Goal: Task Accomplishment & Management: Use online tool/utility

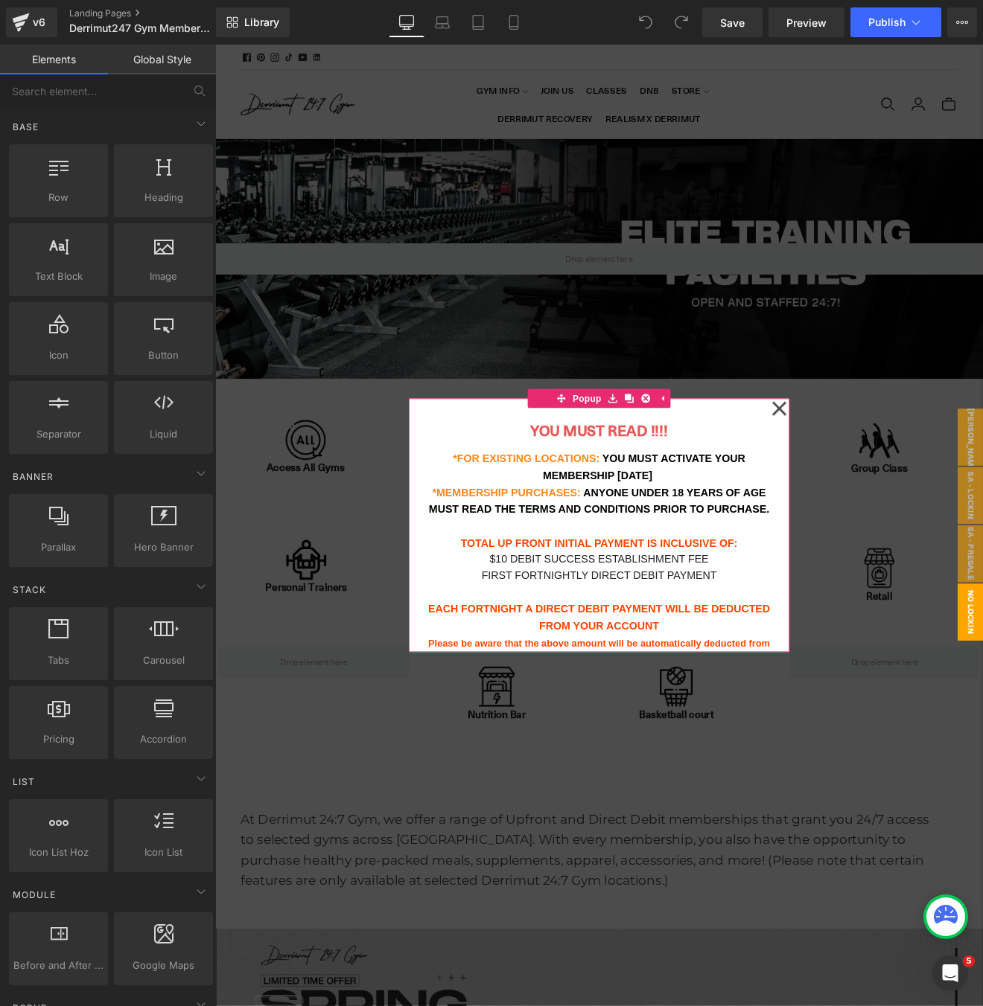
click at [880, 470] on icon at bounding box center [877, 472] width 18 height 74
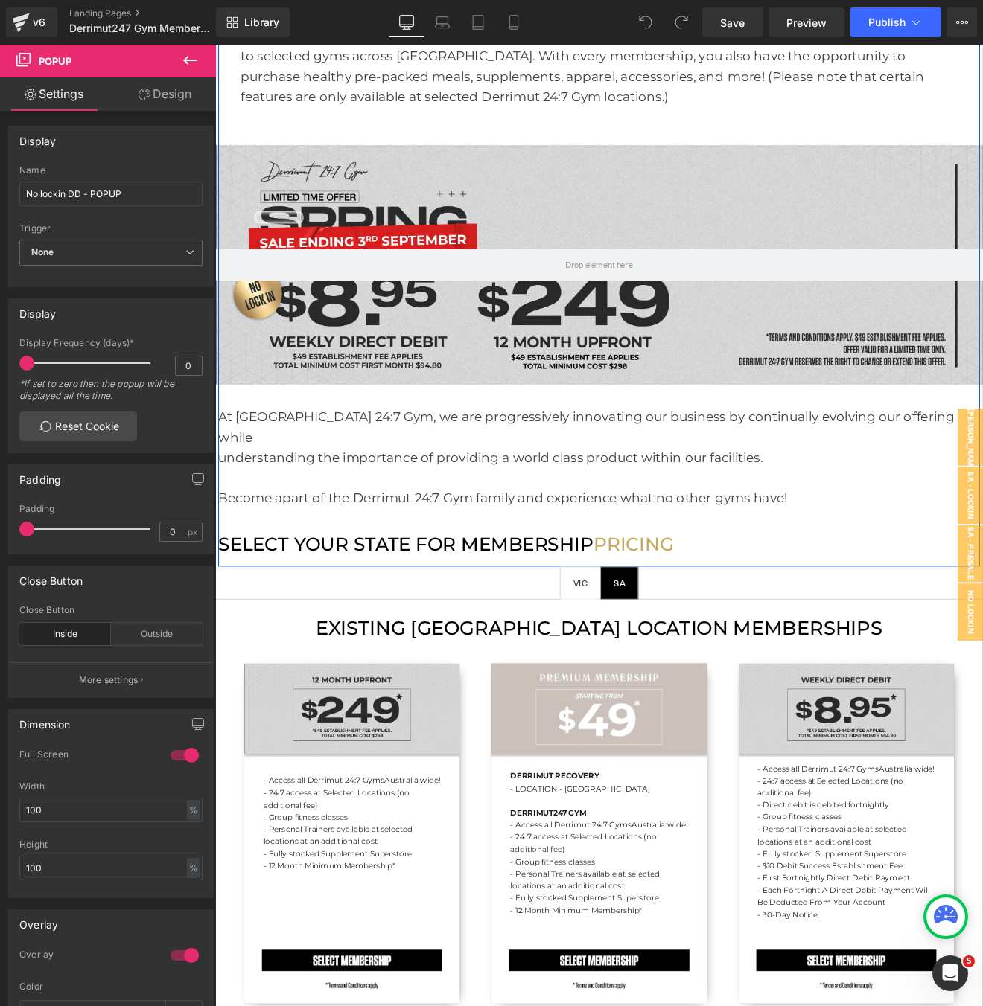
scroll to position [939, 0]
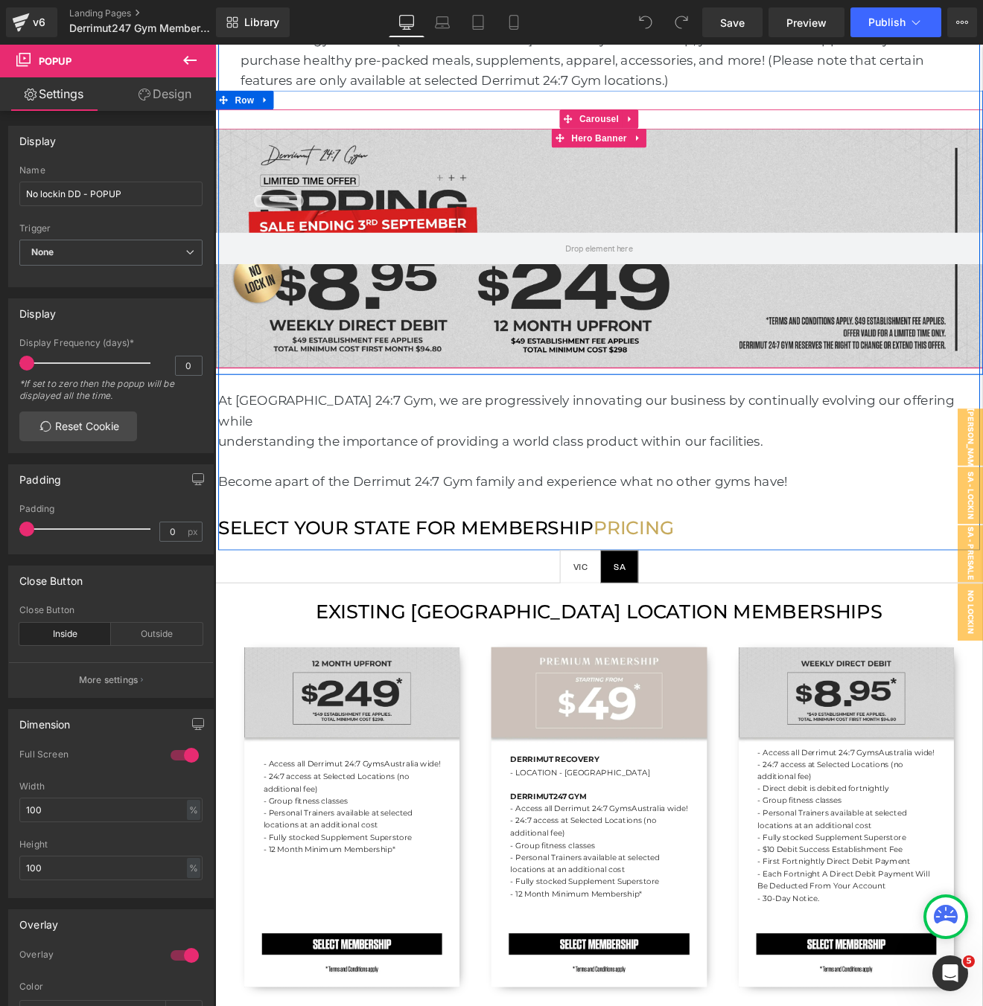
click at [695, 231] on div at bounding box center [665, 283] width 901 height 281
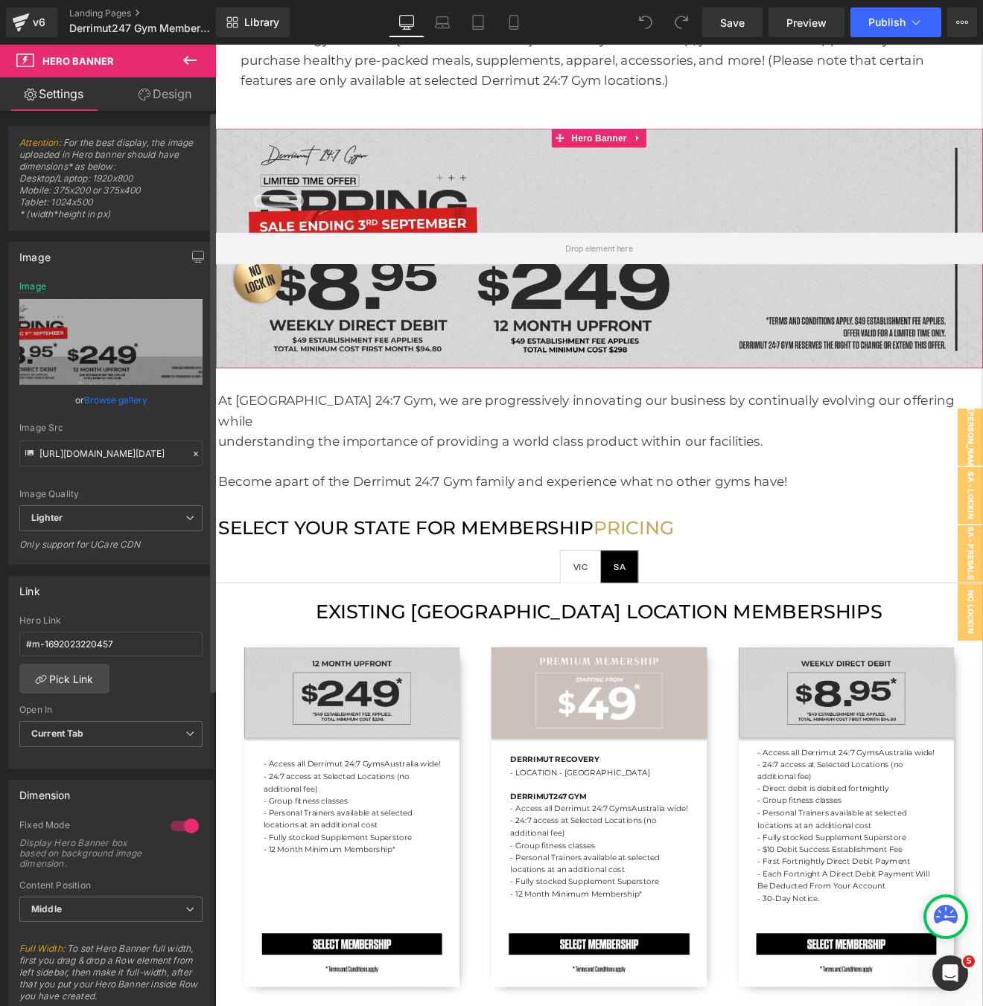
click at [87, 400] on link "Browse gallery" at bounding box center [115, 400] width 63 height 26
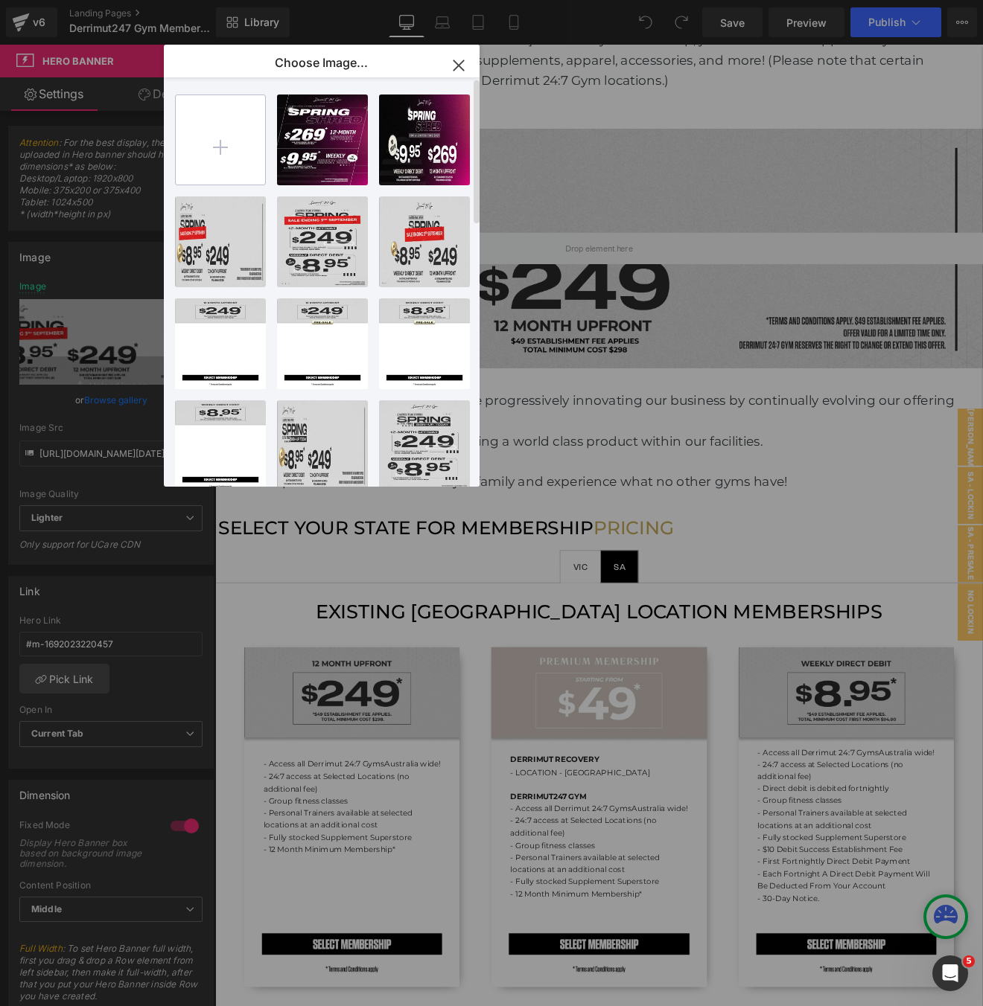
click at [208, 154] on input "file" at bounding box center [220, 139] width 89 height 89
type input "C:\fakepath\[WB2] Spring Shred.webp"
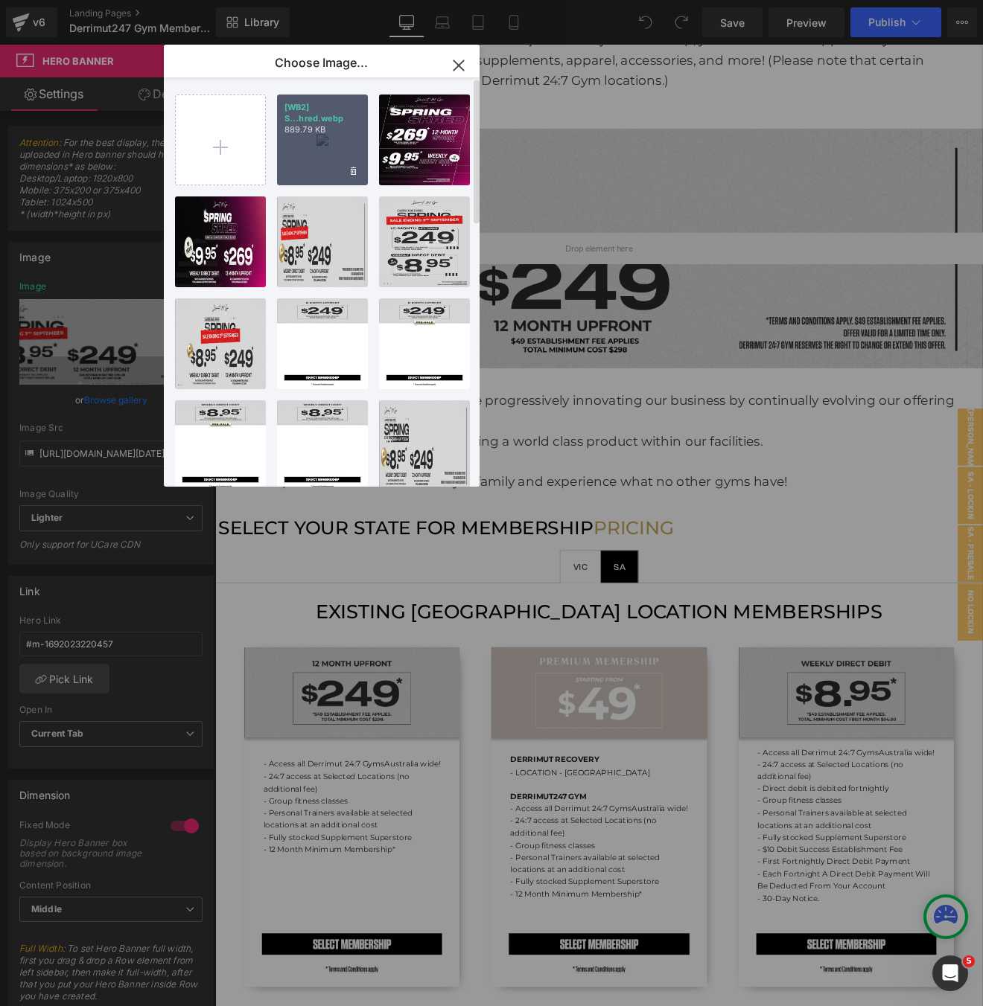
click at [322, 155] on div "[WB2] S...hred.webp 889.79 KB" at bounding box center [322, 140] width 91 height 91
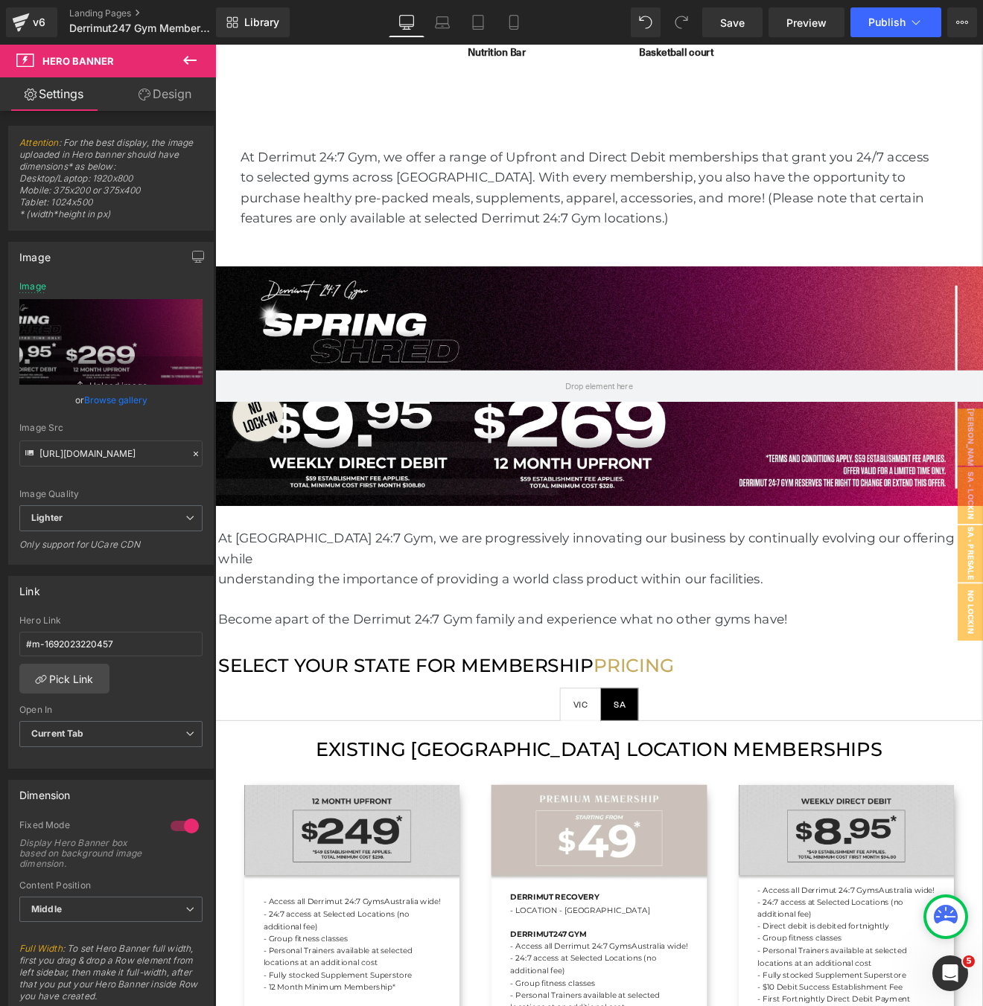
scroll to position [724, 0]
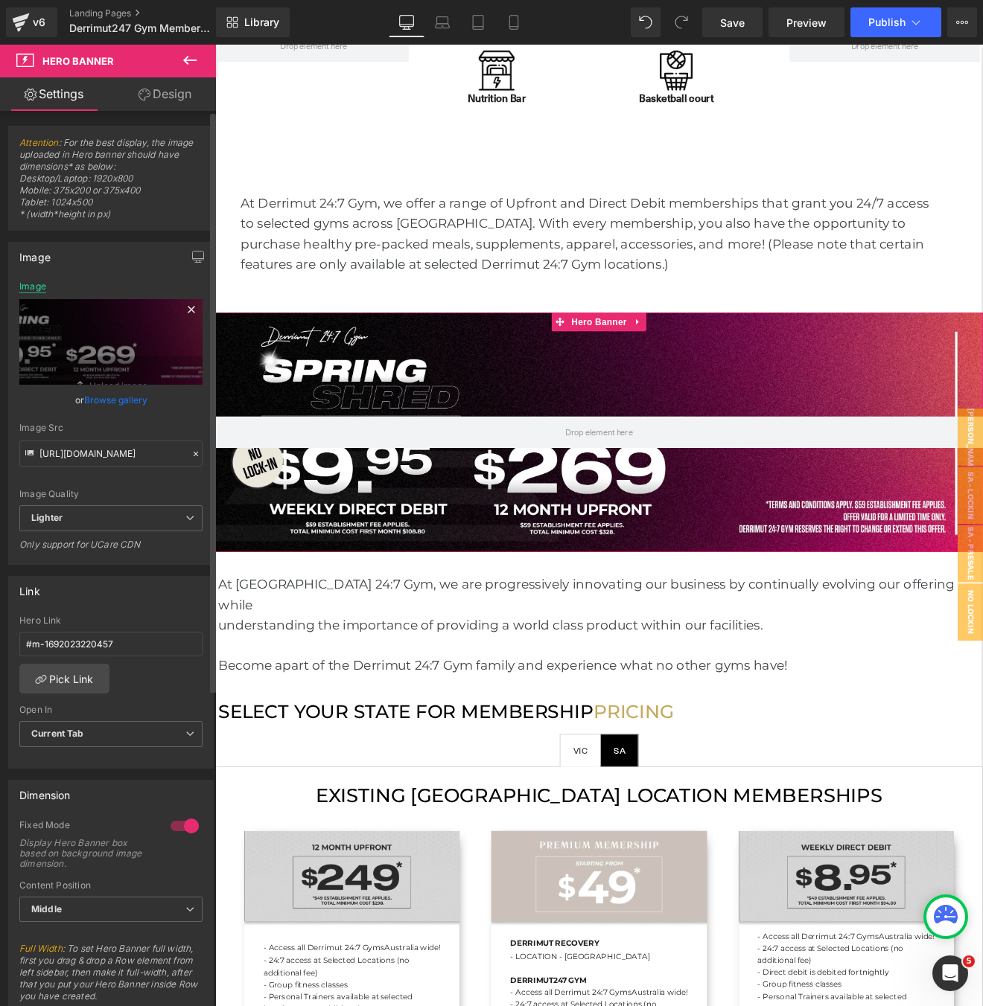
click at [29, 287] on div "Image" at bounding box center [32, 286] width 27 height 10
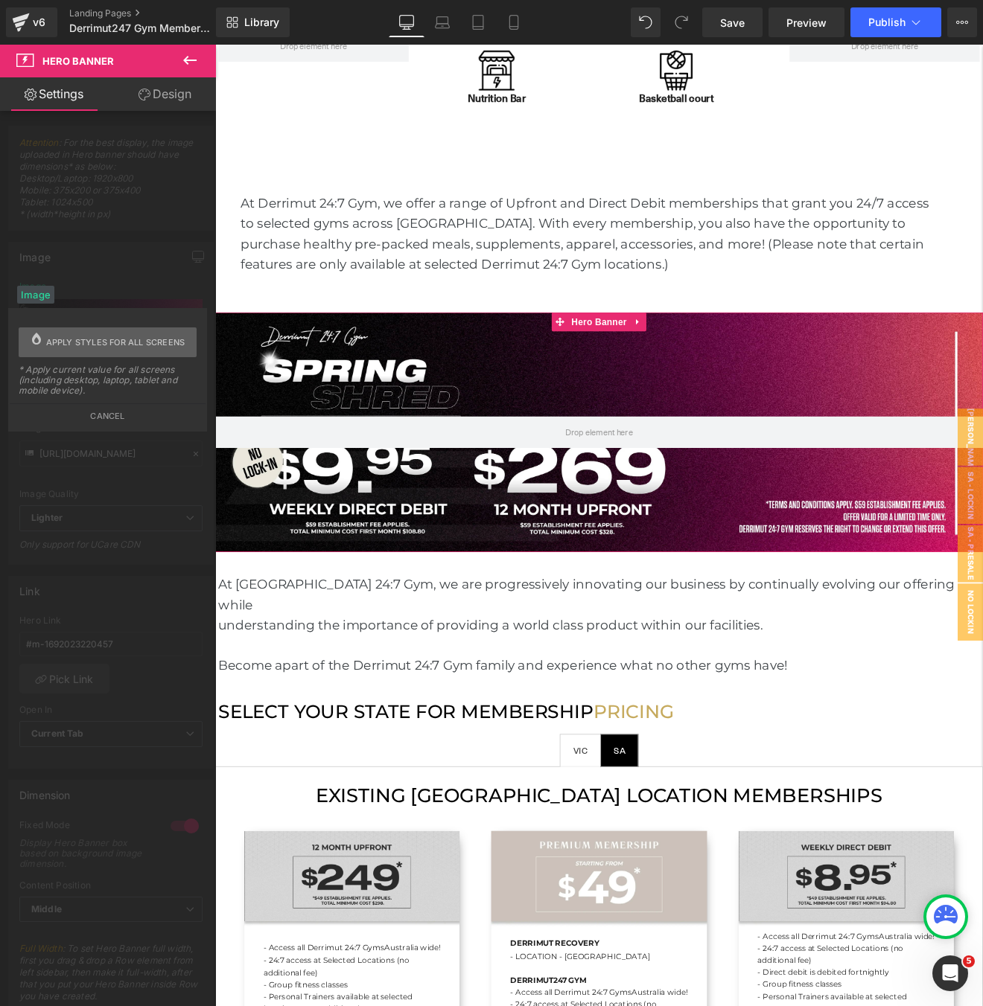
click at [63, 345] on span "Apply styles for all screens" at bounding box center [115, 343] width 139 height 30
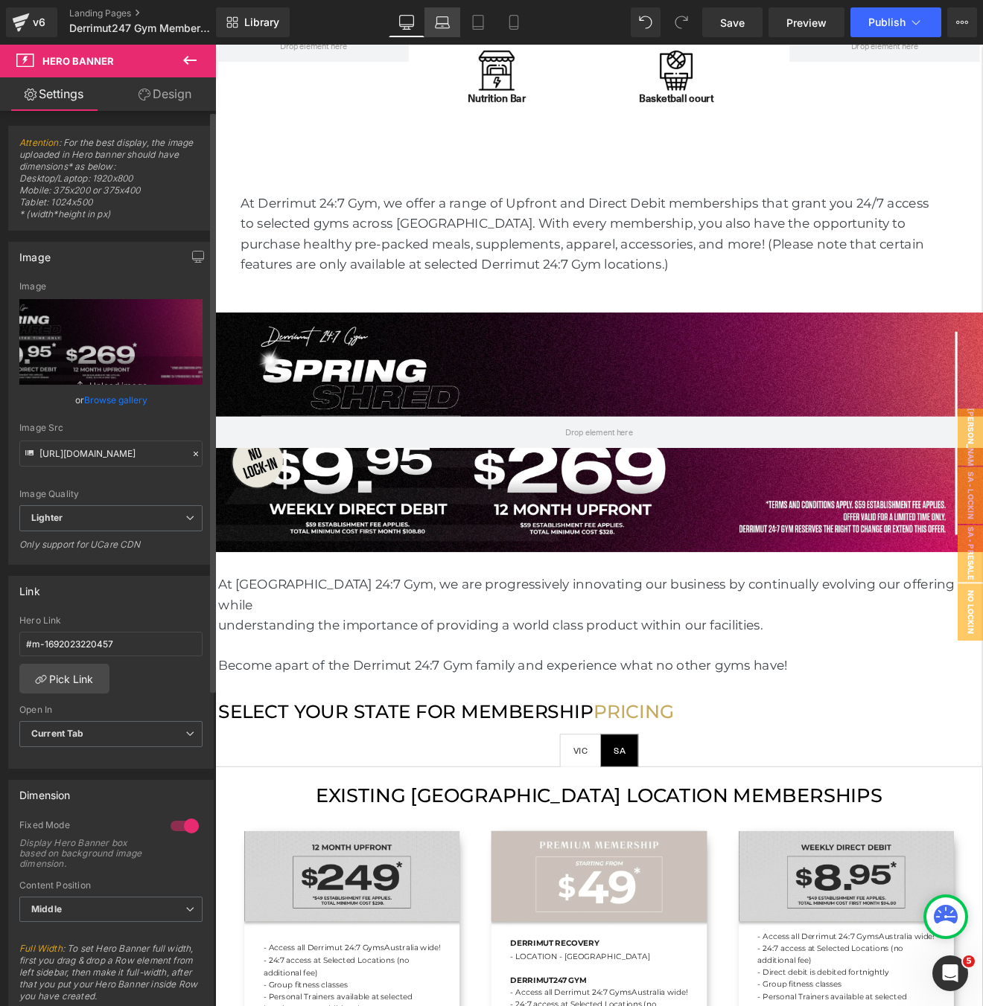
click at [444, 27] on icon at bounding box center [442, 22] width 15 height 15
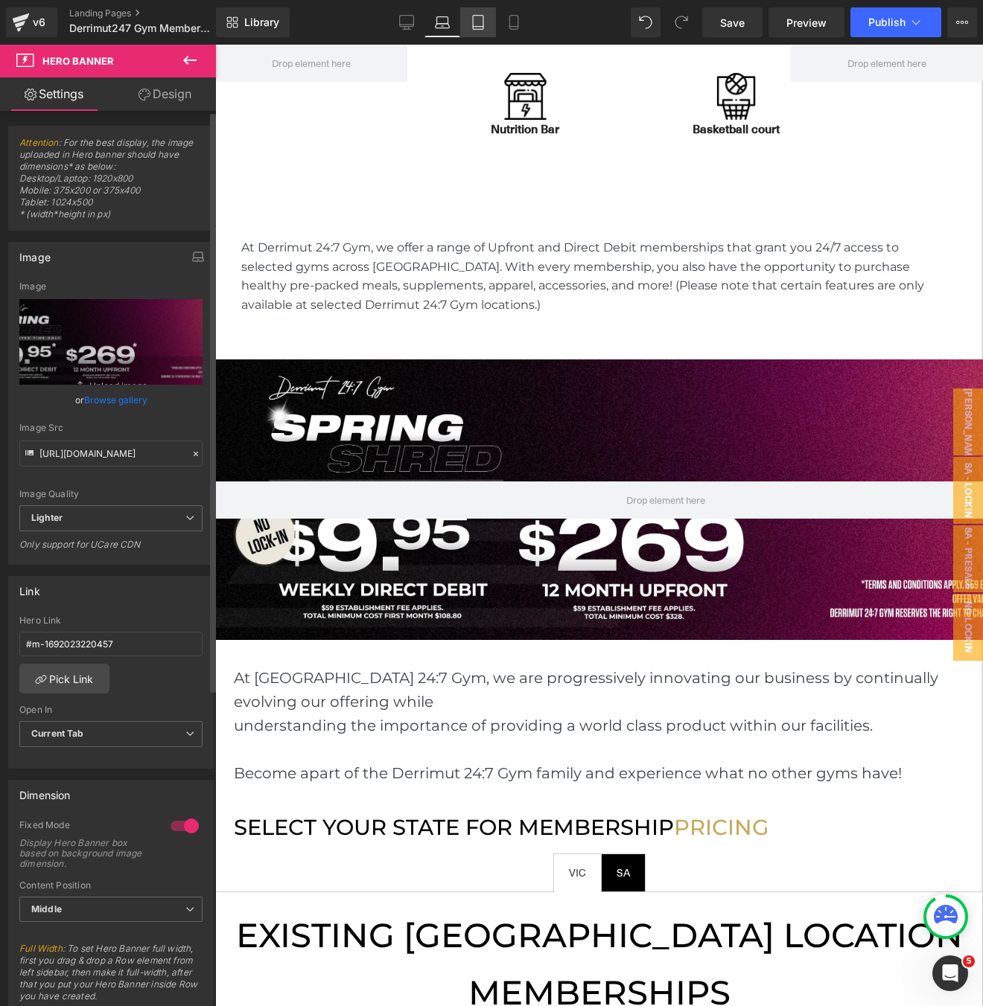
click at [479, 27] on icon at bounding box center [477, 22] width 15 height 15
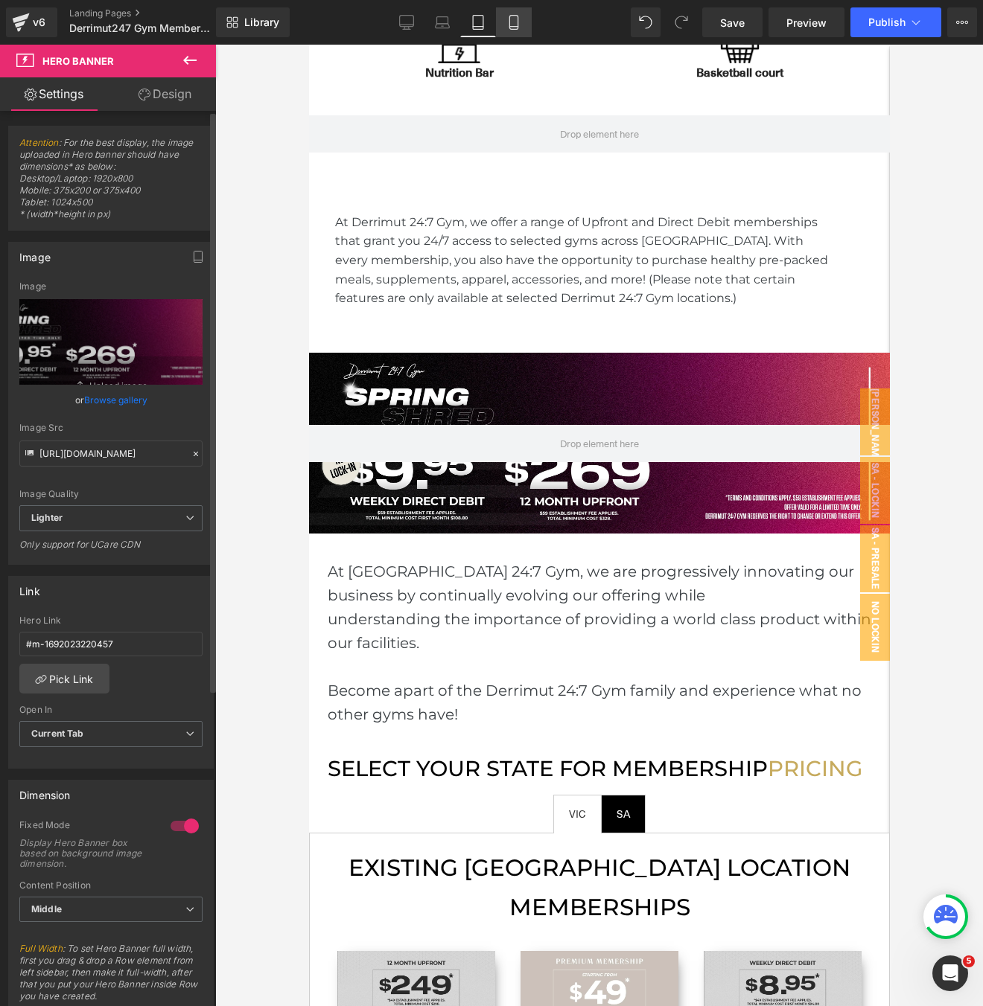
click at [517, 27] on icon at bounding box center [513, 22] width 15 height 15
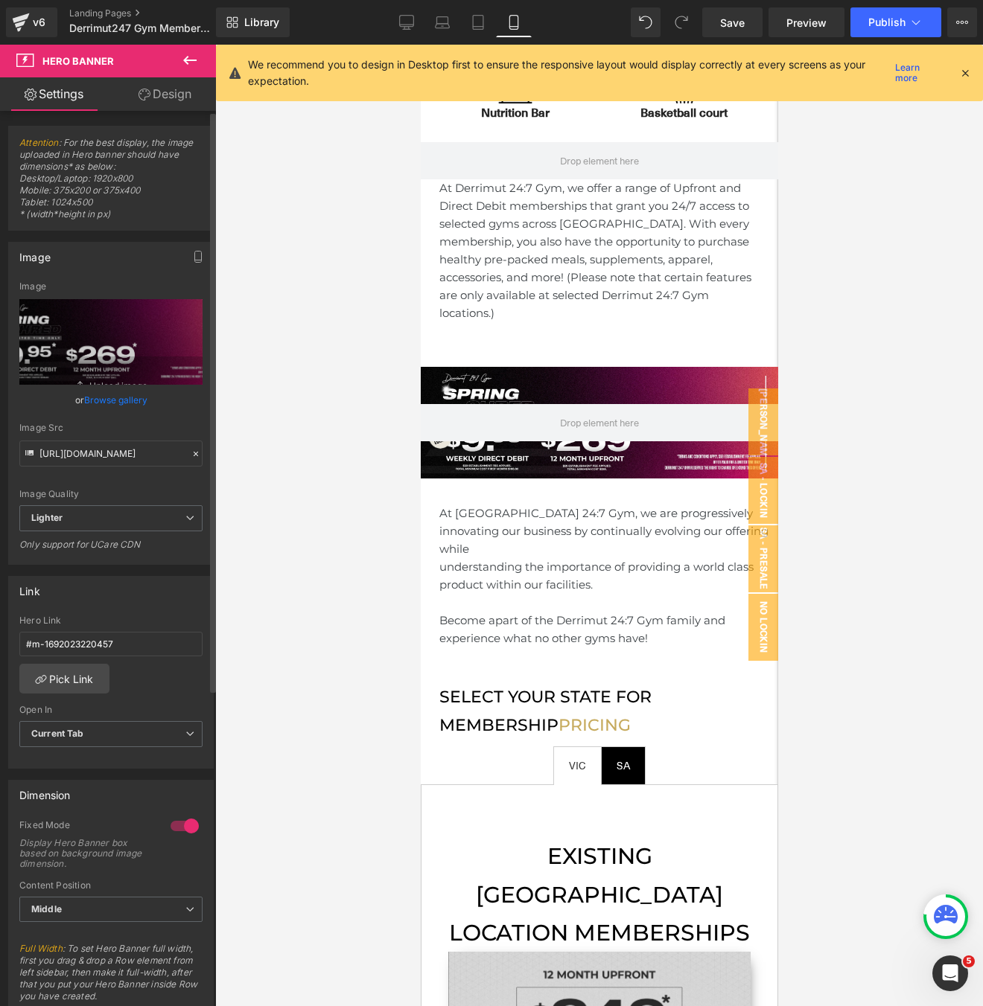
scroll to position [928, 0]
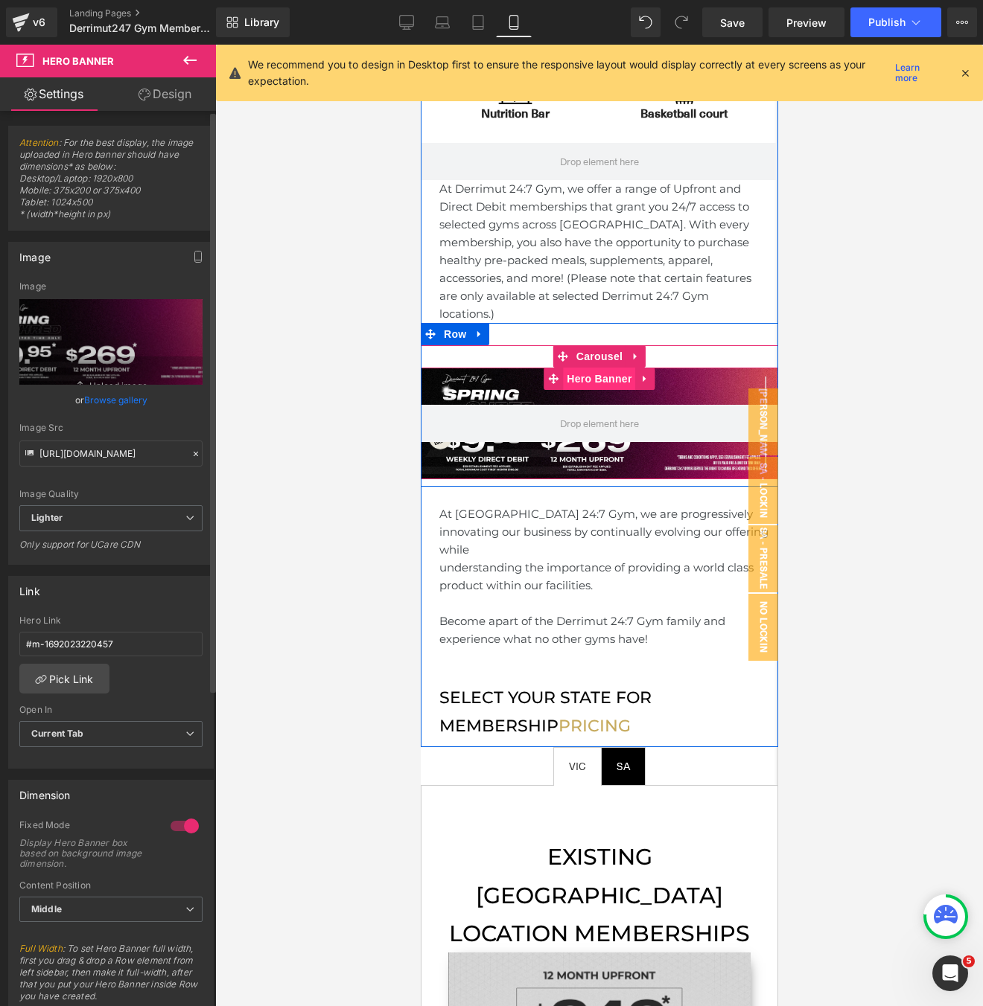
click at [595, 368] on span "Hero Banner" at bounding box center [598, 379] width 72 height 22
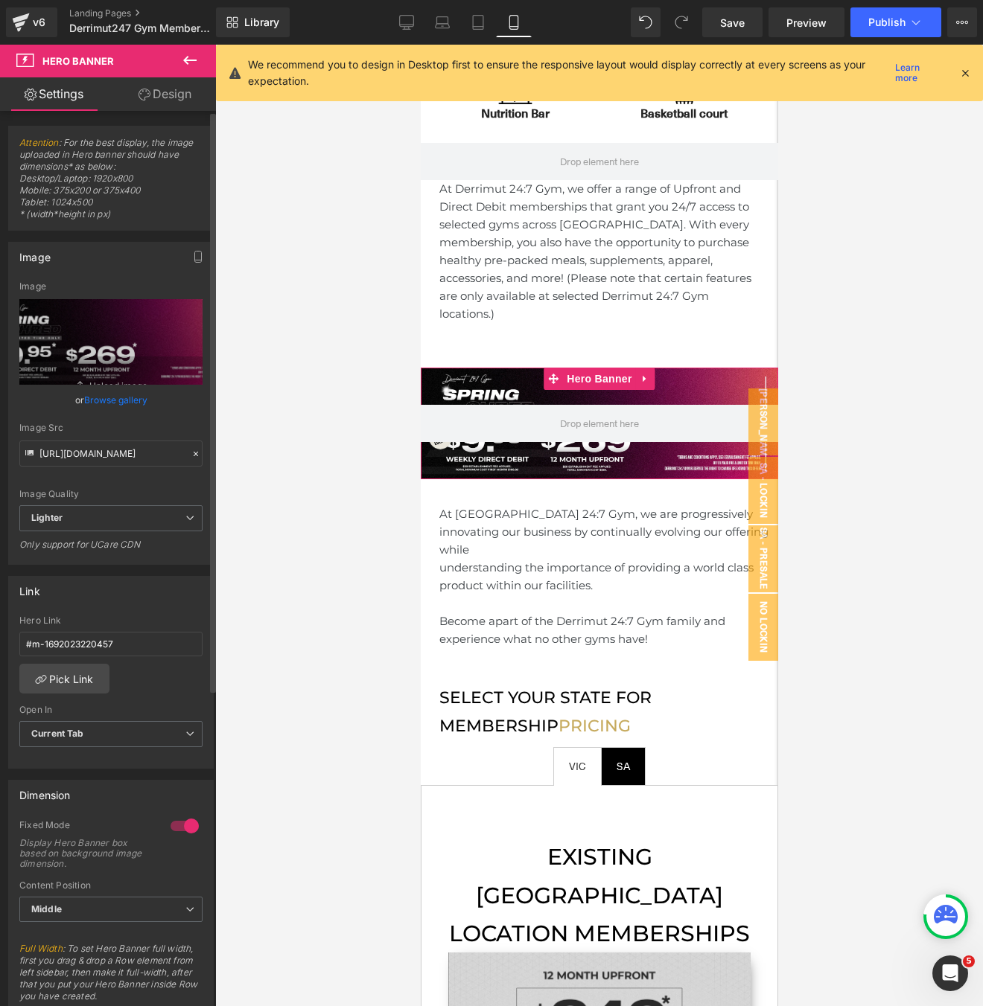
click at [132, 403] on link "Browse gallery" at bounding box center [115, 400] width 63 height 26
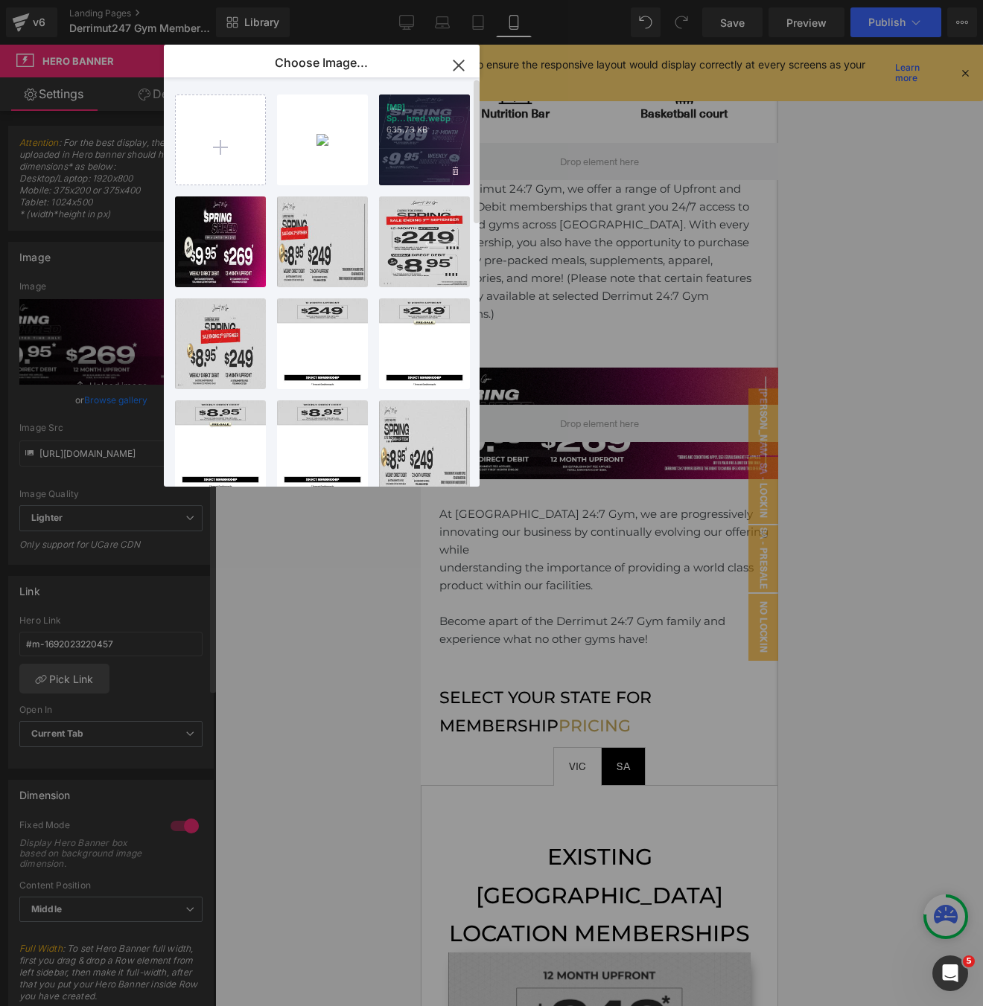
click at [406, 141] on div "[MB] Sp...hred.webp 635.73 KB" at bounding box center [424, 140] width 91 height 91
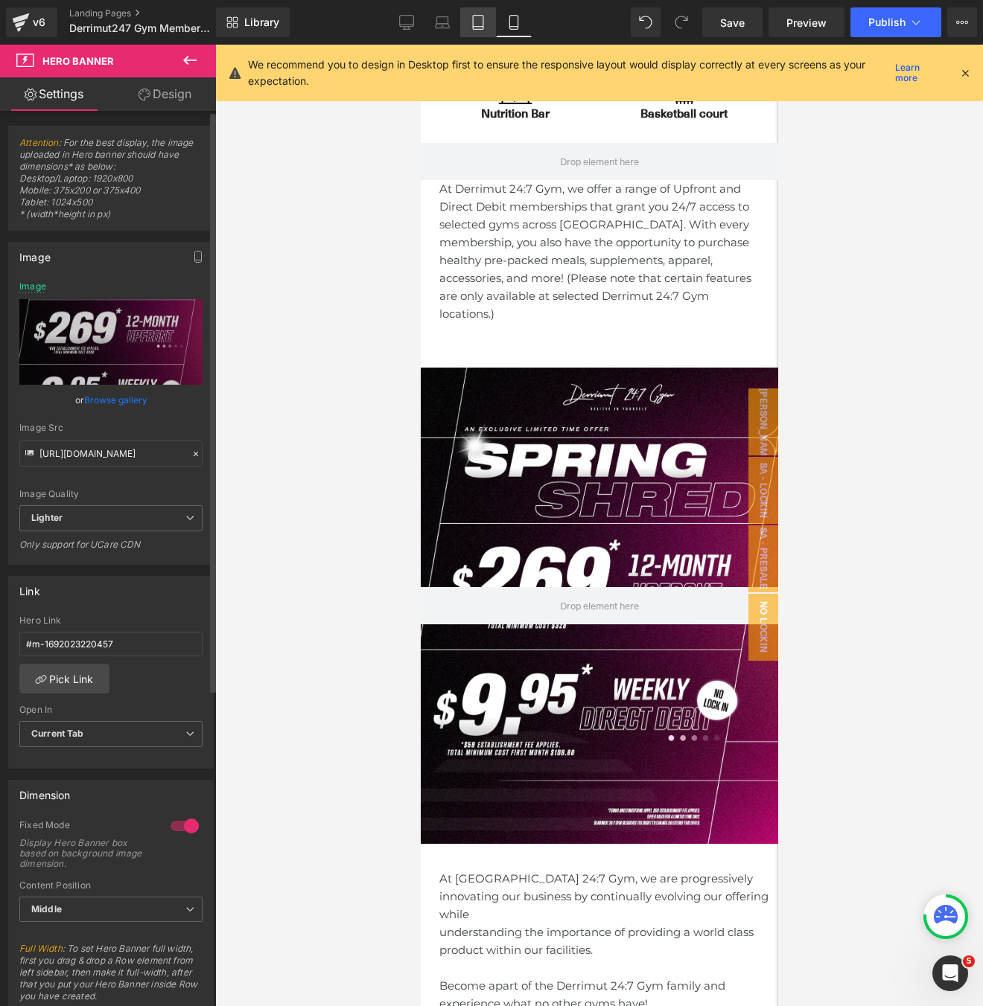
click at [476, 30] on link "Tablet" at bounding box center [478, 22] width 36 height 30
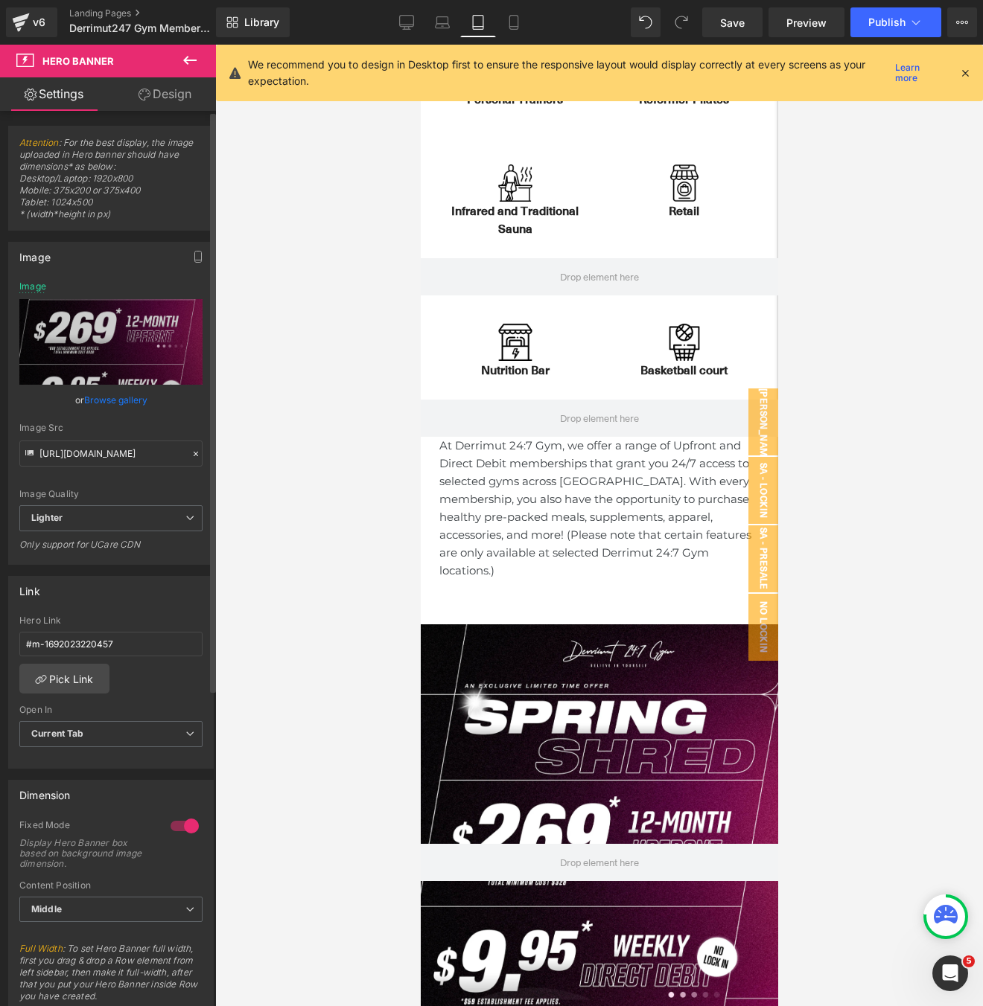
type input "[URL][DOMAIN_NAME]"
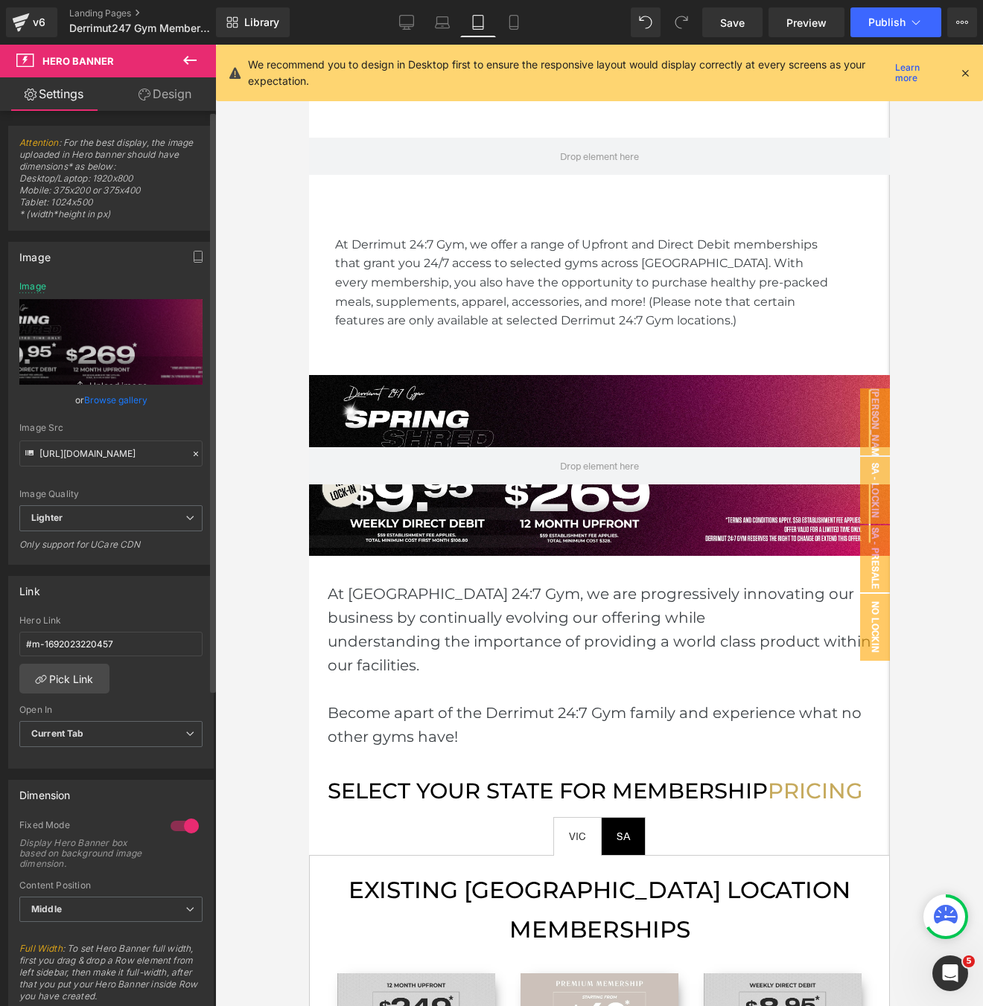
click at [461, 28] on link "Tablet" at bounding box center [478, 22] width 36 height 30
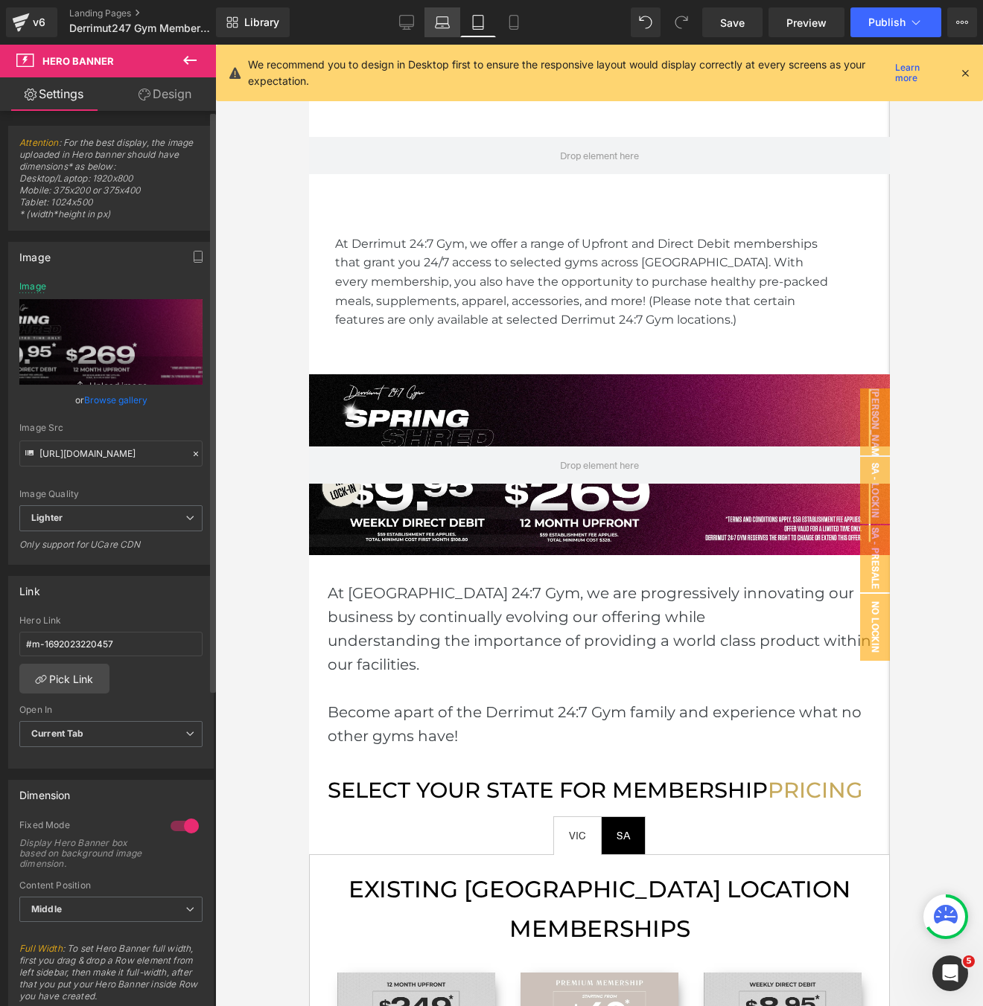
click at [450, 26] on icon at bounding box center [442, 22] width 15 height 15
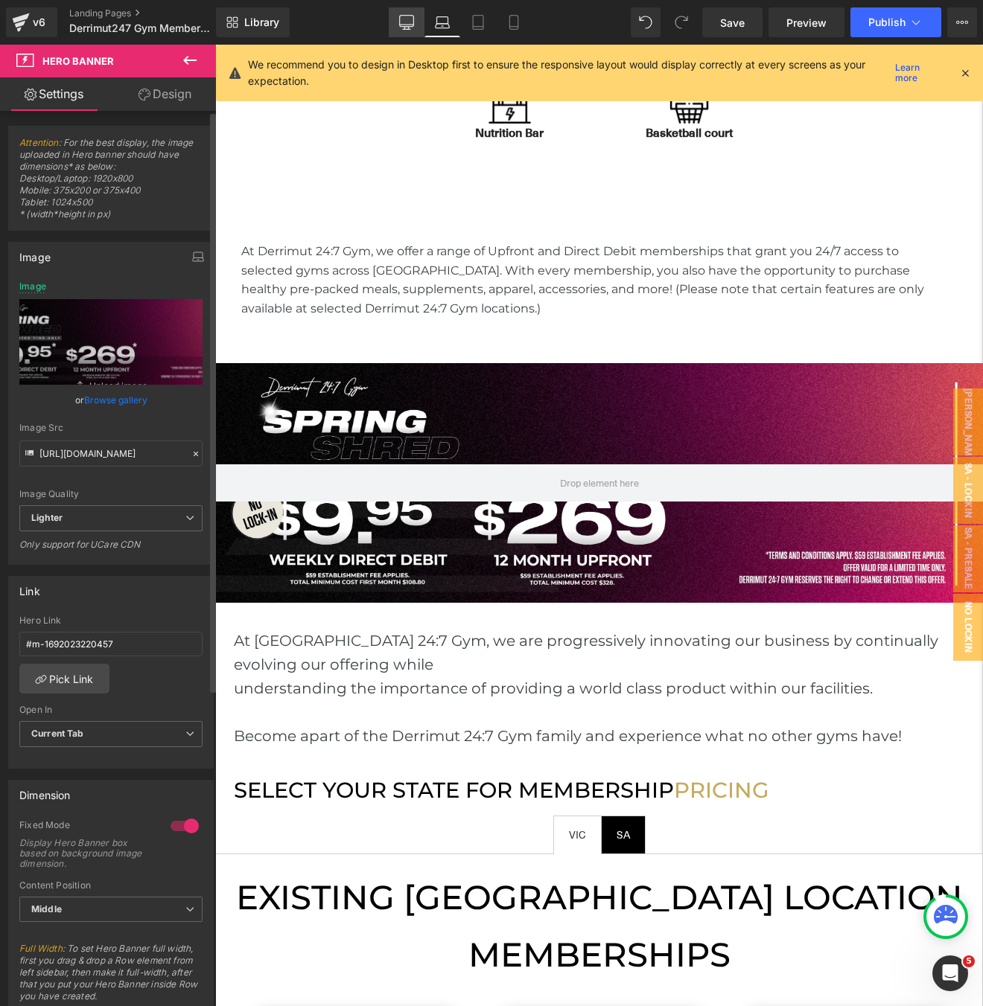
click at [395, 27] on link "Desktop" at bounding box center [407, 22] width 36 height 30
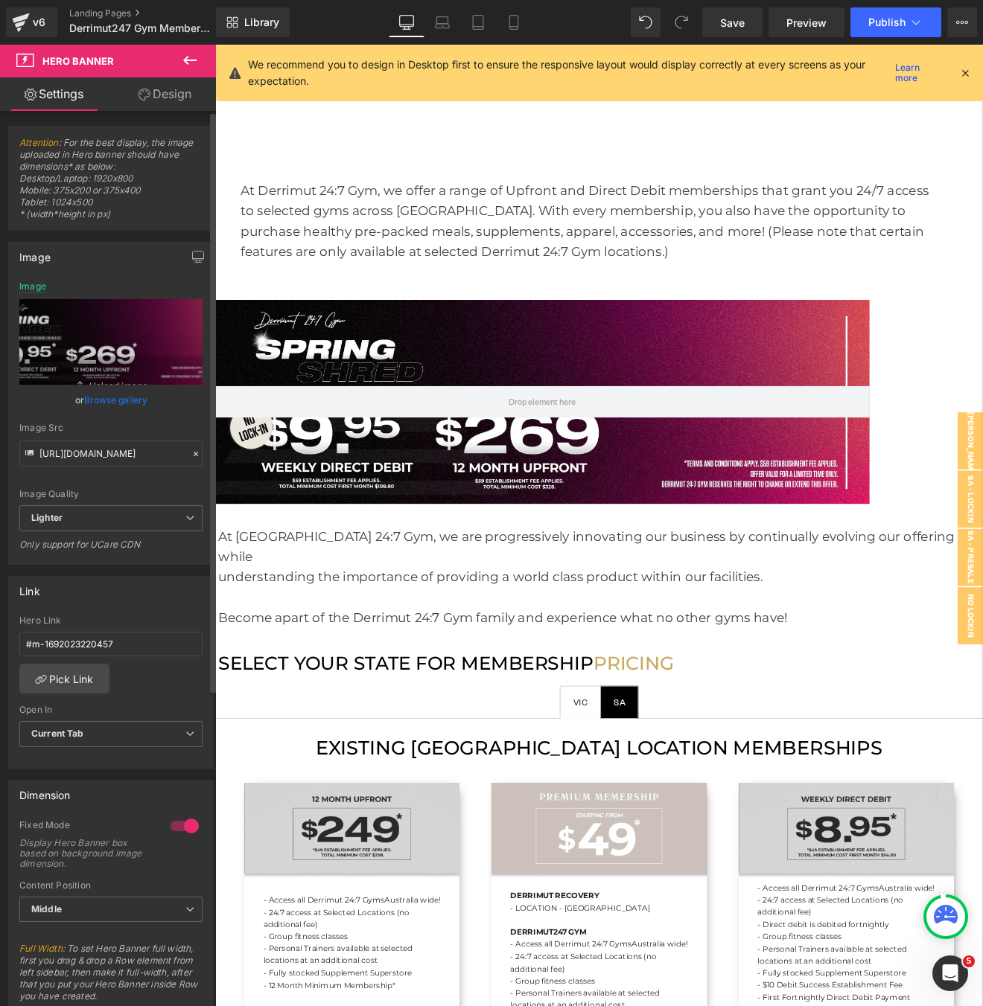
scroll to position [719, 0]
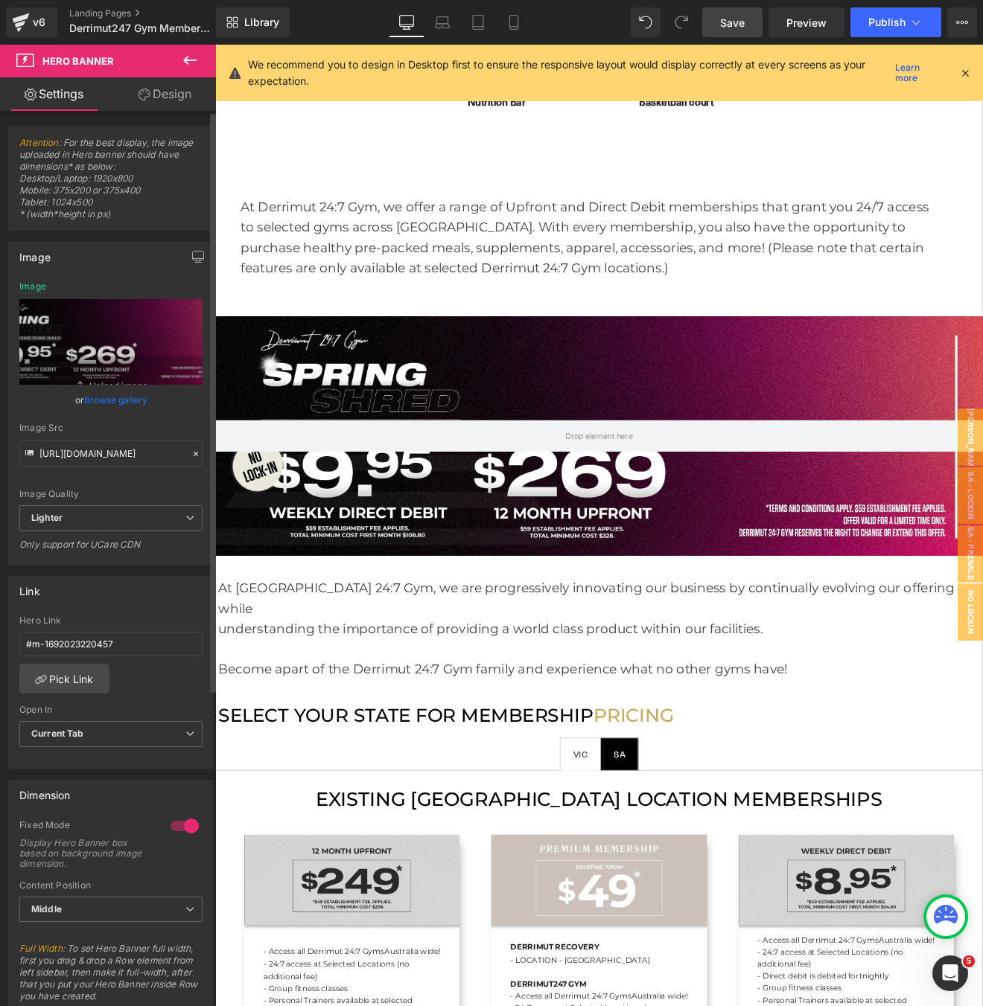
click at [738, 35] on link "Save" at bounding box center [732, 22] width 60 height 30
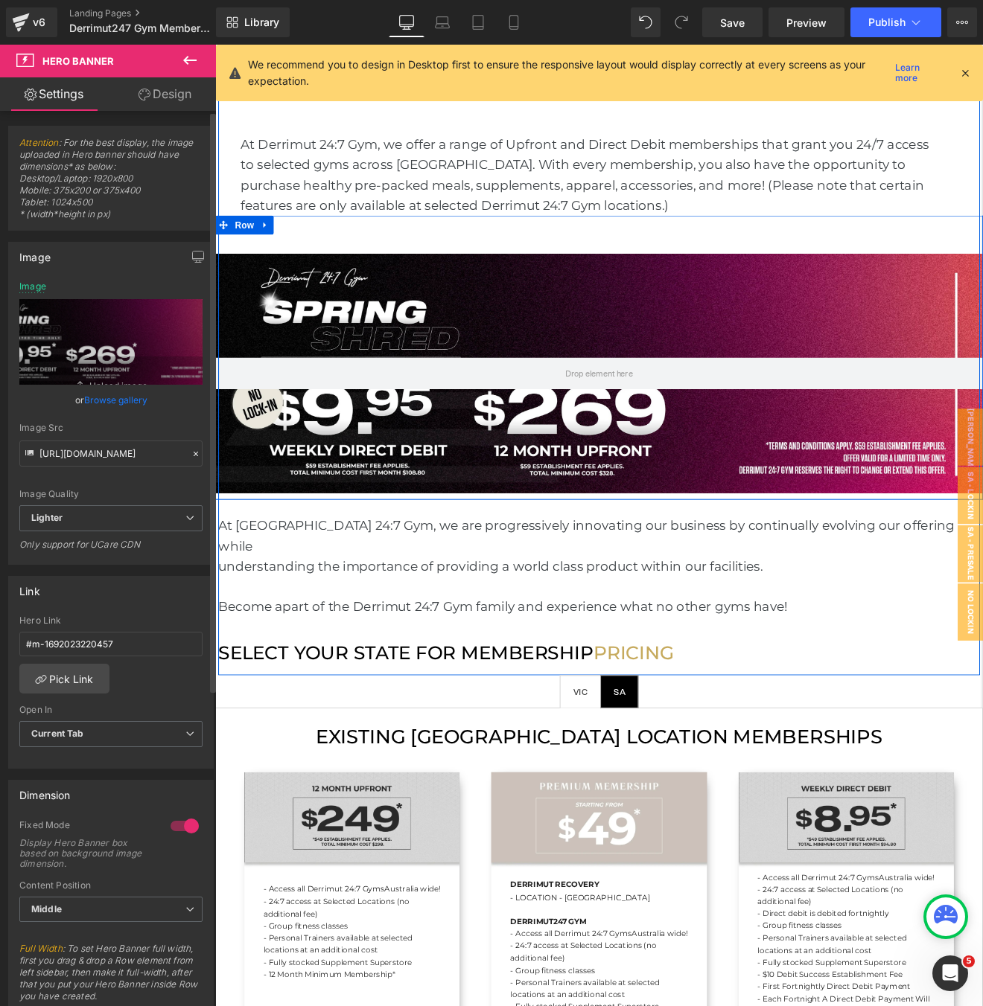
scroll to position [839, 0]
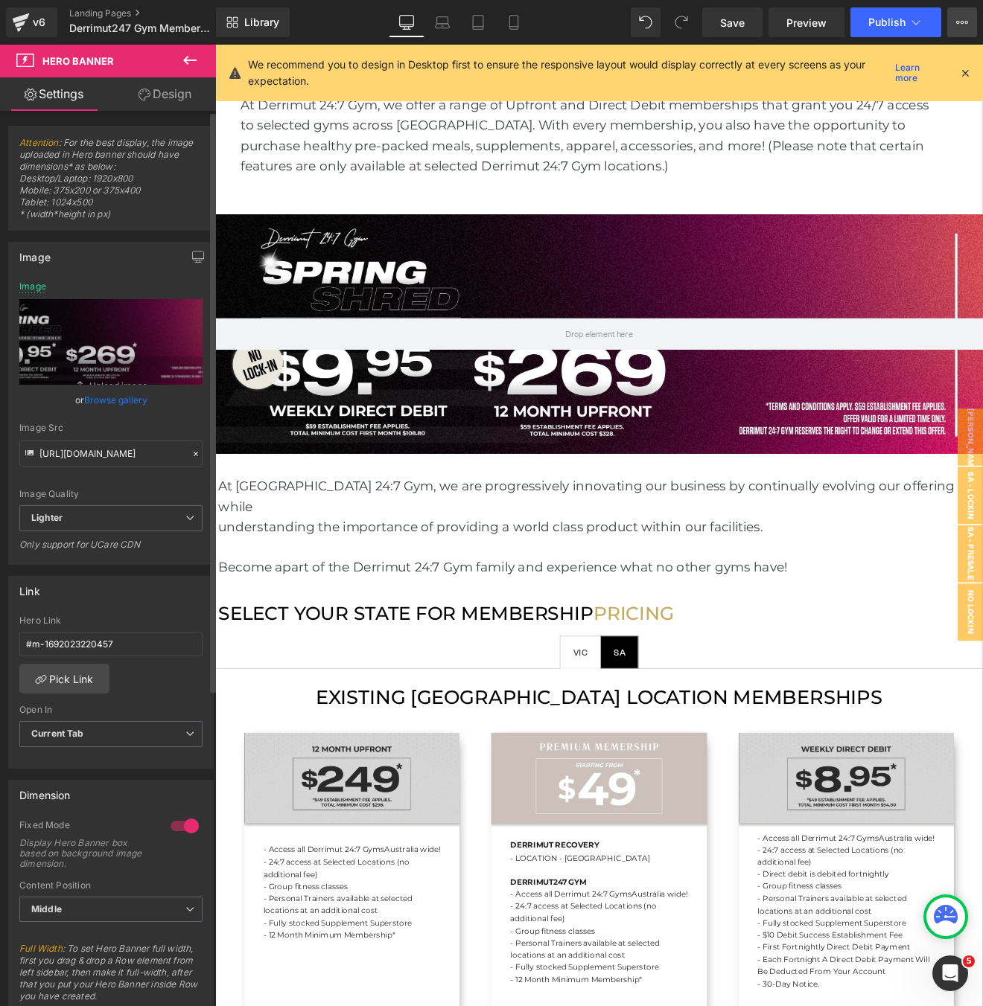
click at [960, 28] on button "View Live Page View with current Template Save Template to Library Schedule Pub…" at bounding box center [962, 22] width 30 height 30
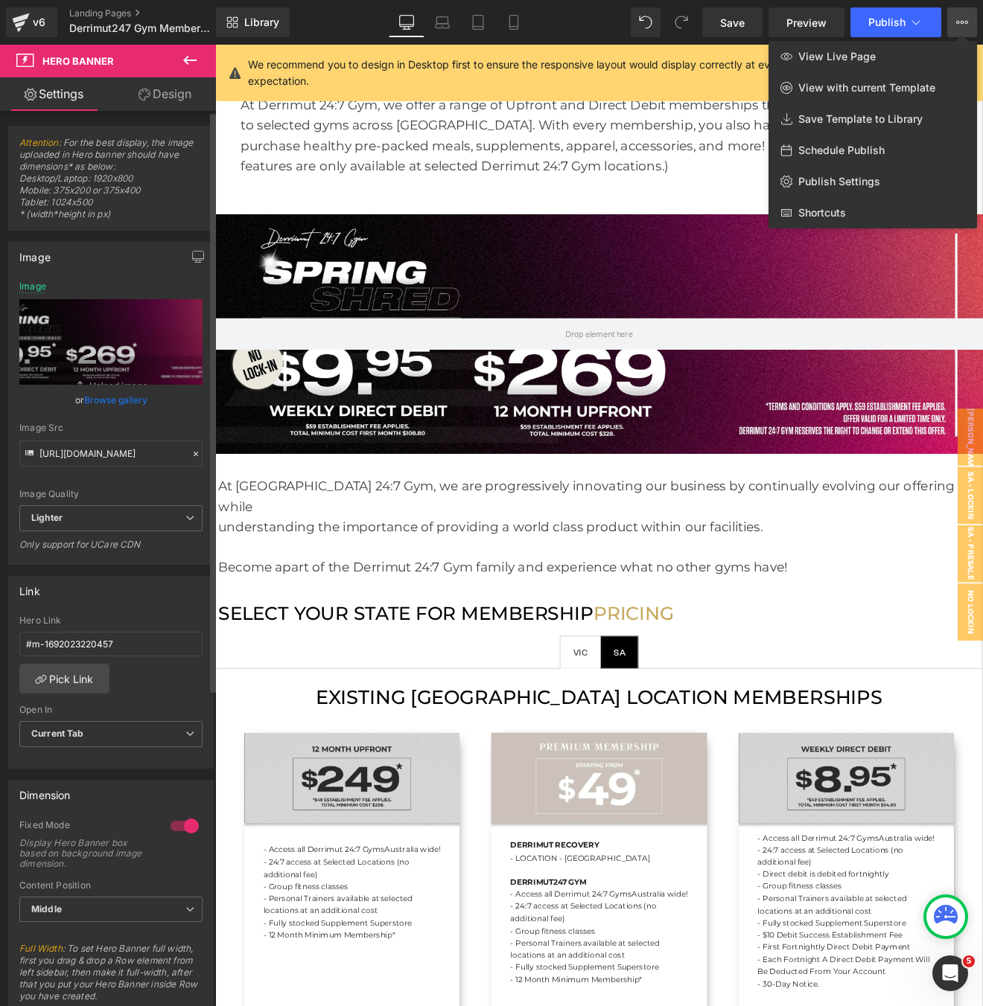
click at [561, 245] on div at bounding box center [599, 526] width 768 height 962
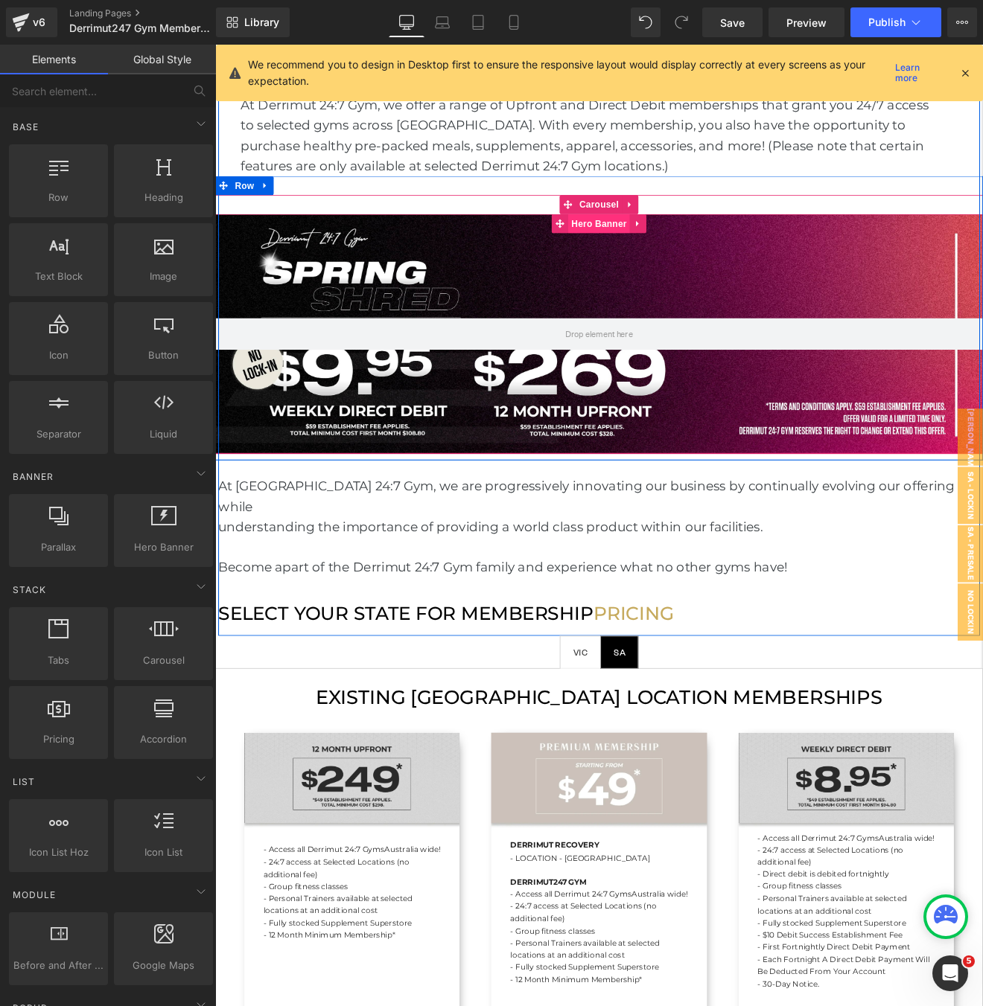
click at [651, 255] on span "Hero Banner" at bounding box center [665, 254] width 72 height 22
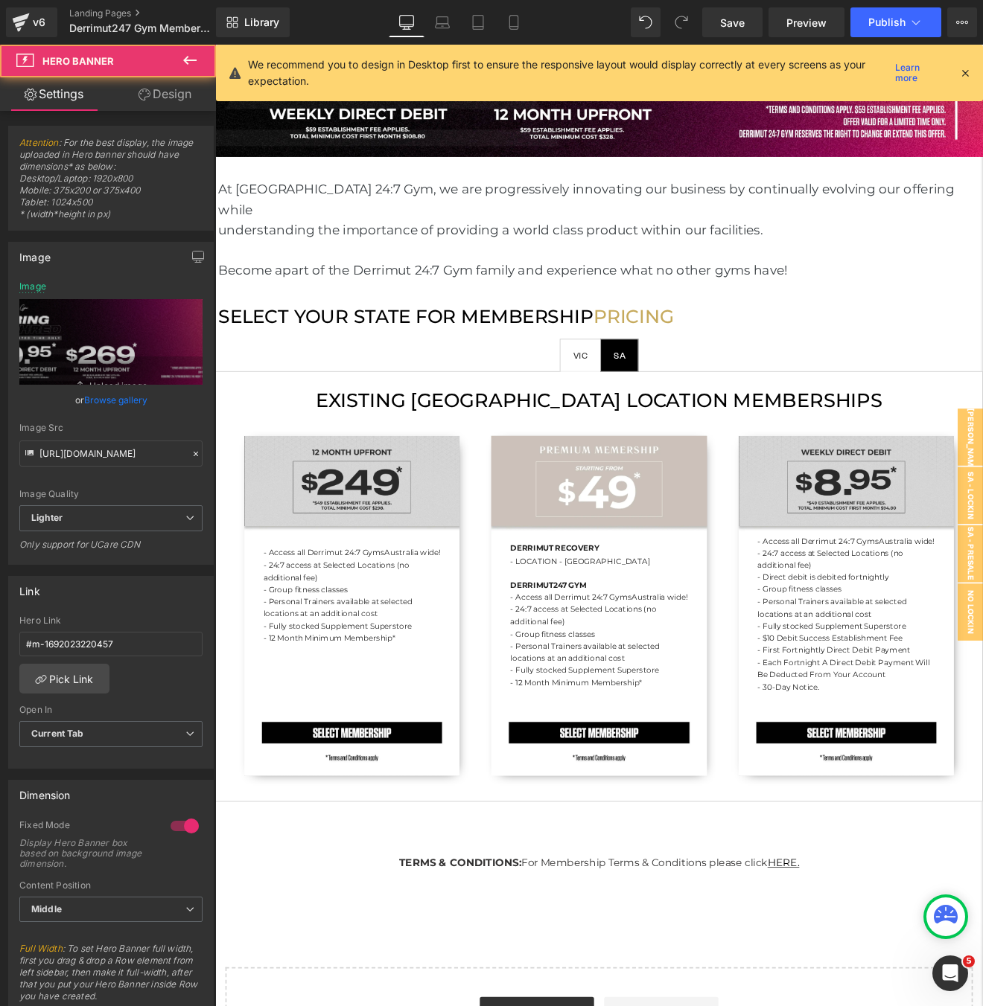
scroll to position [1251, 0]
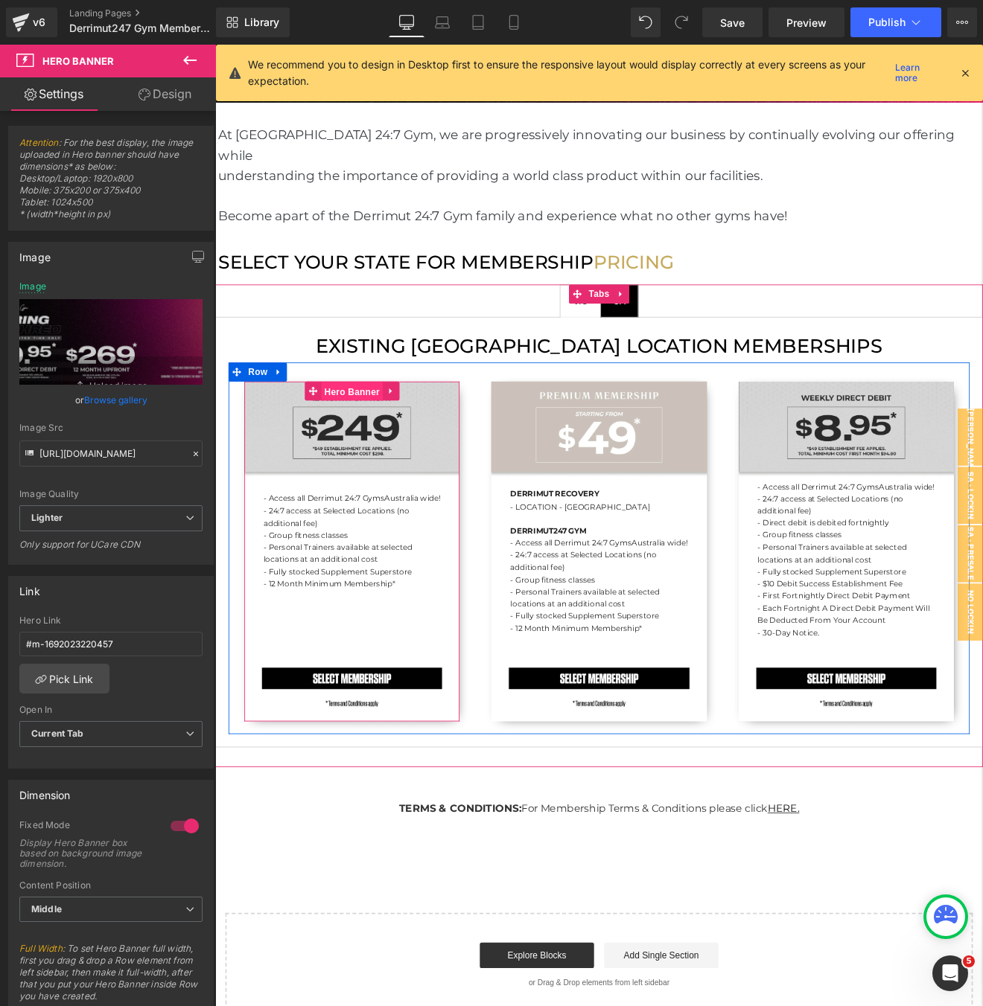
click at [381, 441] on span "Hero Banner" at bounding box center [375, 452] width 72 height 22
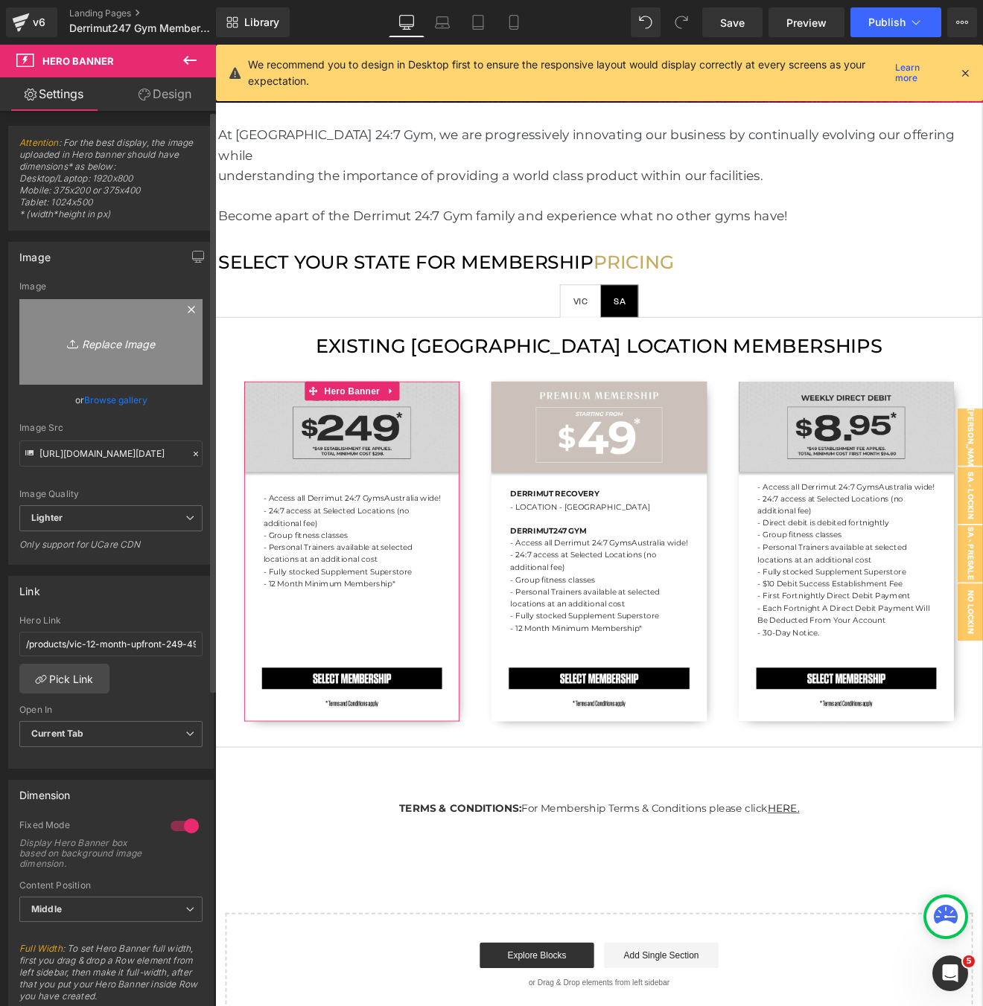
click at [110, 330] on link "Replace Image" at bounding box center [110, 342] width 183 height 86
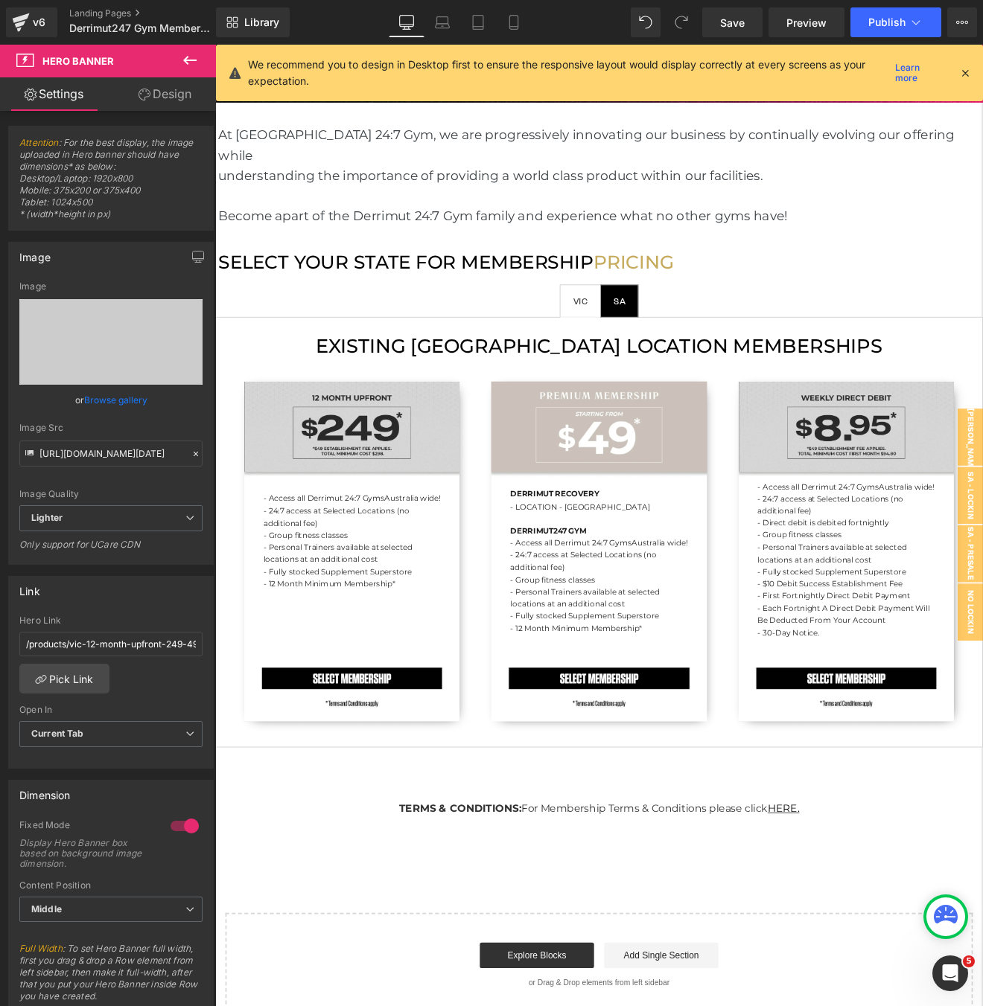
type input "C:\fakepath\[DD] Spring Shred.webp"
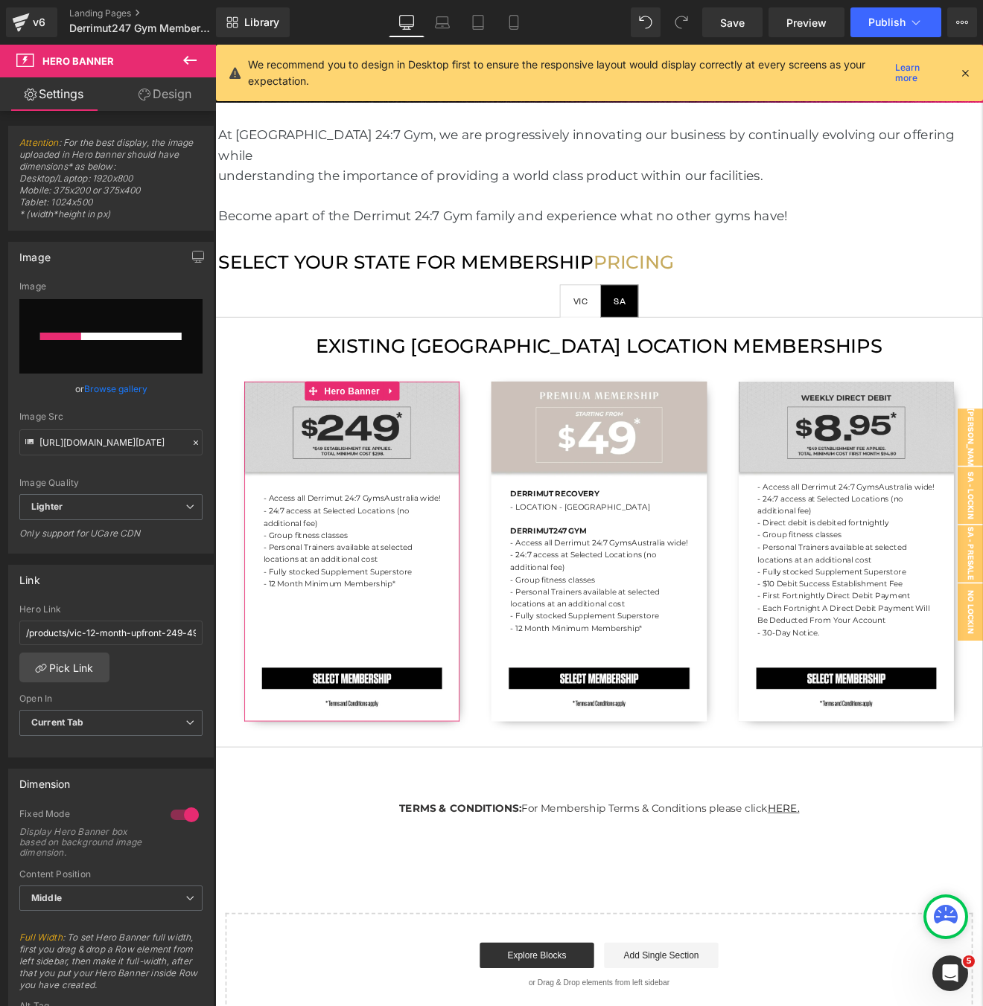
click at [110, 385] on link "Browse gallery" at bounding box center [115, 389] width 63 height 26
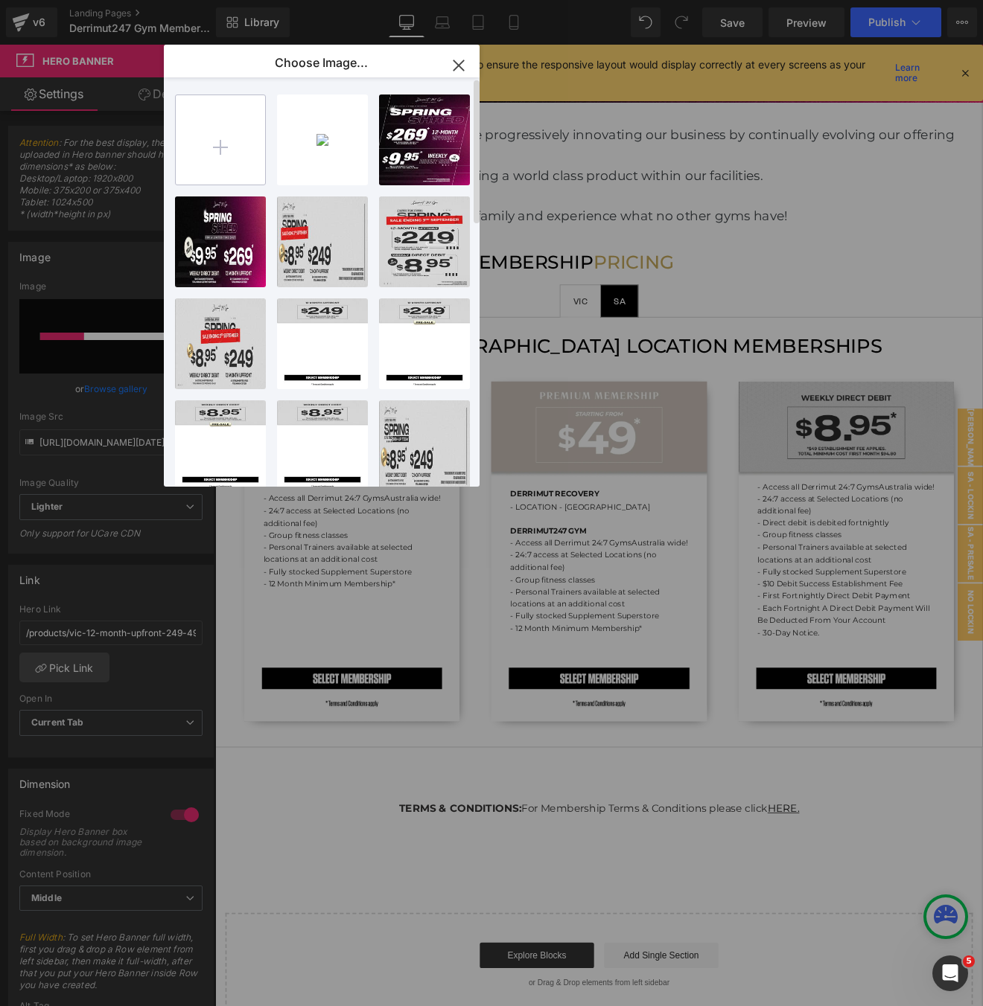
click at [213, 135] on input "file" at bounding box center [220, 139] width 89 height 89
type input "[URL][DOMAIN_NAME]"
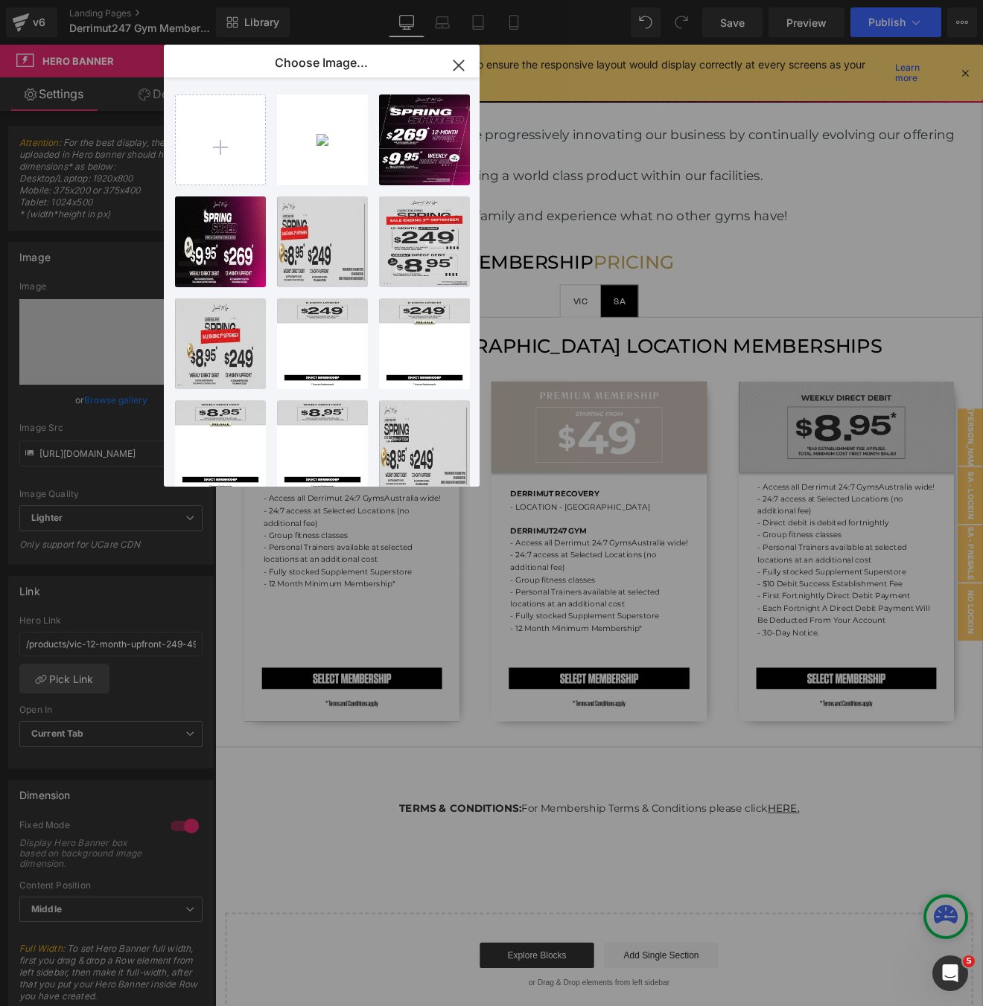
type input "C:\fakepath\[Pre_DD] Spring Shred.webp"
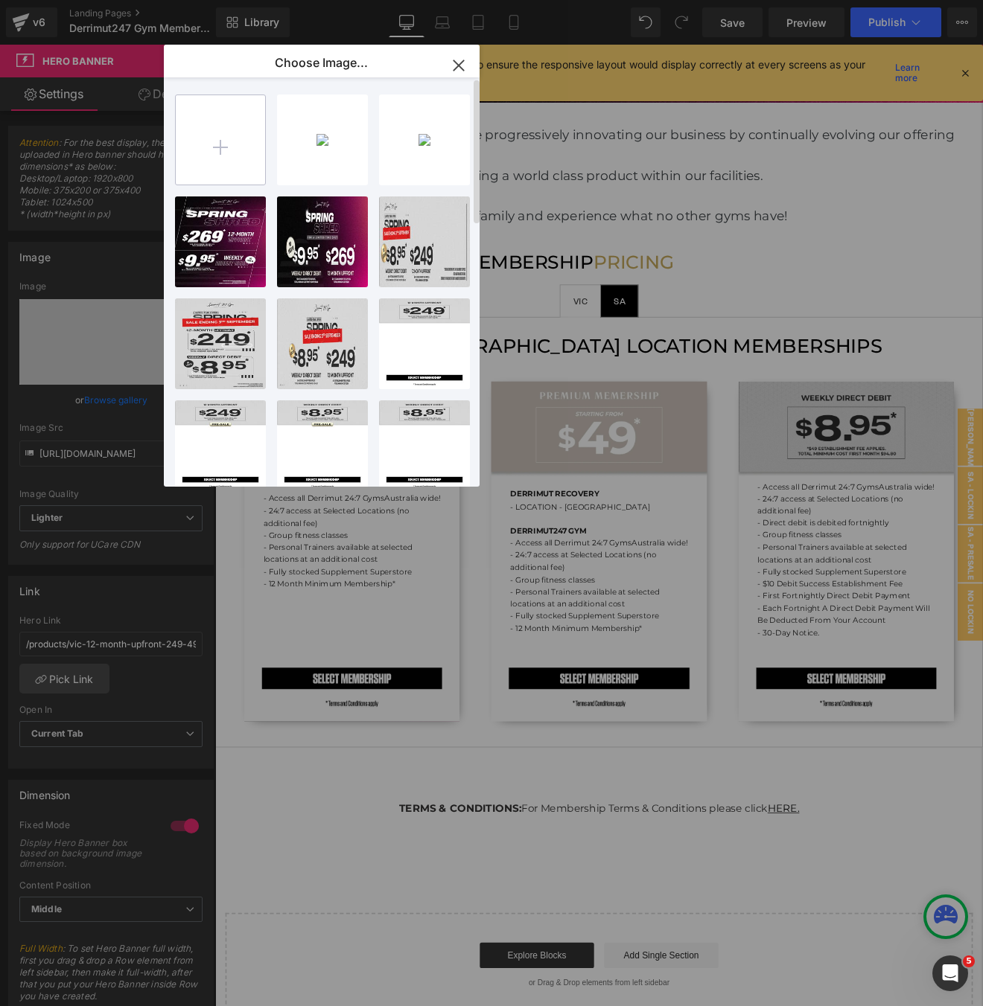
click at [217, 167] on input "file" at bounding box center [220, 139] width 89 height 89
type input "C:\fakepath\[Pre_UP] Spring Shred.webp"
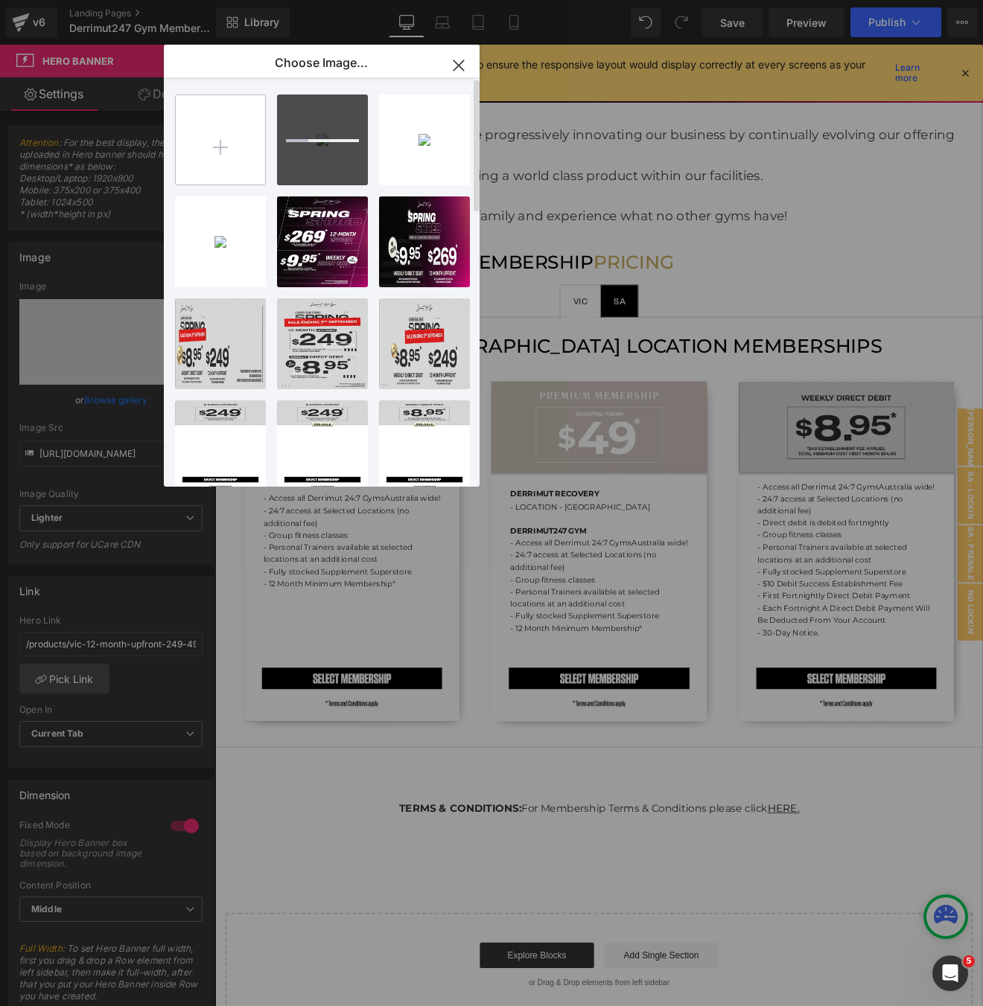
click at [212, 127] on input "file" at bounding box center [220, 139] width 89 height 89
type input "C:\fakepath\[UP] Spring Shred.webp"
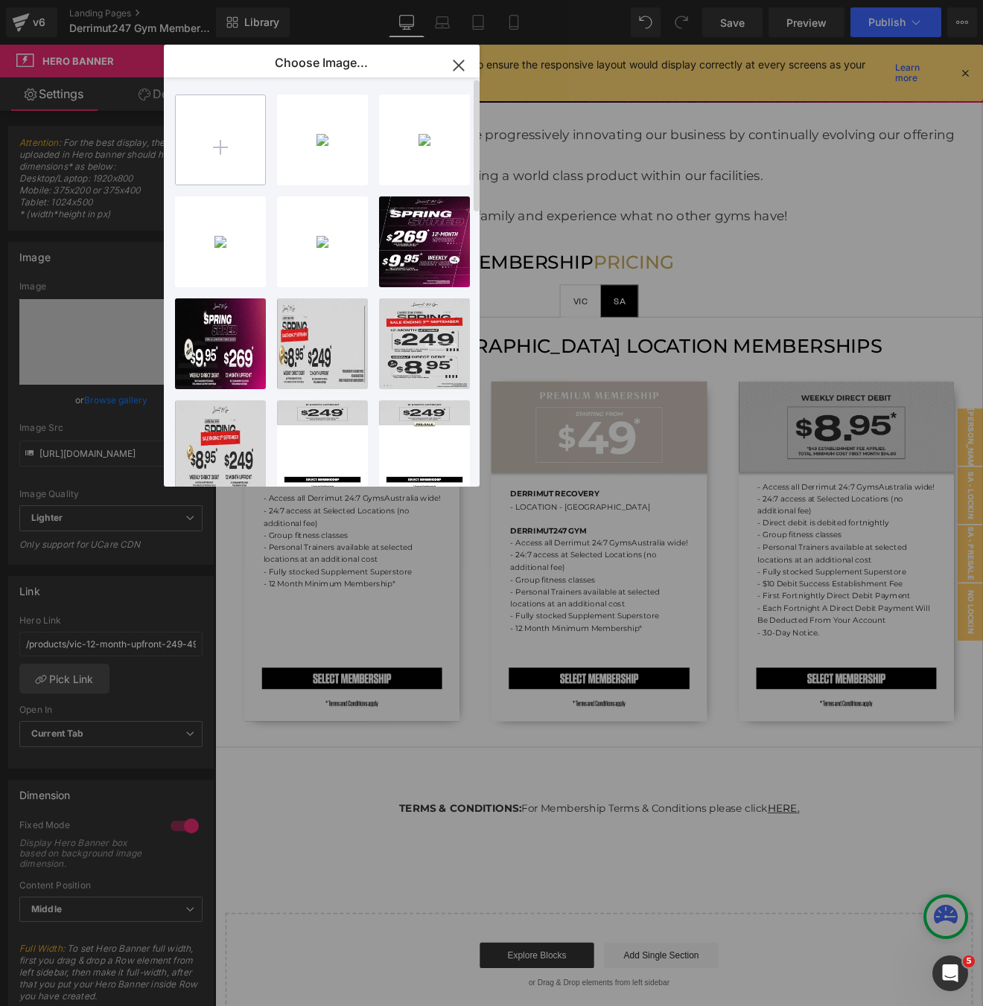
click at [220, 136] on input "file" at bounding box center [220, 139] width 89 height 89
type input "C:\fakepath\[DD] Spring Shred.webp"
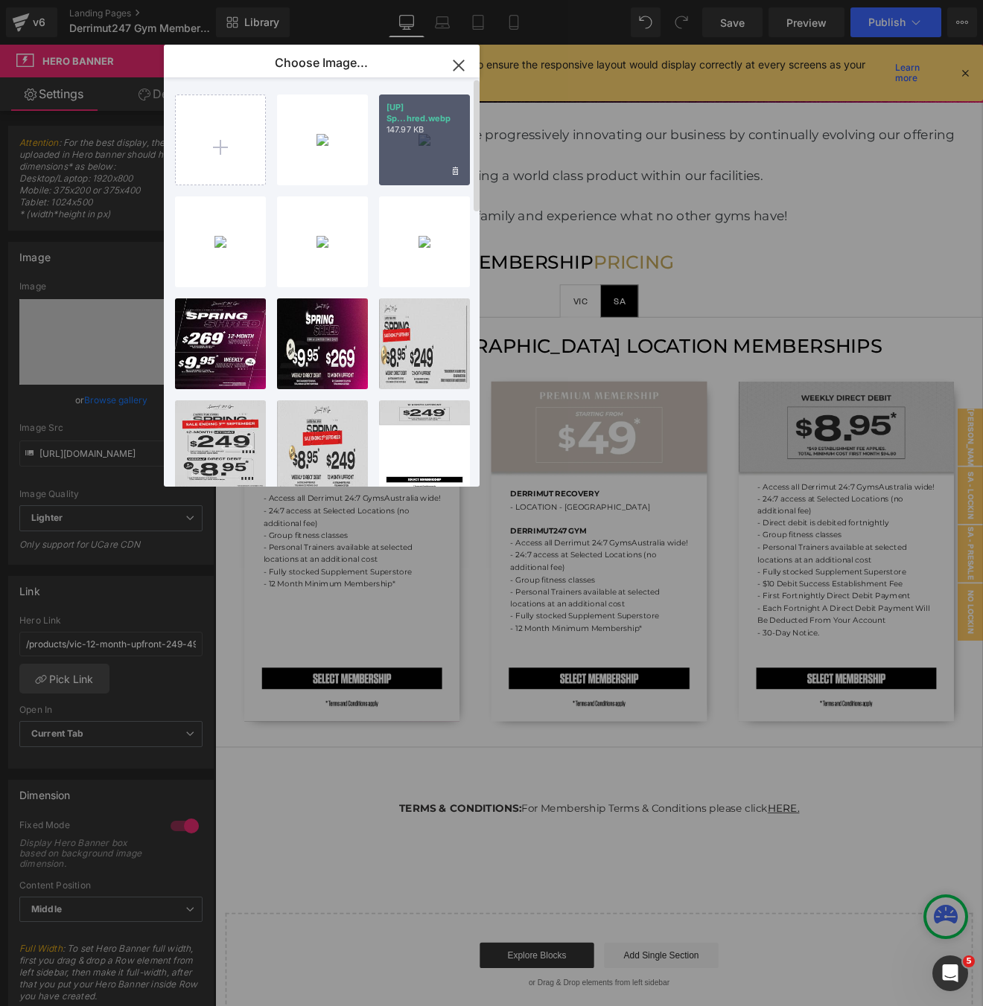
click at [427, 150] on div "[UP] Sp...hred.webp 147.97 KB" at bounding box center [424, 140] width 91 height 91
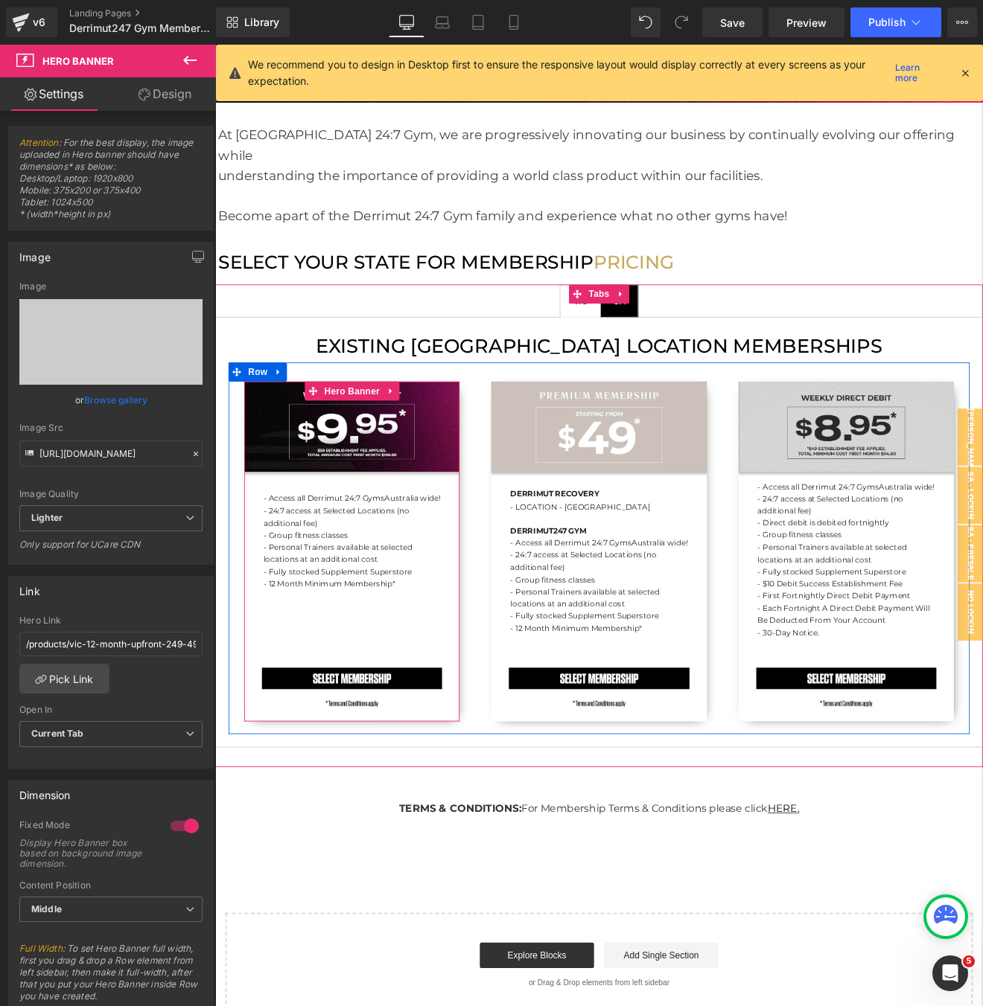
click at [412, 483] on div "- Access all Derrimut 24:7 Gyms [GEOGRAPHIC_DATA] wide! - 24:7 access at Select…" at bounding box center [375, 639] width 252 height 399
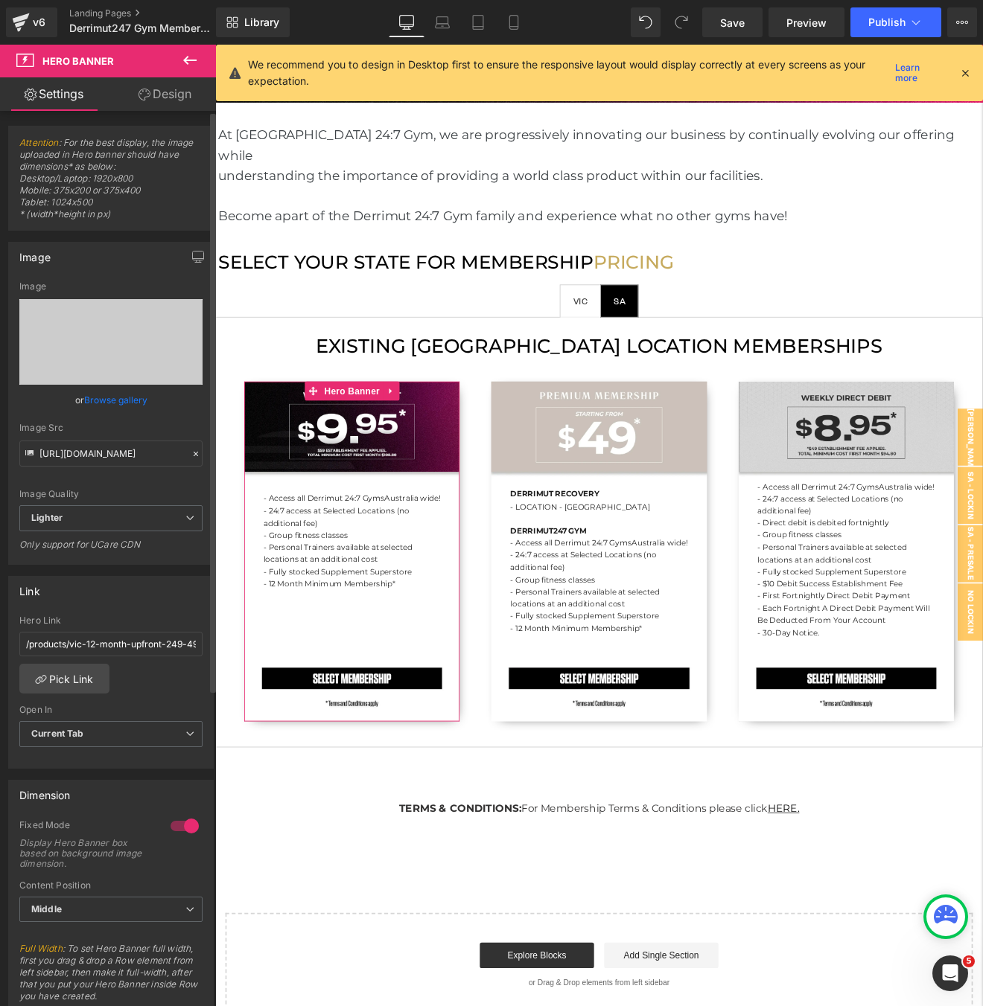
click at [96, 400] on link "Browse gallery" at bounding box center [115, 400] width 63 height 26
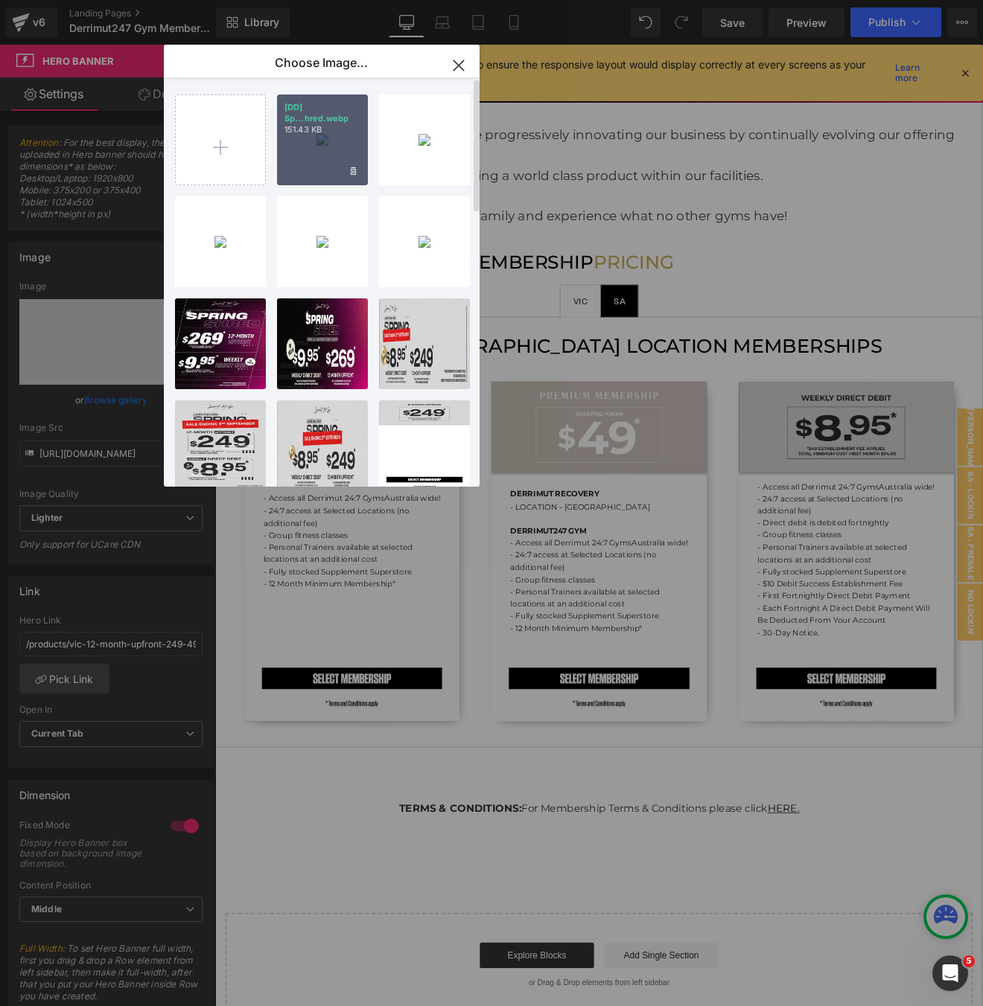
click at [314, 151] on div "[DD] Sp...hred.webp 151.43 KB" at bounding box center [322, 140] width 91 height 91
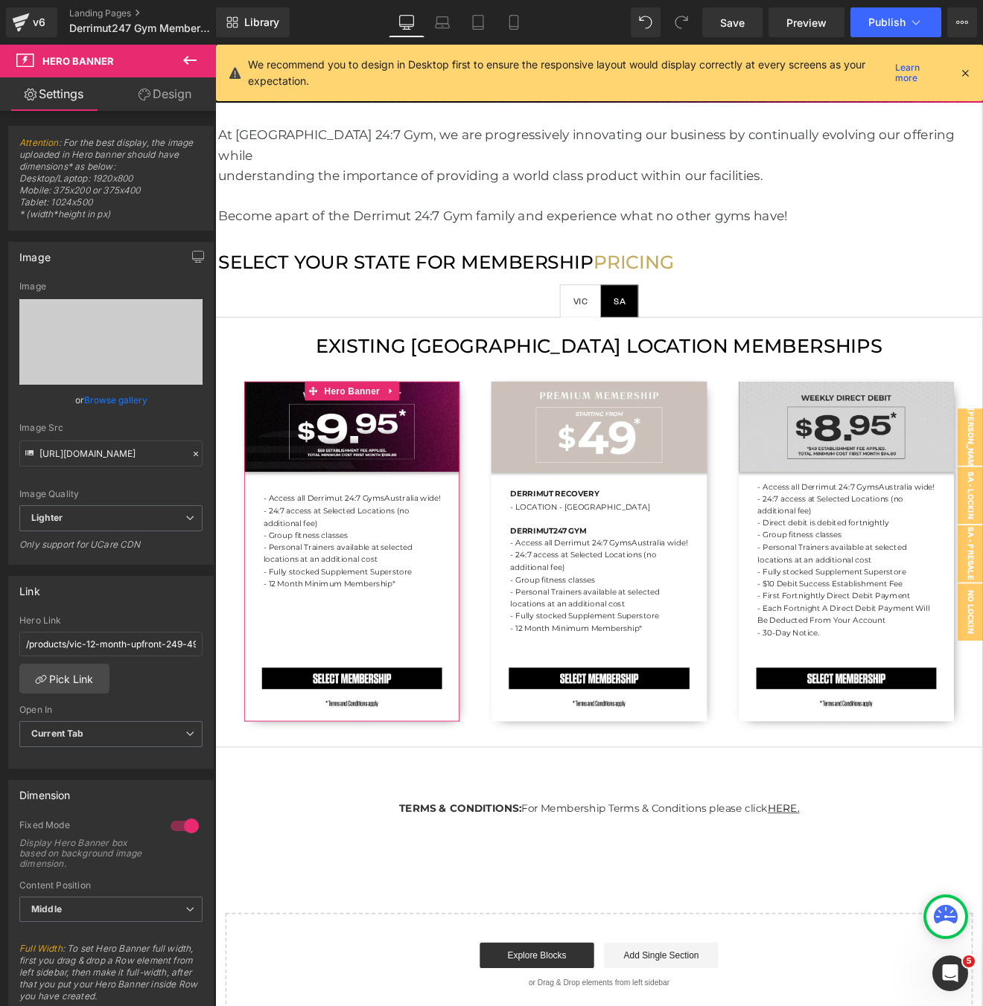
click at [118, 393] on link "Browse gallery" at bounding box center [115, 400] width 63 height 26
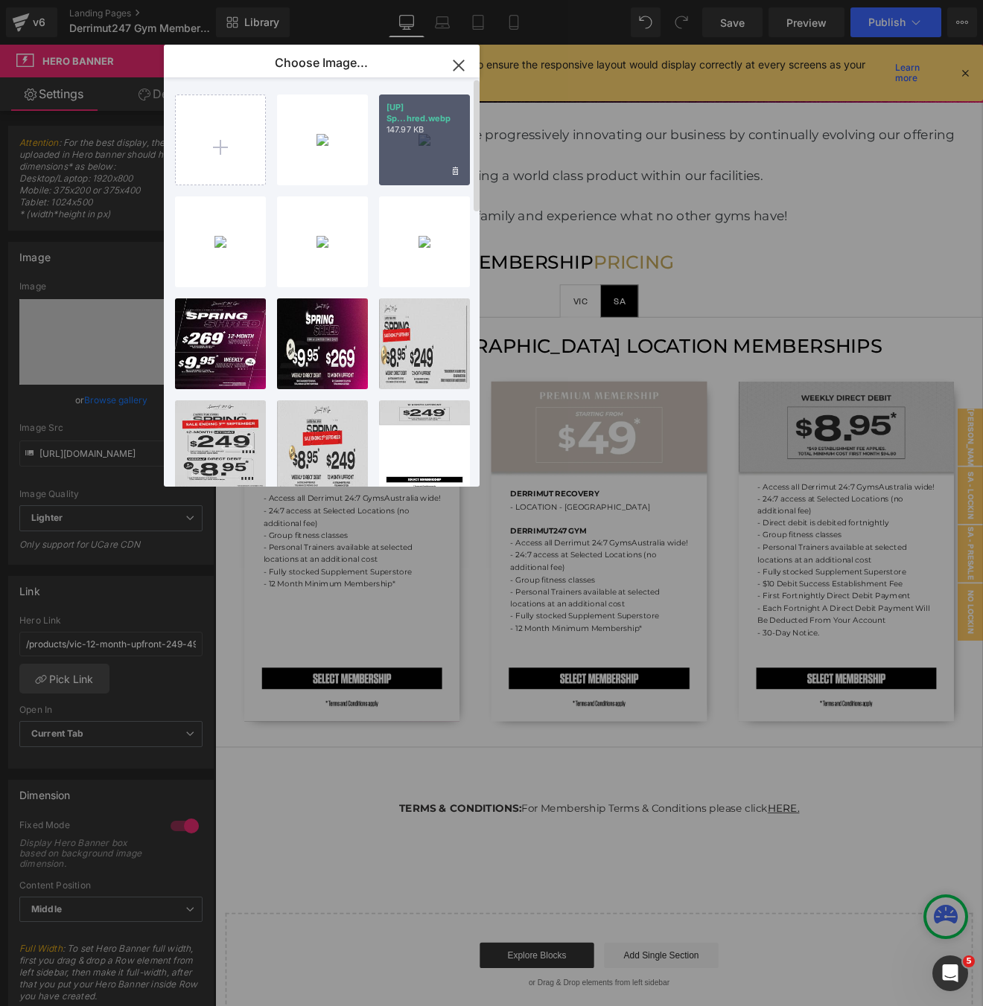
click at [437, 131] on p "147.97 KB" at bounding box center [424, 129] width 76 height 11
type input "[URL][DOMAIN_NAME]"
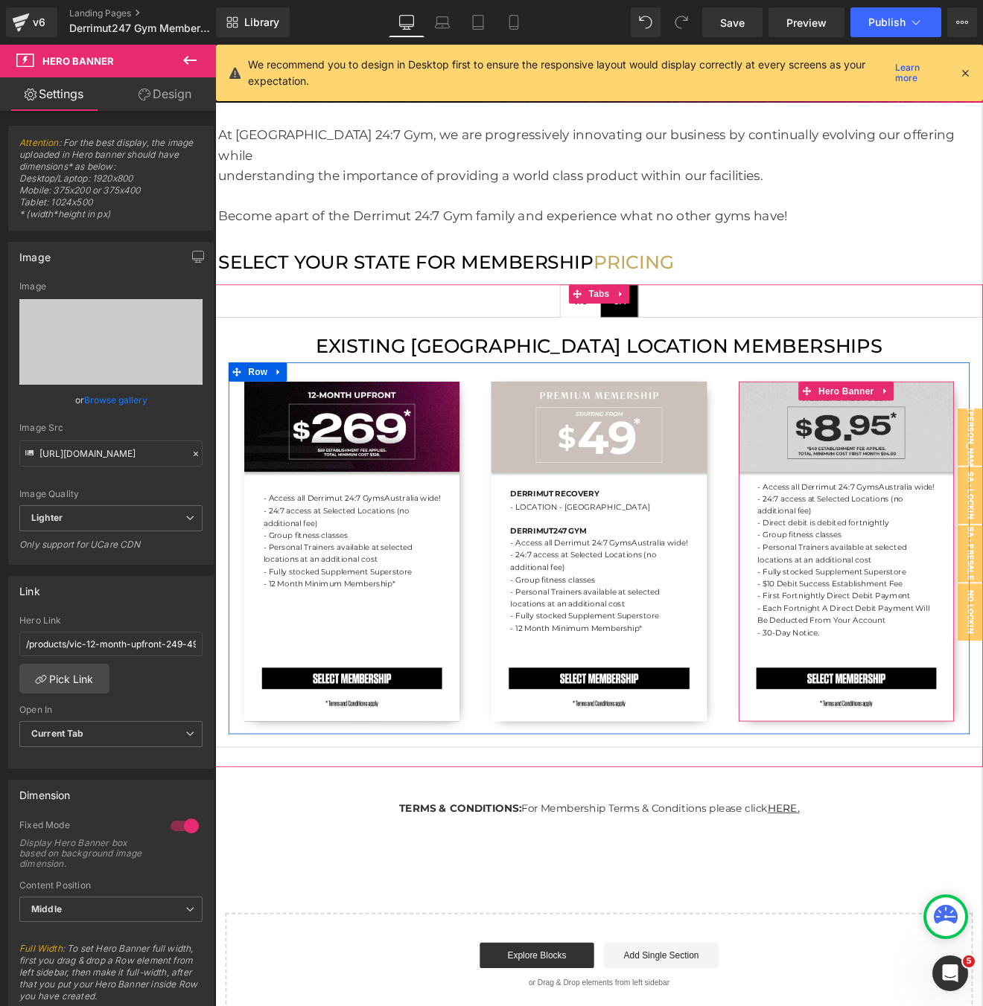
click at [904, 497] on div "- Access all Derrimut 24:7 Gyms [GEOGRAPHIC_DATA] wide! - 24:7 access at Select…" at bounding box center [955, 639] width 252 height 399
click at [916, 489] on div "- Access all Derrimut 24:7 Gyms [GEOGRAPHIC_DATA] wide! - 24:7 access at Select…" at bounding box center [955, 639] width 252 height 399
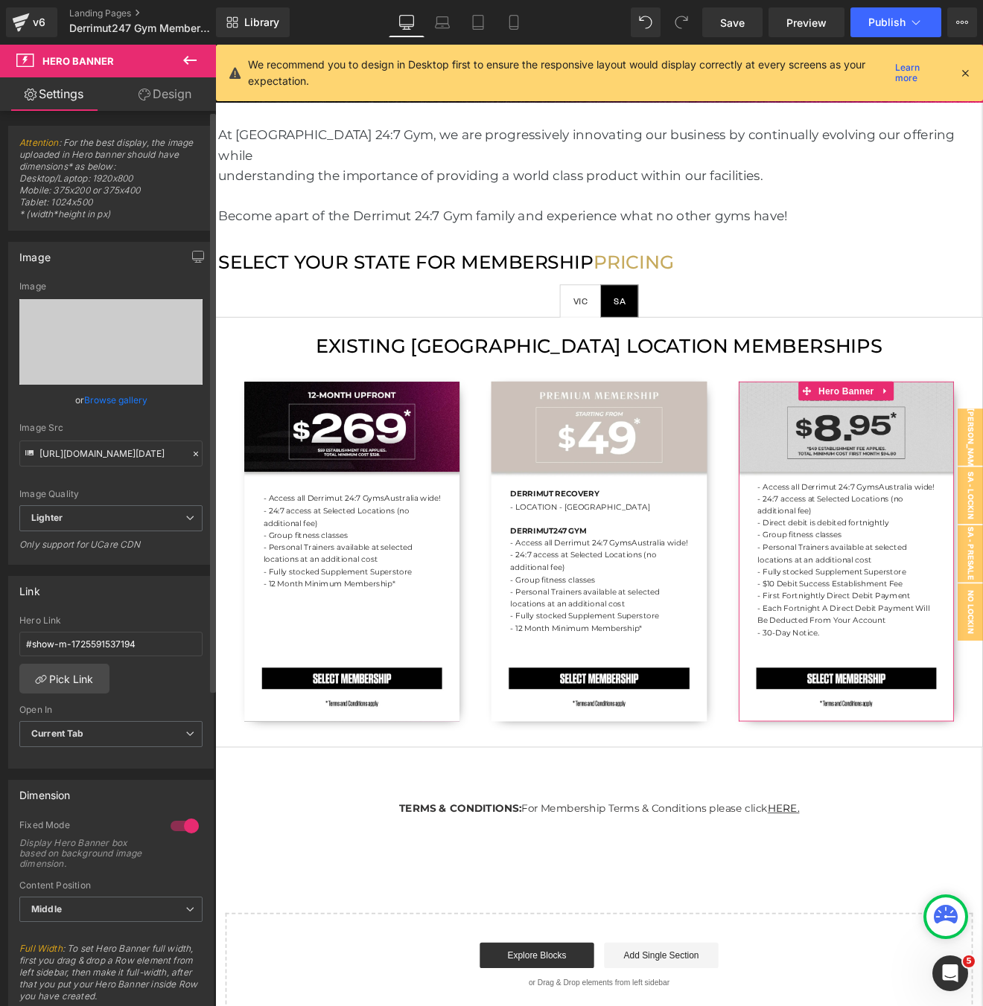
click at [127, 395] on link "Browse gallery" at bounding box center [115, 400] width 63 height 26
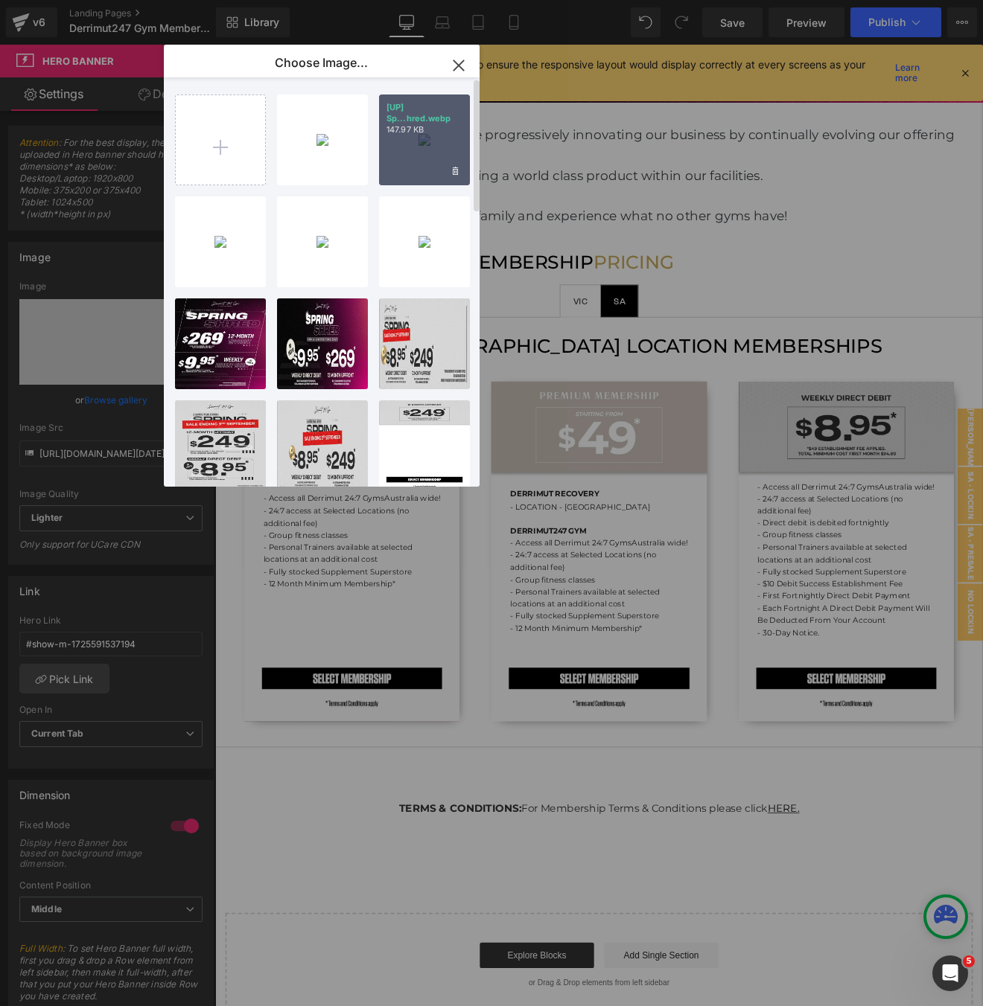
click at [415, 165] on div "[UP] Sp...hred.webp 147.97 KB" at bounding box center [424, 140] width 91 height 91
type input "[URL][DOMAIN_NAME]"
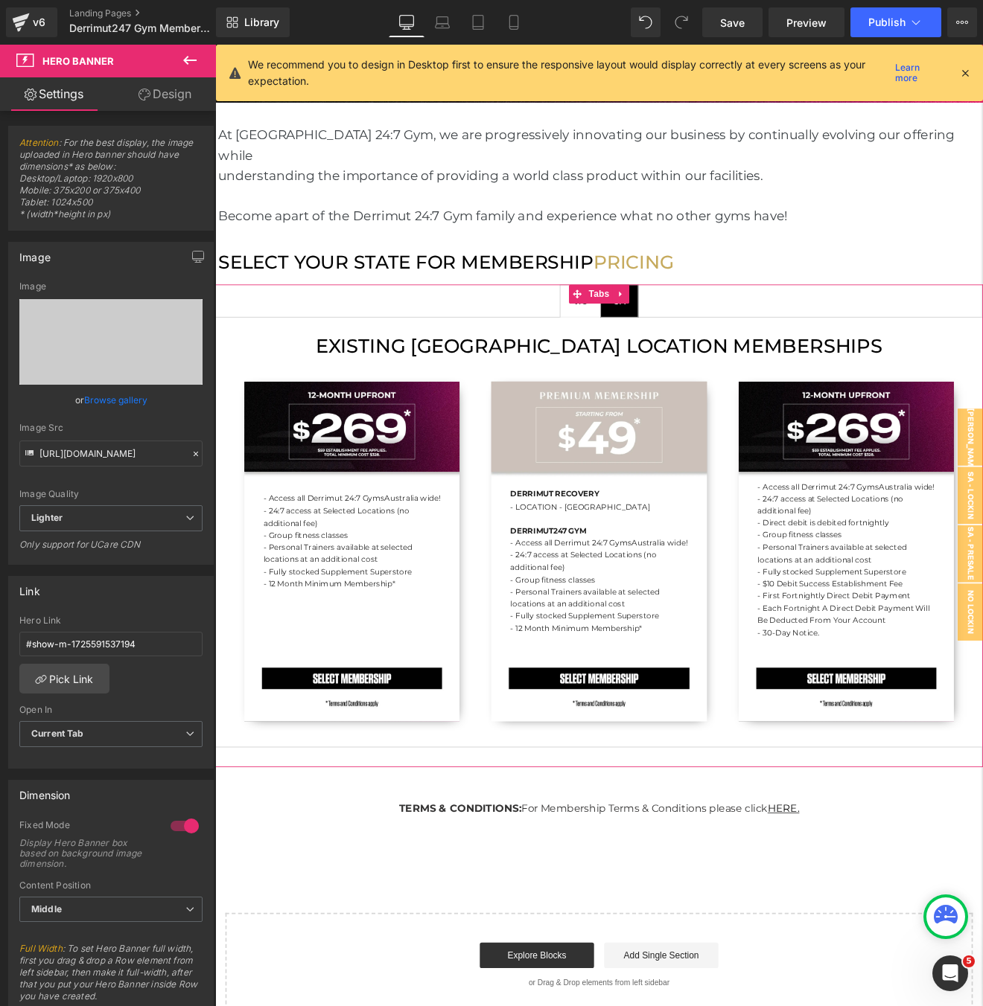
click at [706, 338] on span "SA Text Block" at bounding box center [689, 345] width 43 height 37
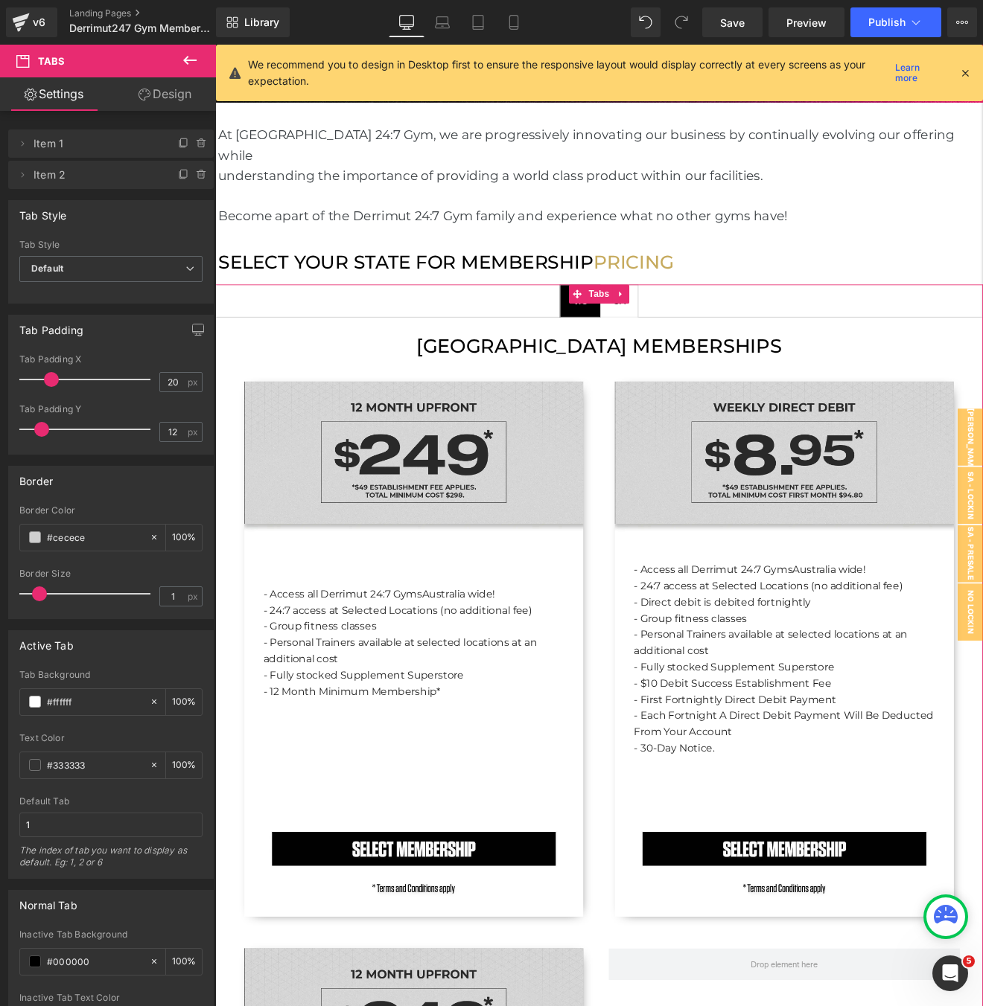
click at [477, 524] on div "- Access all Derrimut 24:7 Gyms [GEOGRAPHIC_DATA] wide! - 24:7 access at Select…" at bounding box center [448, 754] width 398 height 628
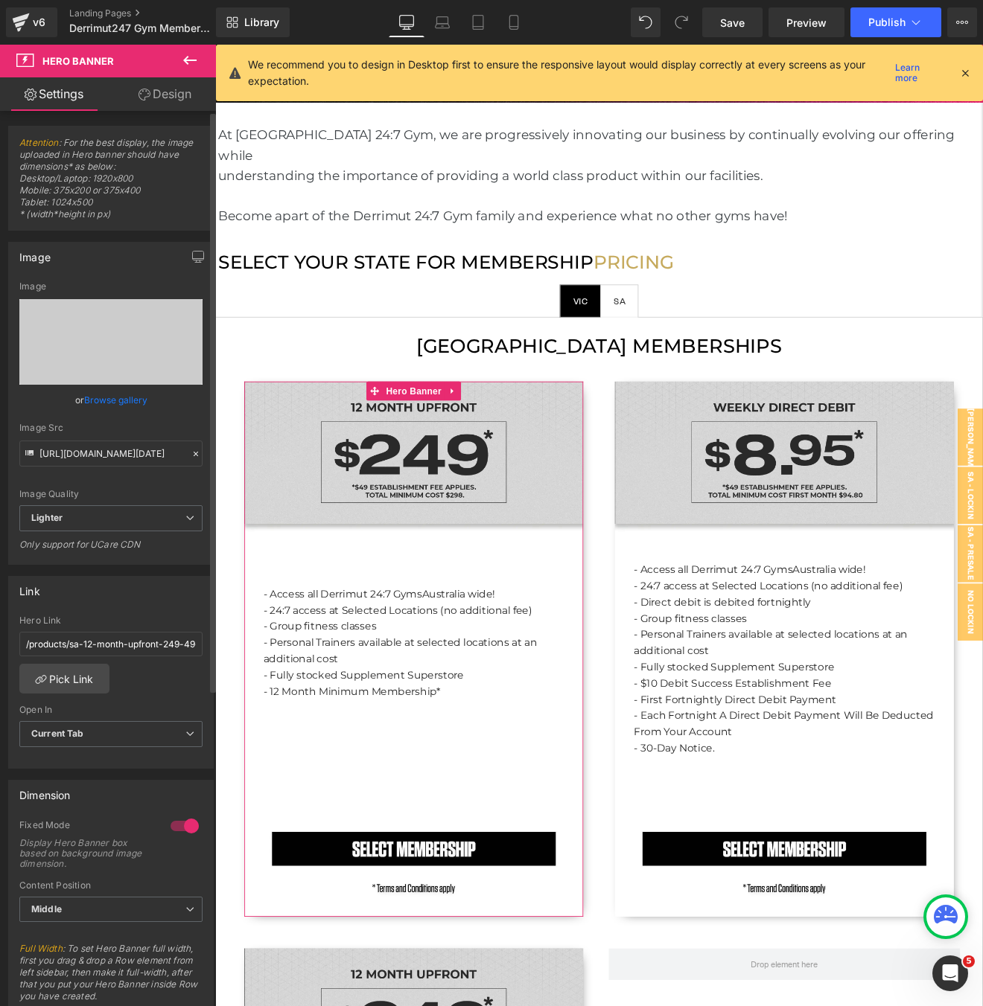
click at [115, 398] on link "Browse gallery" at bounding box center [115, 400] width 63 height 26
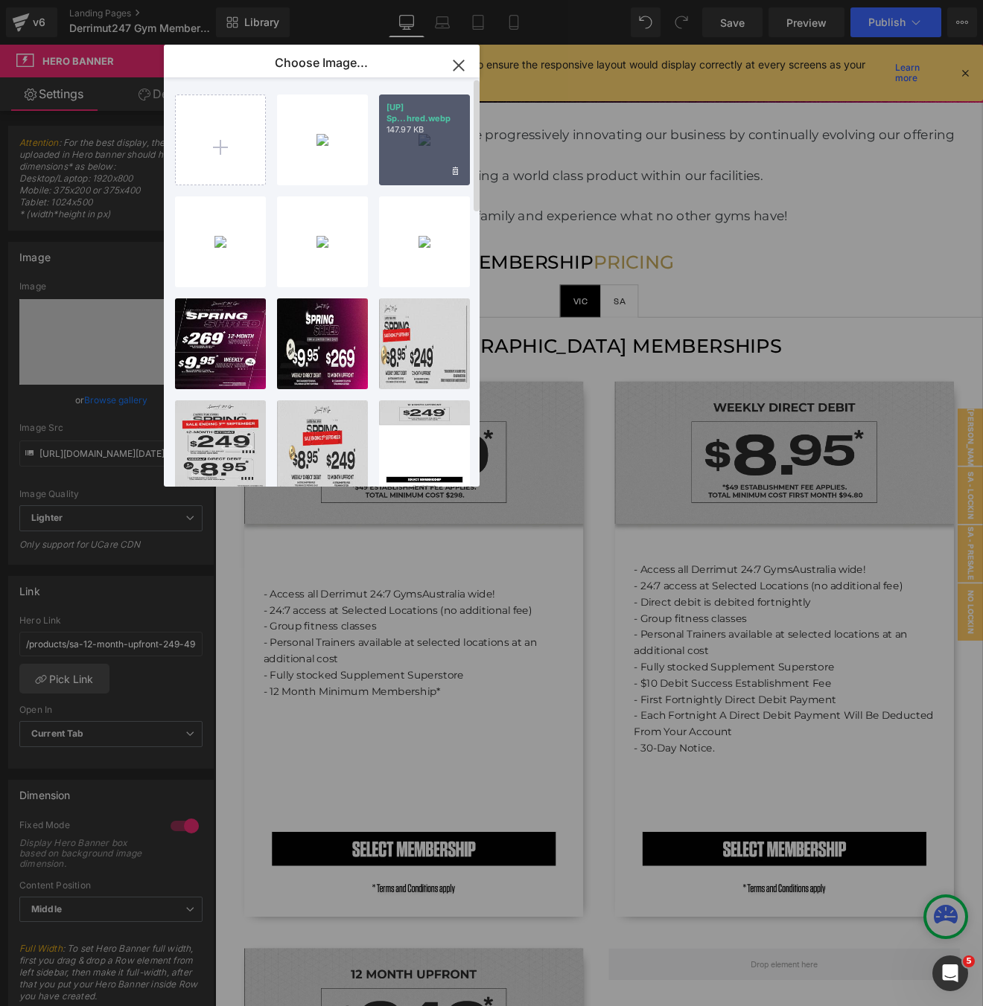
click at [427, 113] on p "[UP] Sp...hred.webp" at bounding box center [424, 113] width 76 height 22
type input "[URL][DOMAIN_NAME]"
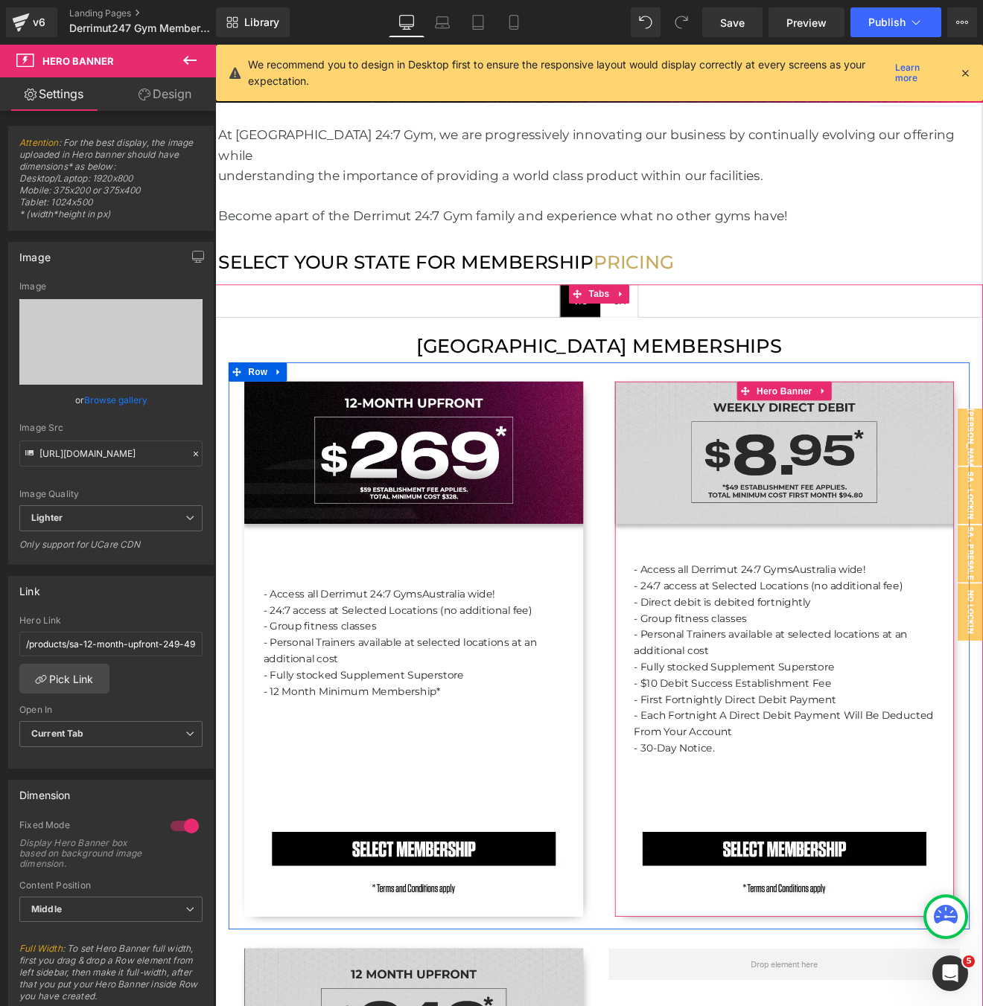
click at [849, 543] on div "- Access all Derrimut 24:7 Gyms [GEOGRAPHIC_DATA] wide! - 24:7 access at Select…" at bounding box center [883, 754] width 398 height 628
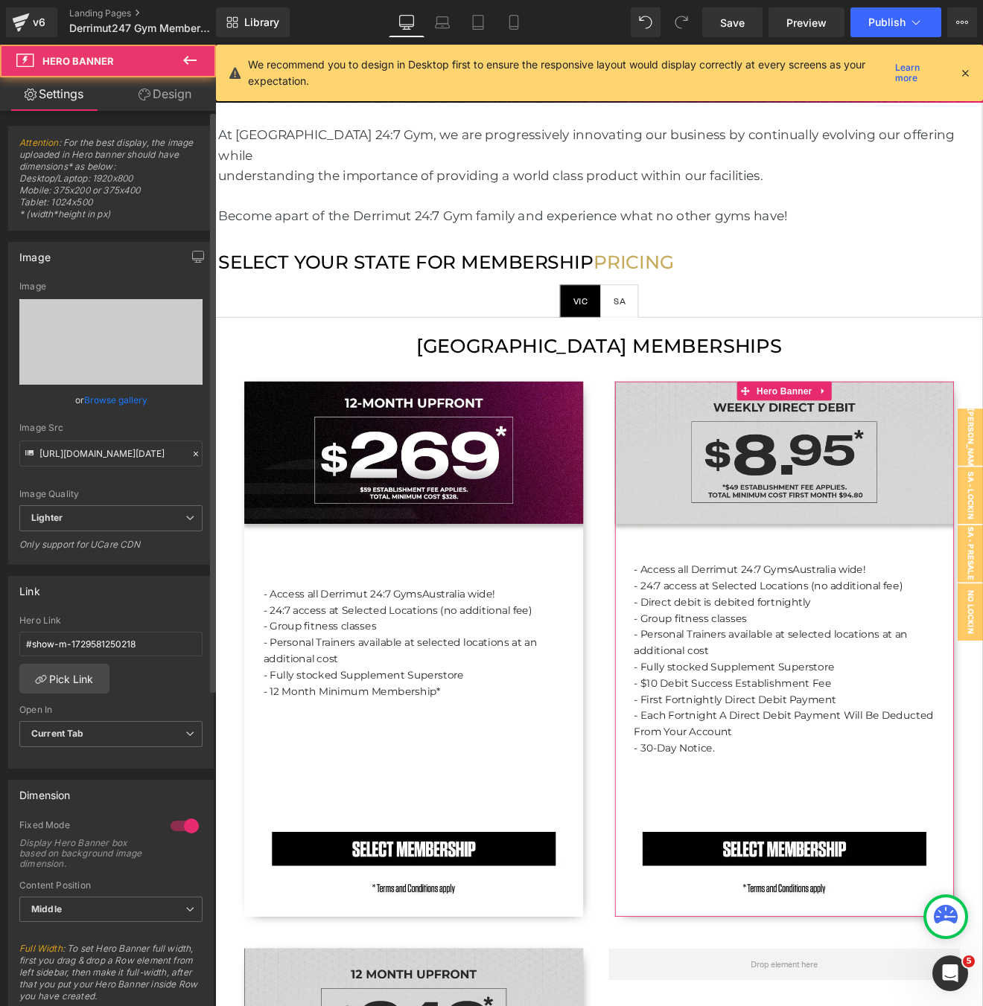
click at [144, 396] on div "or Browse gallery" at bounding box center [110, 400] width 183 height 16
click at [140, 398] on link "Browse gallery" at bounding box center [115, 400] width 63 height 26
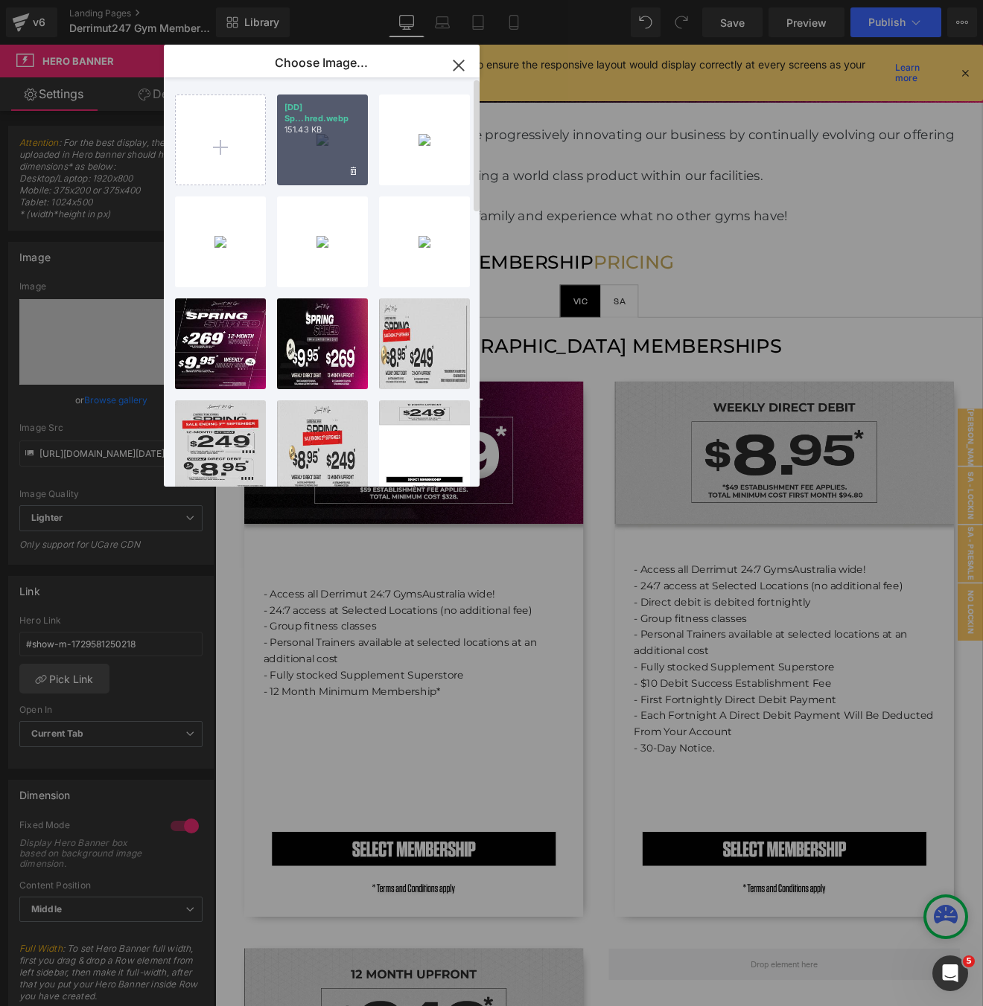
click at [322, 141] on div "[DD] Sp...hred.webp 151.43 KB" at bounding box center [322, 140] width 91 height 91
type input "[URL][DOMAIN_NAME]"
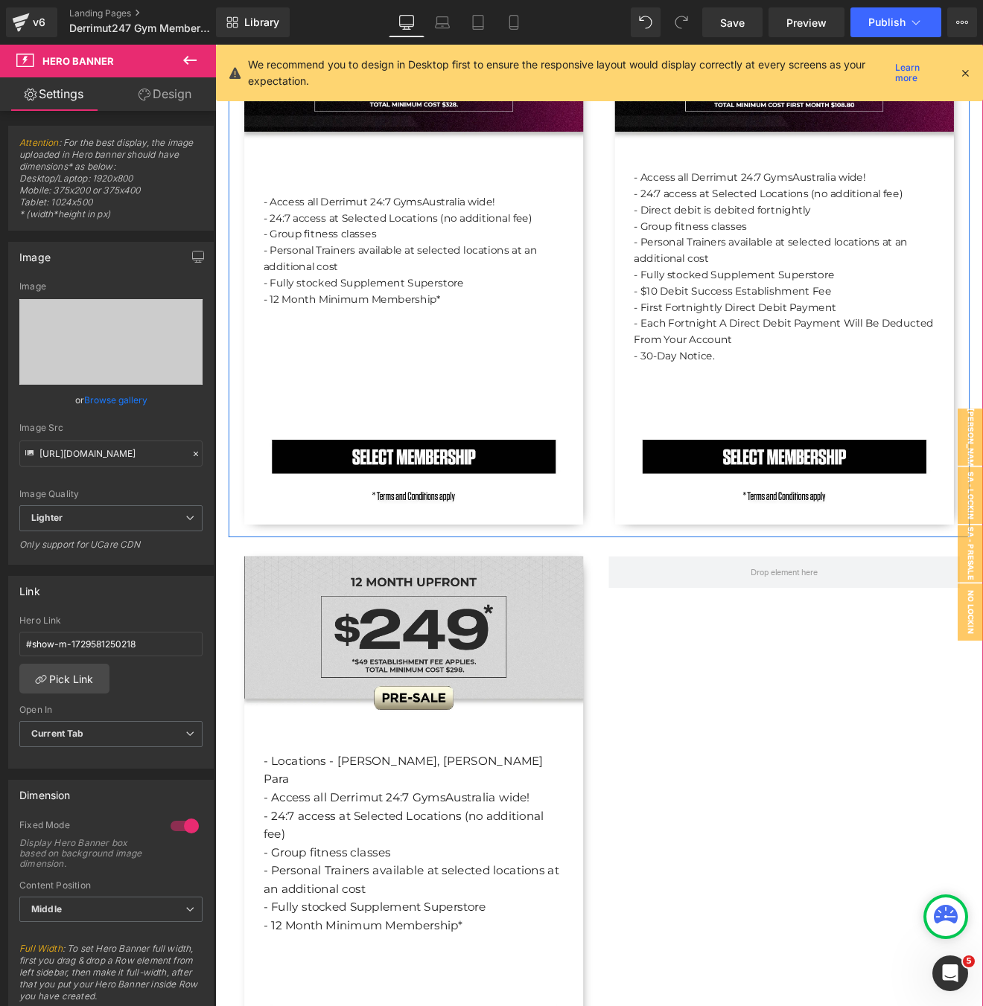
scroll to position [1850, 0]
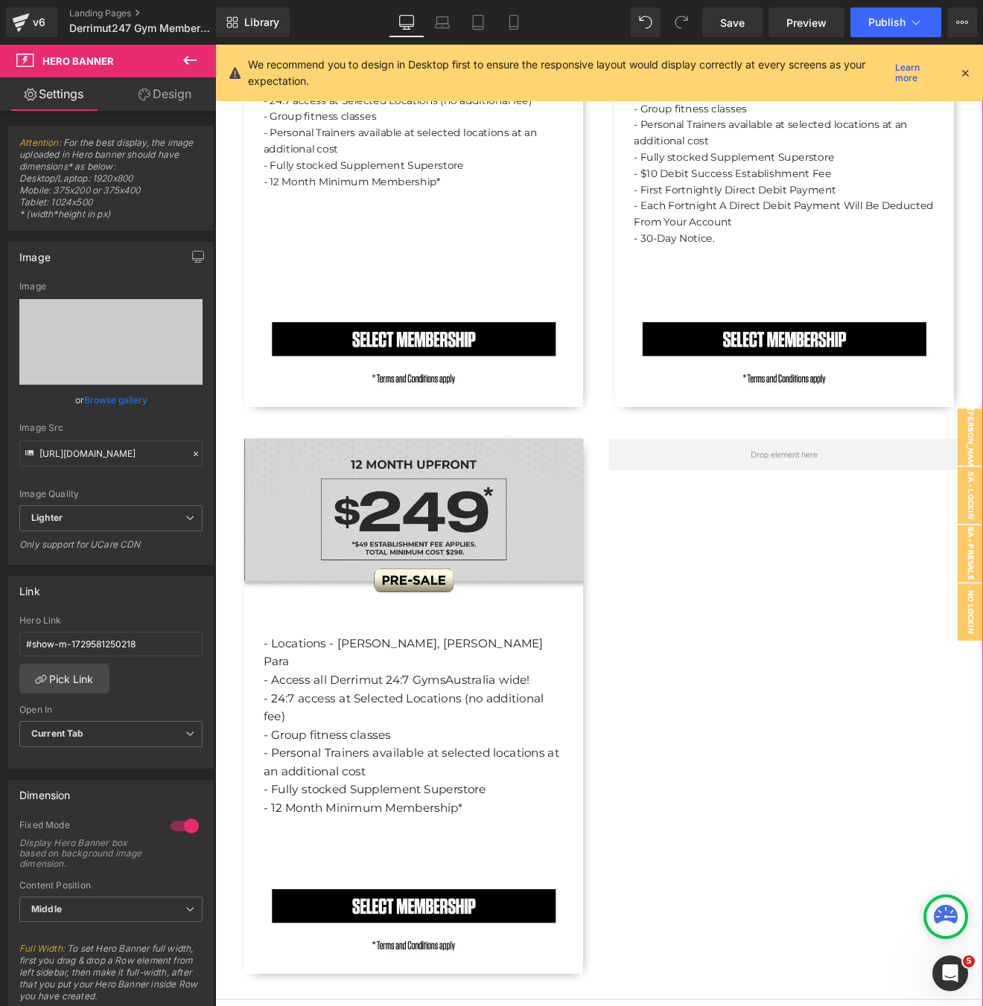
click at [278, 563] on div "- Locations - [PERSON_NAME], [PERSON_NAME] Para - Access all Derrimut 24:7 Gyms…" at bounding box center [448, 821] width 398 height 628
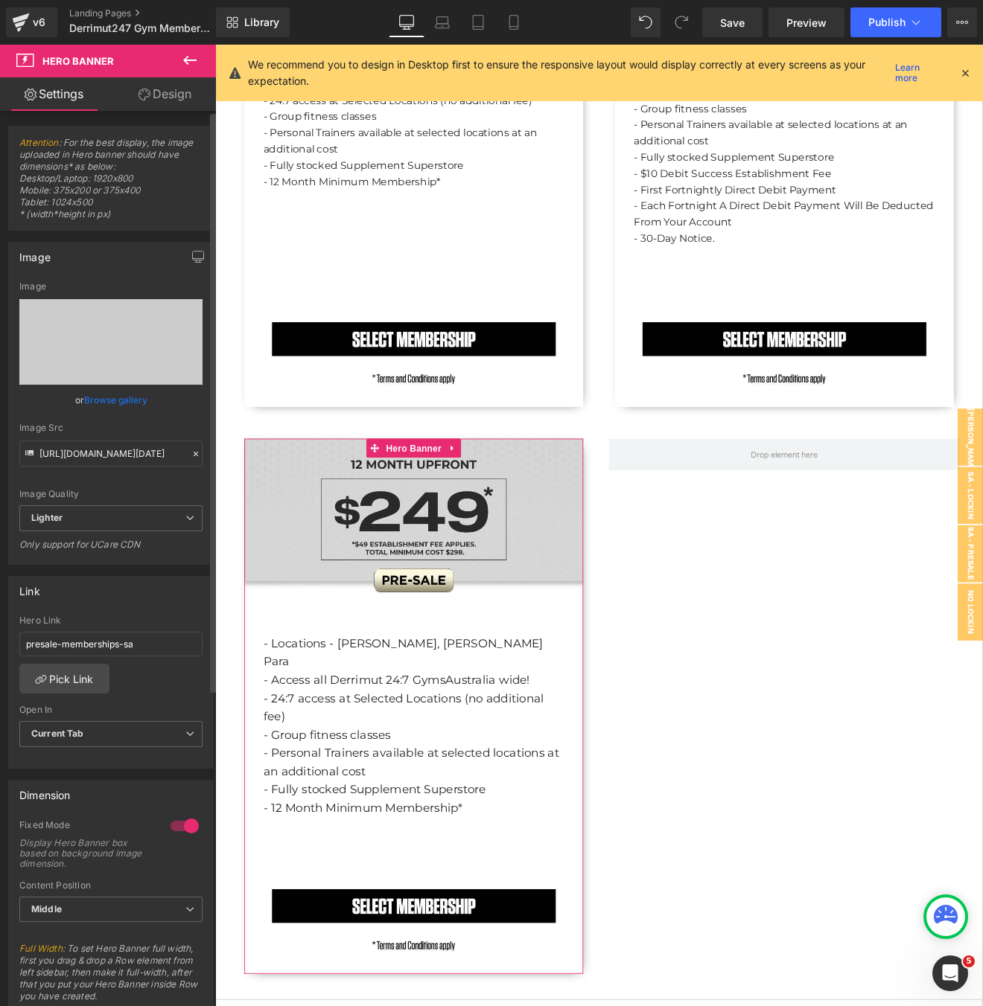
click at [130, 402] on link "Browse gallery" at bounding box center [115, 400] width 63 height 26
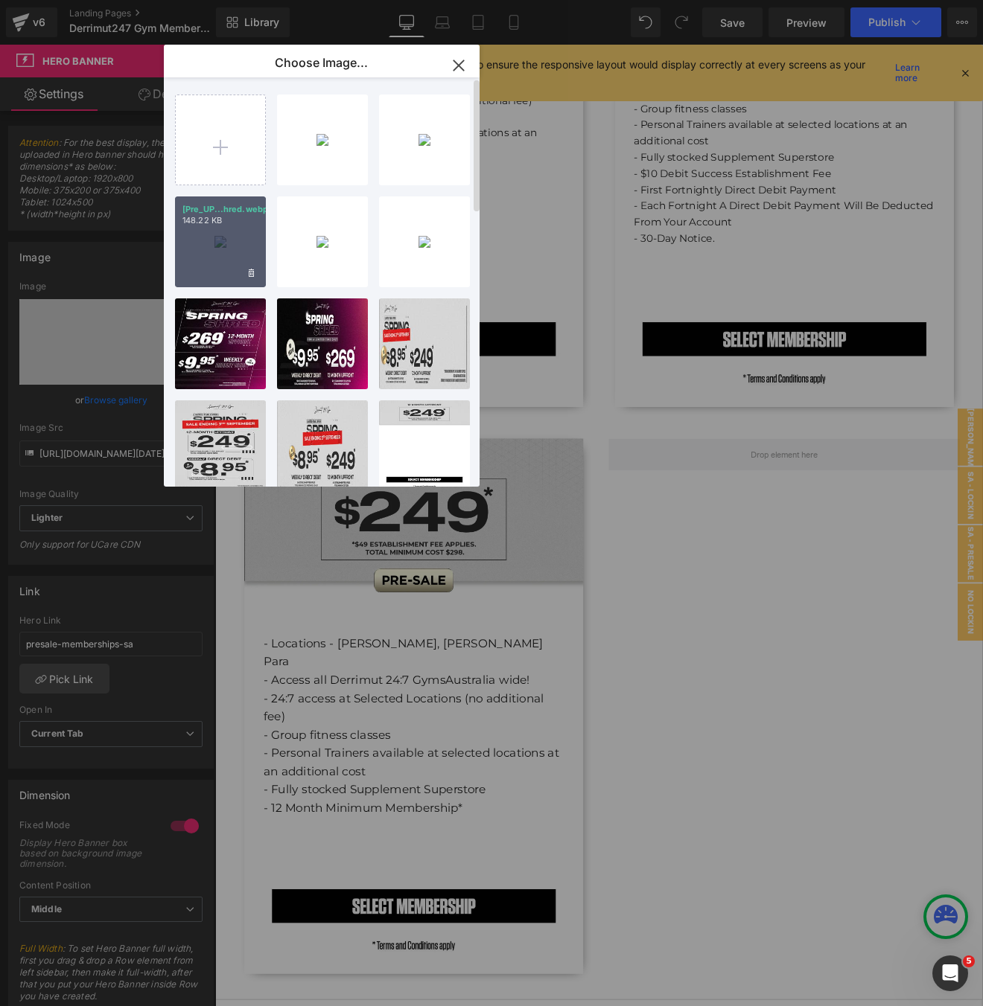
drag, startPoint x: 237, startPoint y: 249, endPoint x: 25, endPoint y: 239, distance: 212.4
click at [237, 249] on div "[Pre_UP...hred.webp 148.22 KB" at bounding box center [220, 242] width 91 height 91
type input "[URL][DOMAIN_NAME]"
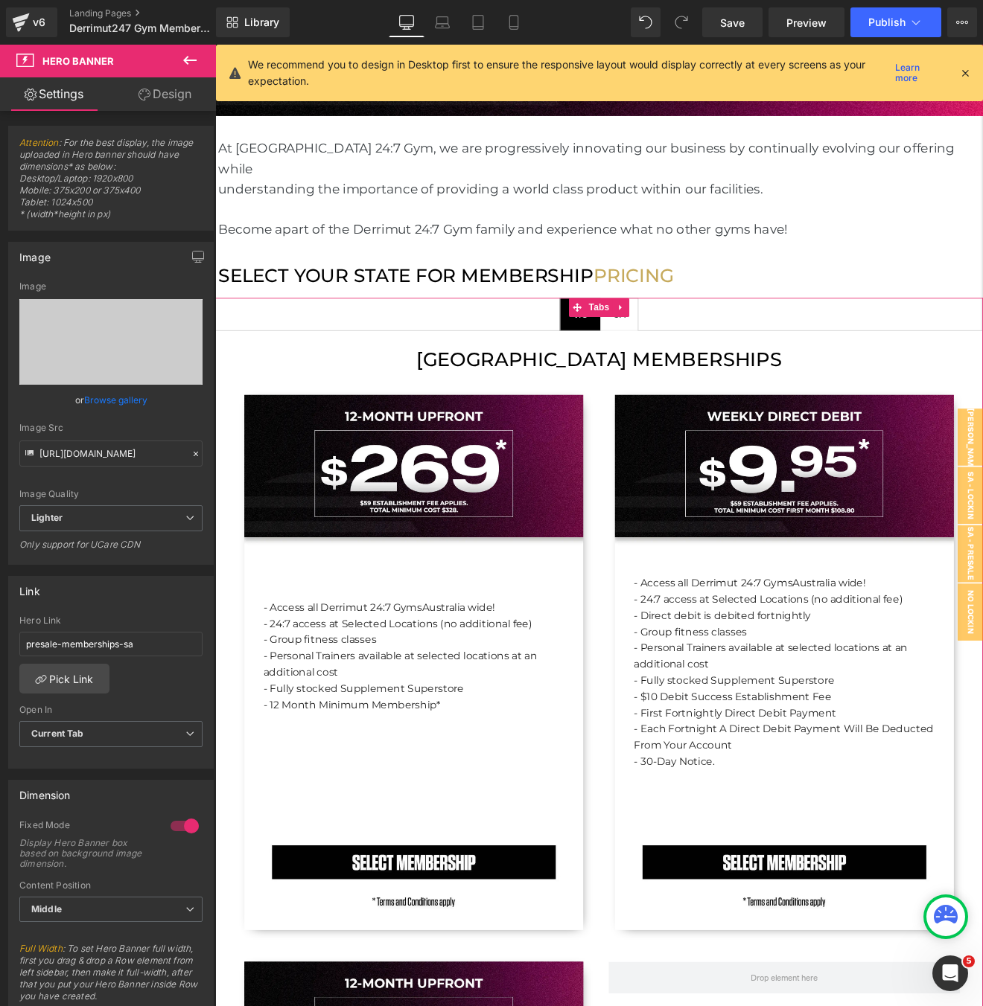
scroll to position [1228, 0]
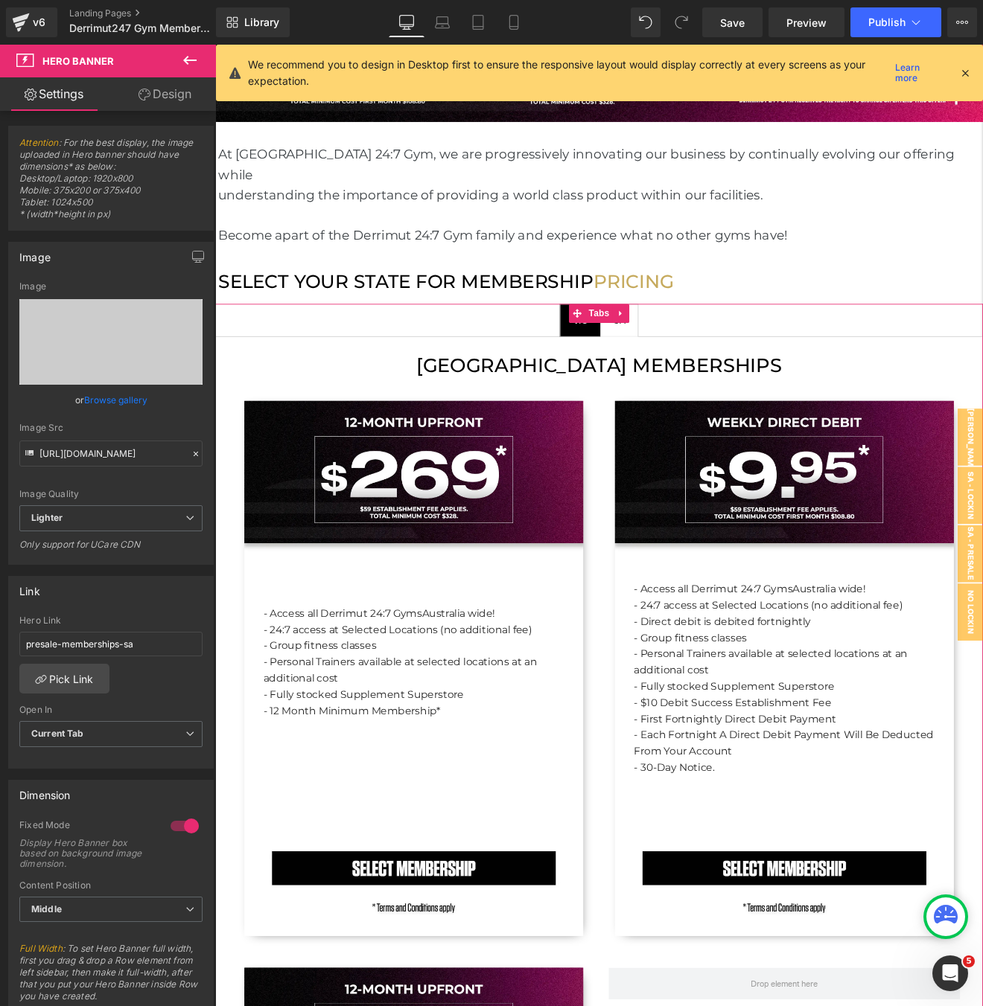
click at [639, 359] on div "VIC" at bounding box center [643, 368] width 17 height 19
click at [634, 357] on span "VIC Text Block" at bounding box center [643, 368] width 47 height 37
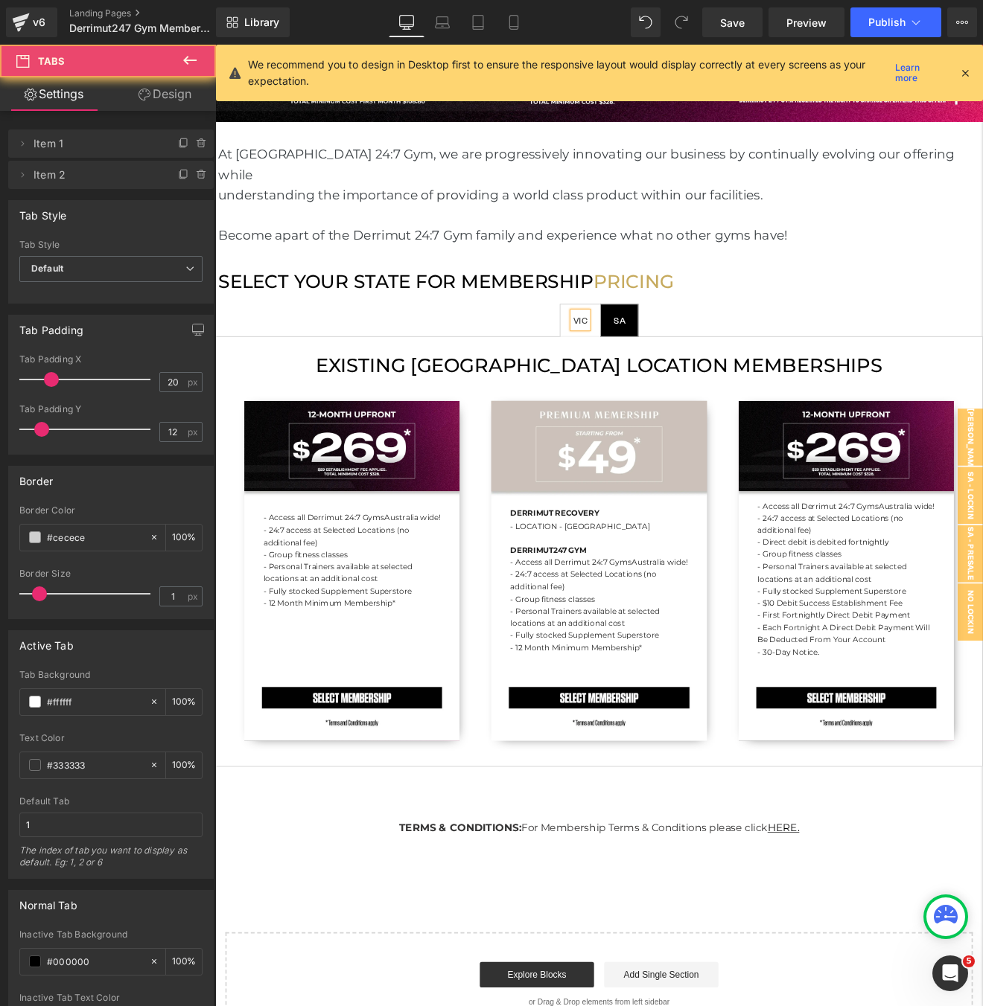
click at [689, 354] on span "SA Text Block" at bounding box center [689, 368] width 43 height 37
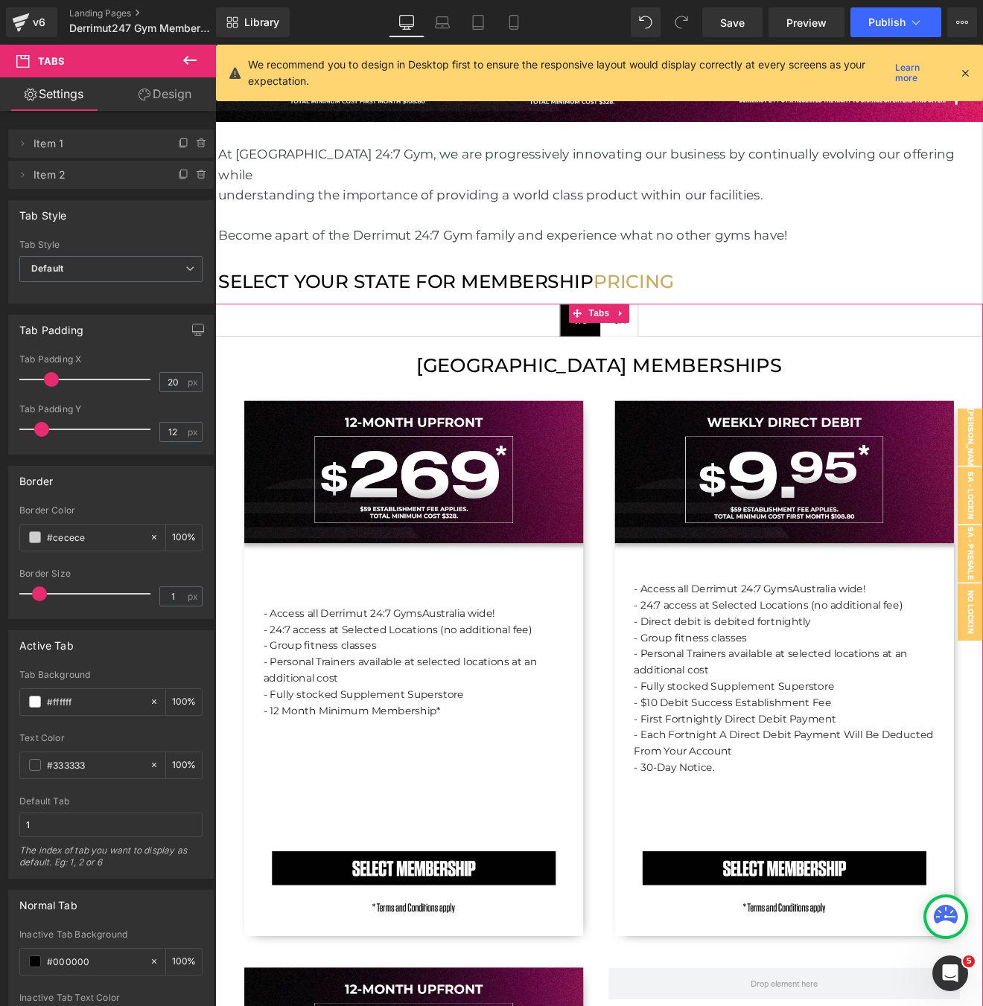
click at [649, 360] on span "VIC Text Block" at bounding box center [643, 368] width 47 height 37
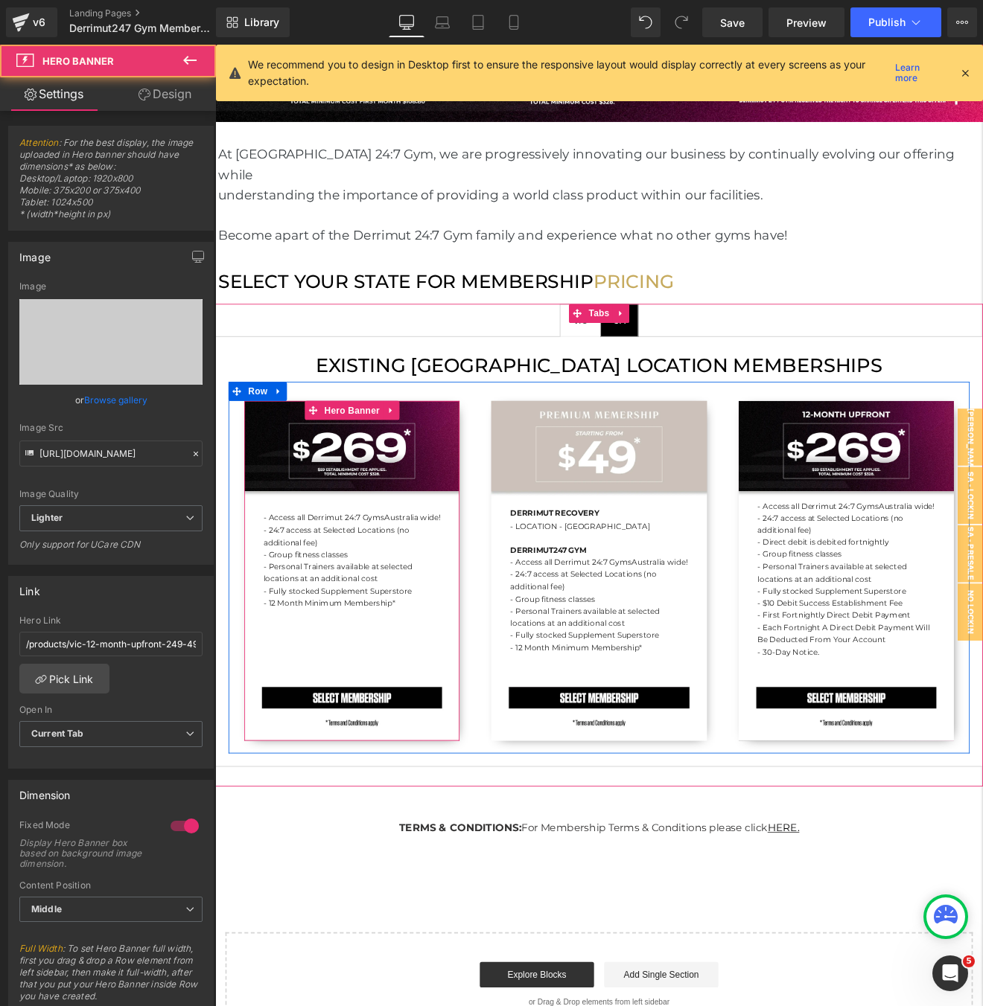
click at [441, 485] on div "- Access all Derrimut 24:7 Gyms [GEOGRAPHIC_DATA] wide! - 24:7 access at Select…" at bounding box center [375, 662] width 252 height 399
click at [471, 511] on div "- Access all Derrimut 24:7 Gyms [GEOGRAPHIC_DATA] wide! - 24:7 access at Select…" at bounding box center [375, 662] width 252 height 399
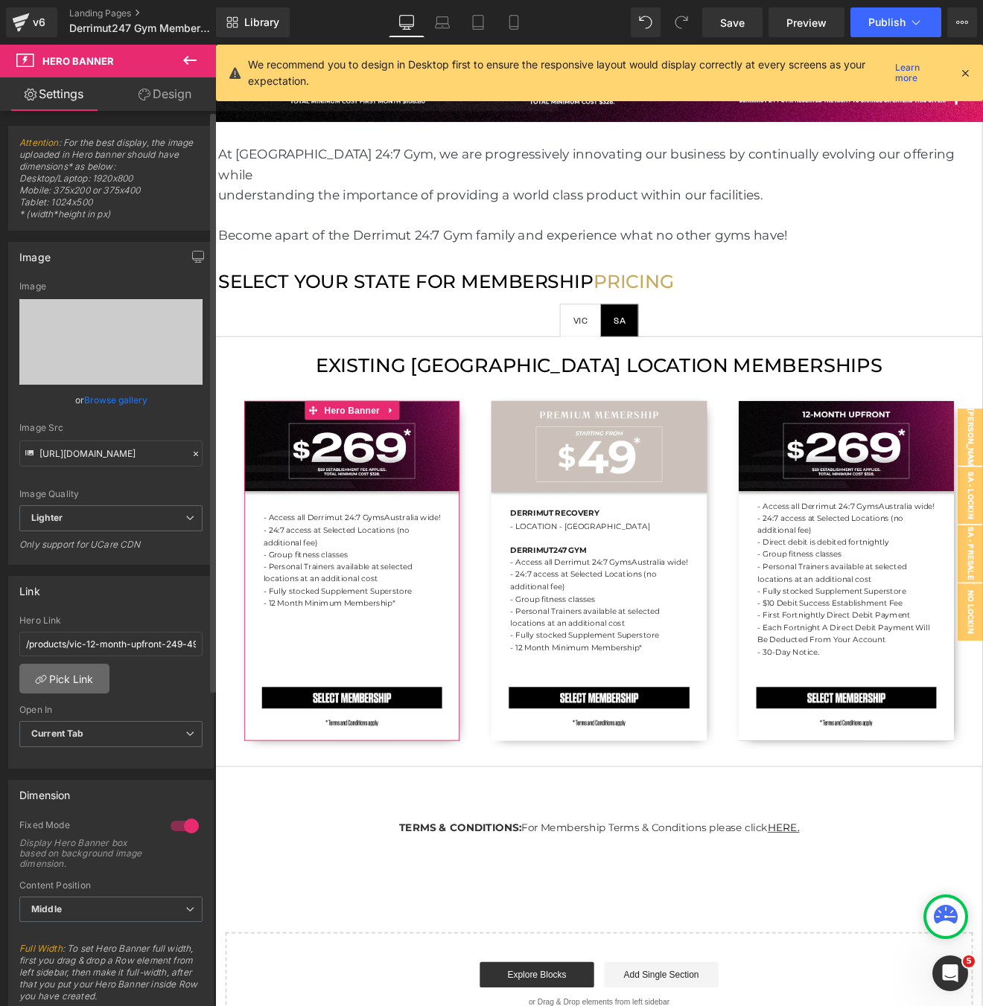
click at [65, 690] on link "Pick Link" at bounding box center [64, 679] width 90 height 30
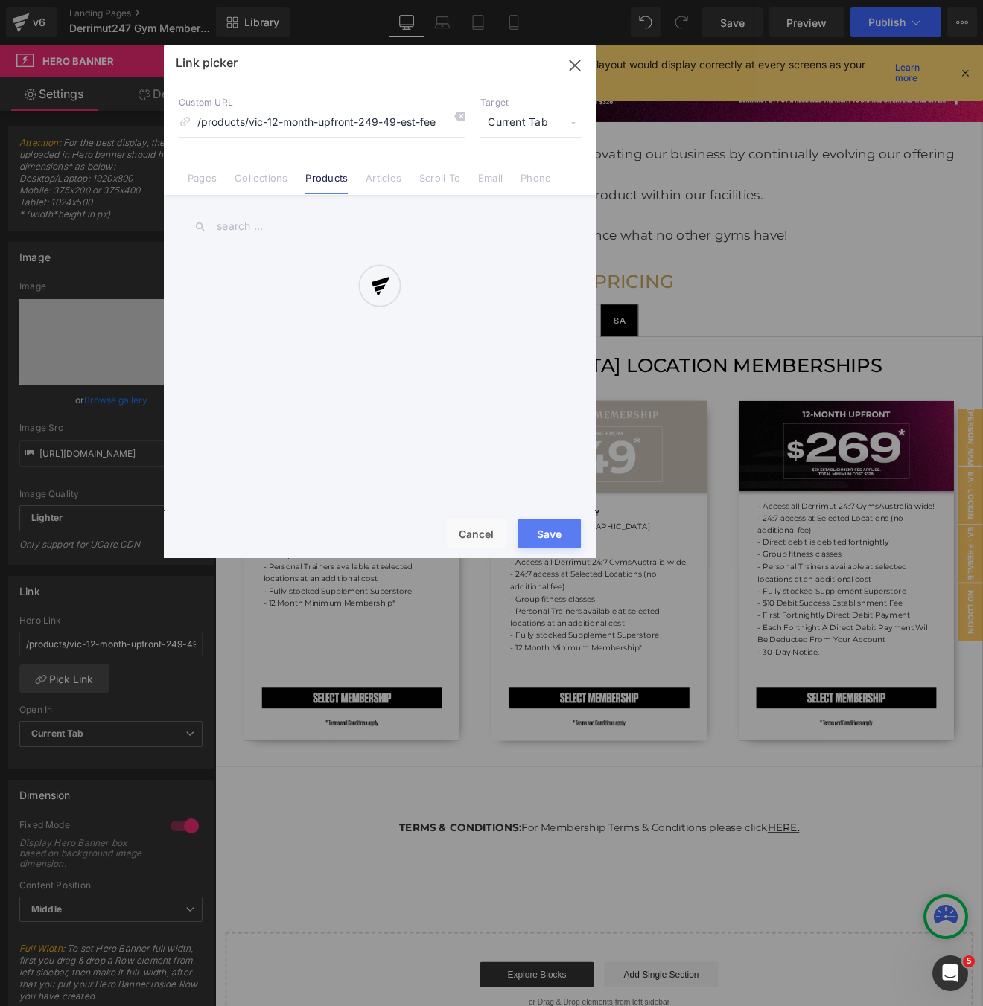
click at [281, 240] on div at bounding box center [380, 302] width 432 height 514
click at [277, 231] on div at bounding box center [380, 302] width 432 height 514
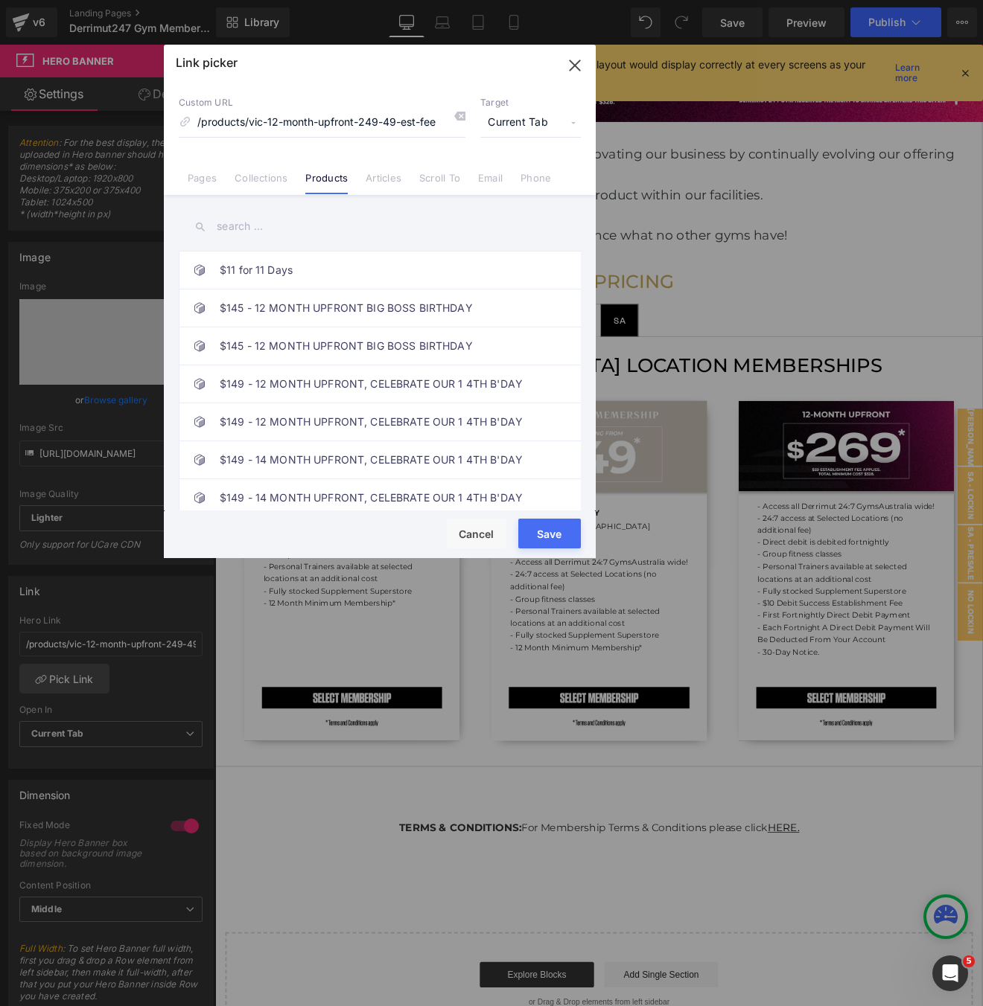
click at [271, 224] on input "text" at bounding box center [380, 226] width 402 height 33
paste input "12 MONTH UPFRONT ($269 + $59 EST FEE)"
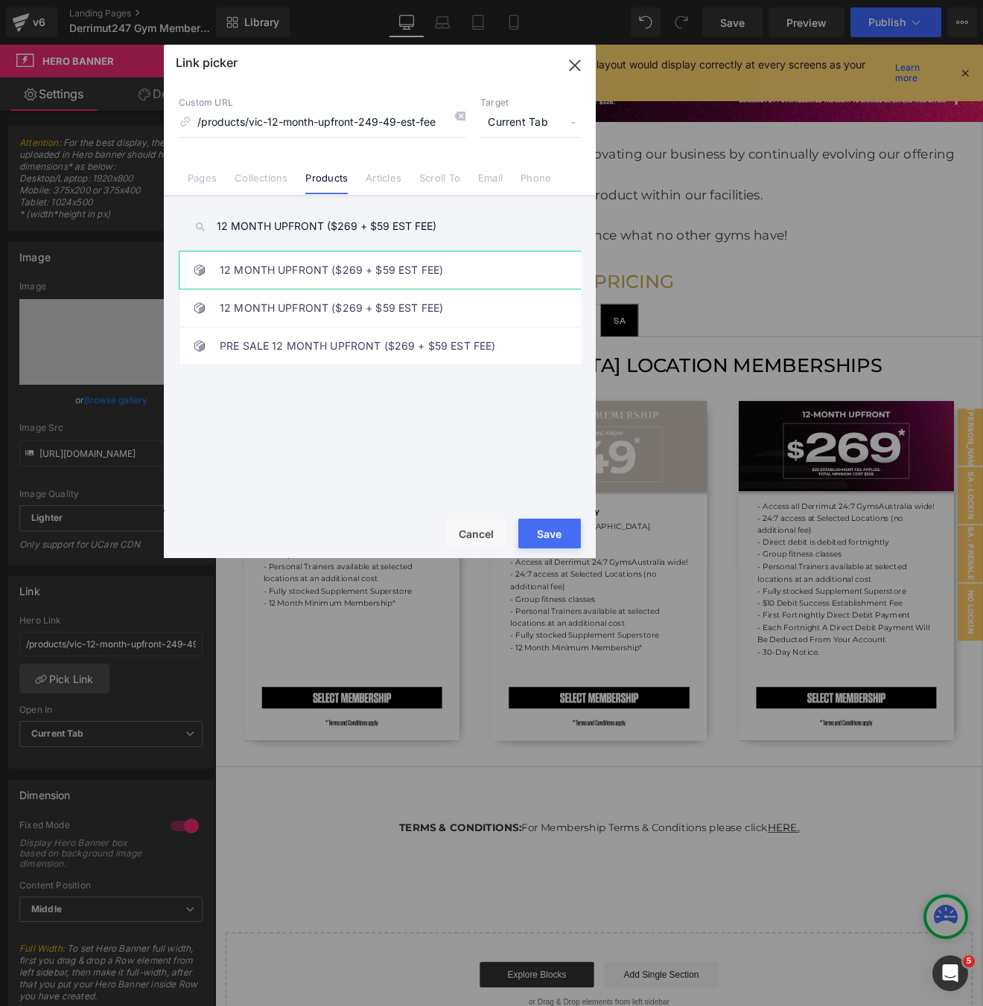
type input "12 MONTH UPFRONT ($269 + $59 EST FEE)"
click at [275, 266] on link "12 MONTH UPFRONT ($269 + $59 EST FEE)" at bounding box center [384, 270] width 328 height 37
click at [281, 310] on link "12 MONTH UPFRONT ($269 + $59 EST FEE)" at bounding box center [384, 308] width 328 height 37
click at [273, 270] on link "12 MONTH UPFRONT ($269 + $59 EST FEE)" at bounding box center [384, 270] width 328 height 37
click at [552, 534] on button "Save" at bounding box center [549, 534] width 63 height 30
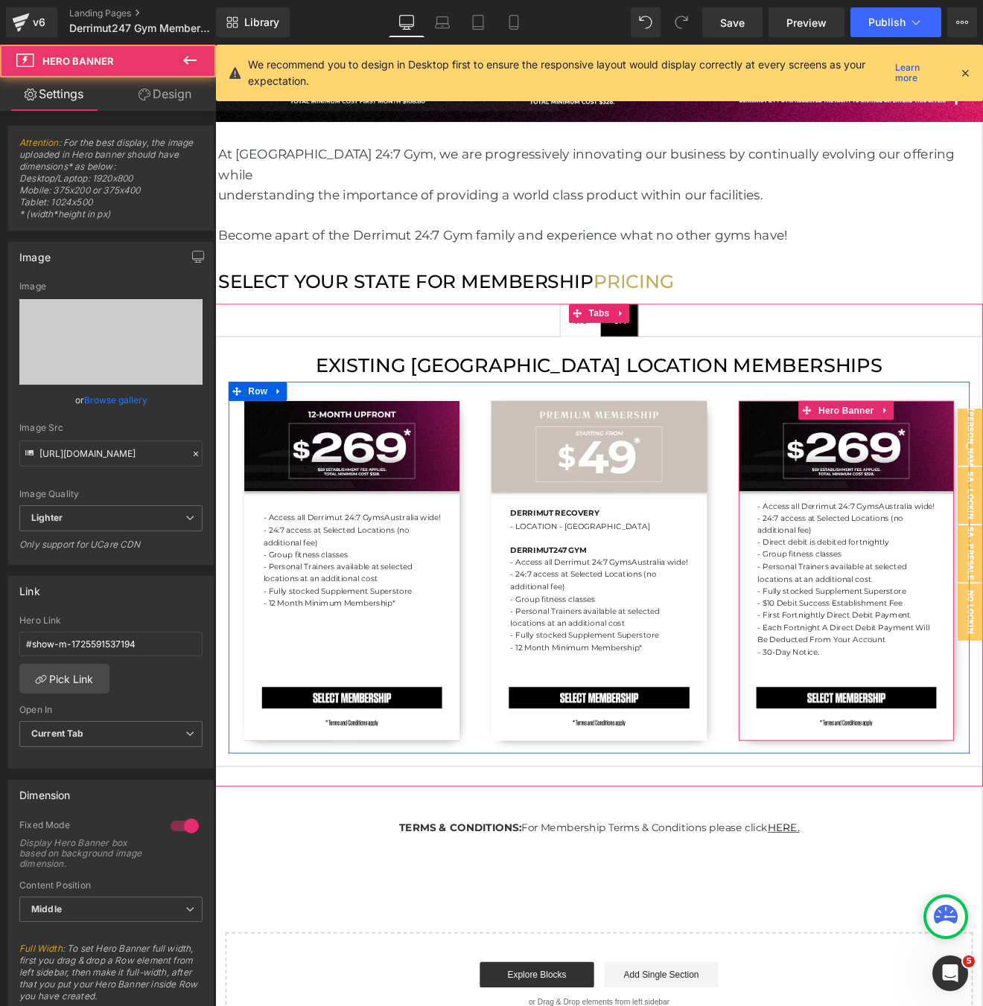
click at [863, 517] on div "- Access all Derrimut 24:7 Gyms [GEOGRAPHIC_DATA] wide! - 24:7 access at Select…" at bounding box center [955, 662] width 252 height 399
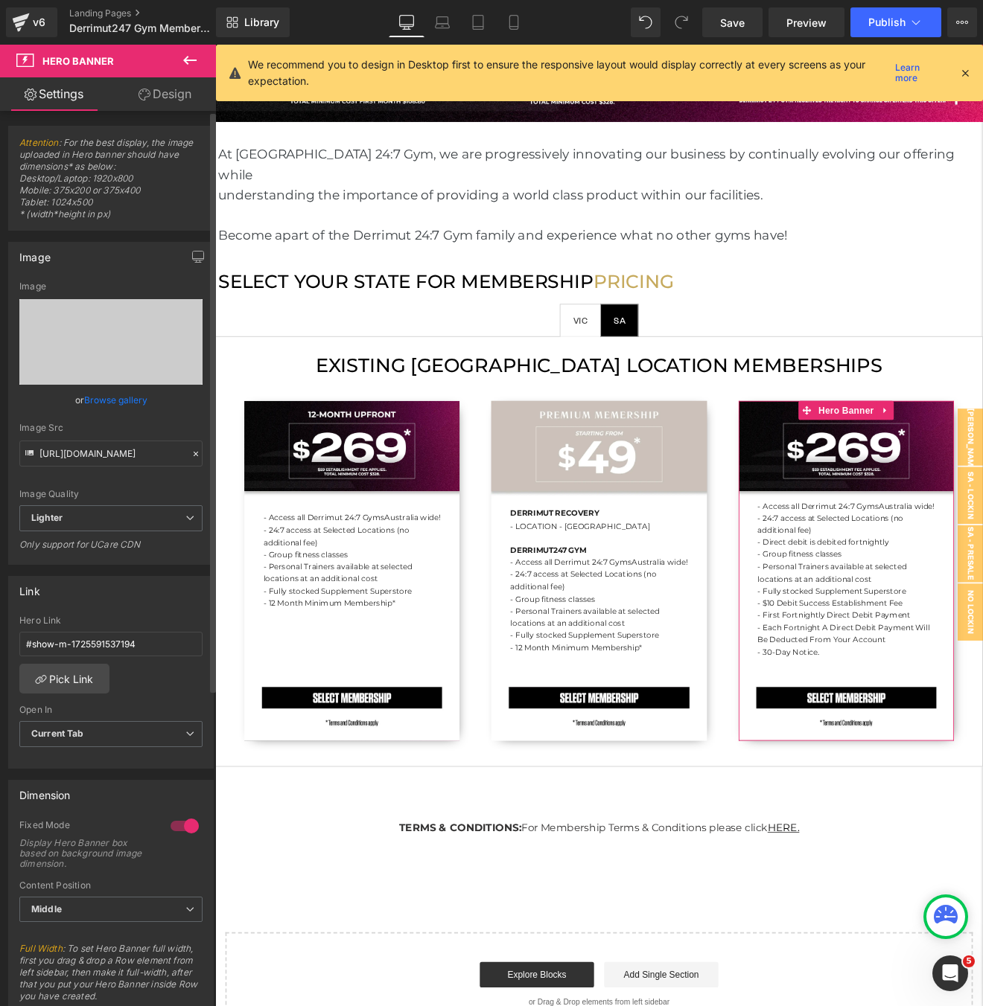
click at [139, 403] on link "Browse gallery" at bounding box center [115, 400] width 63 height 26
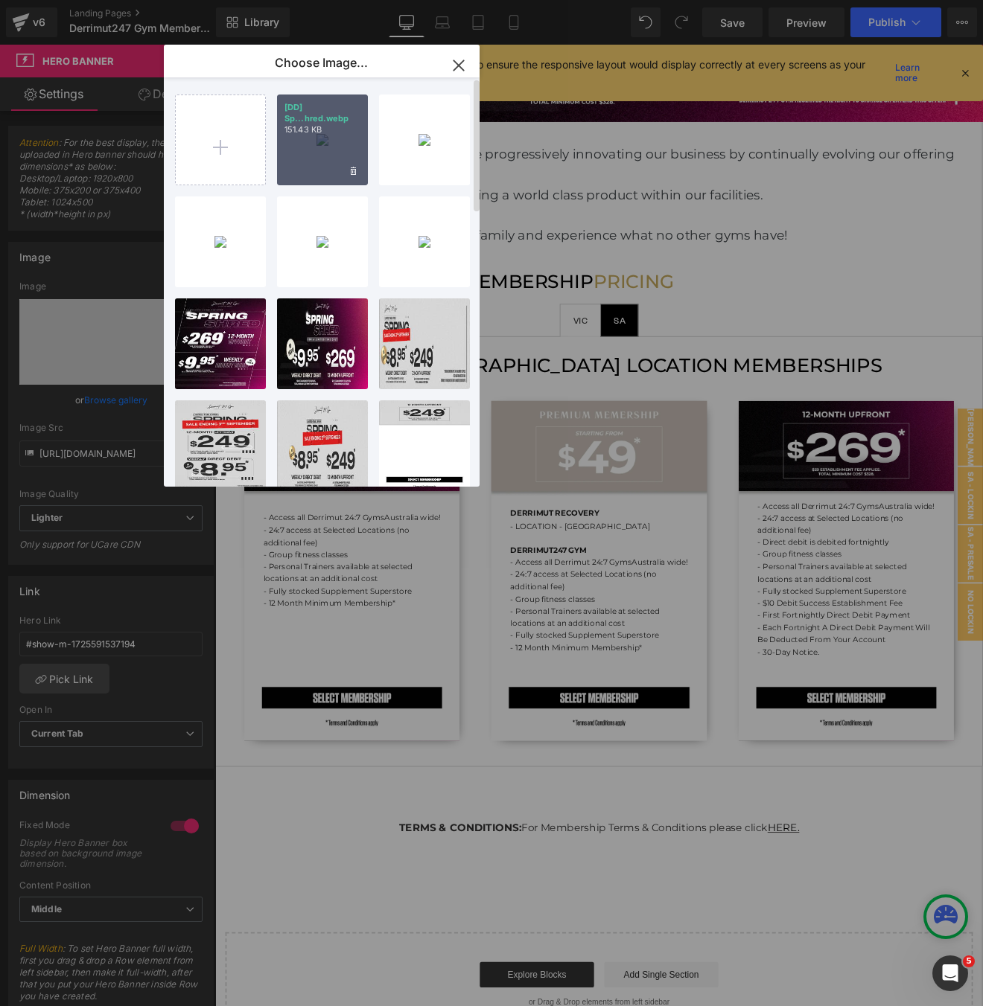
click at [313, 147] on div "[DD] Sp...hred.webp 151.43 KB" at bounding box center [322, 140] width 91 height 91
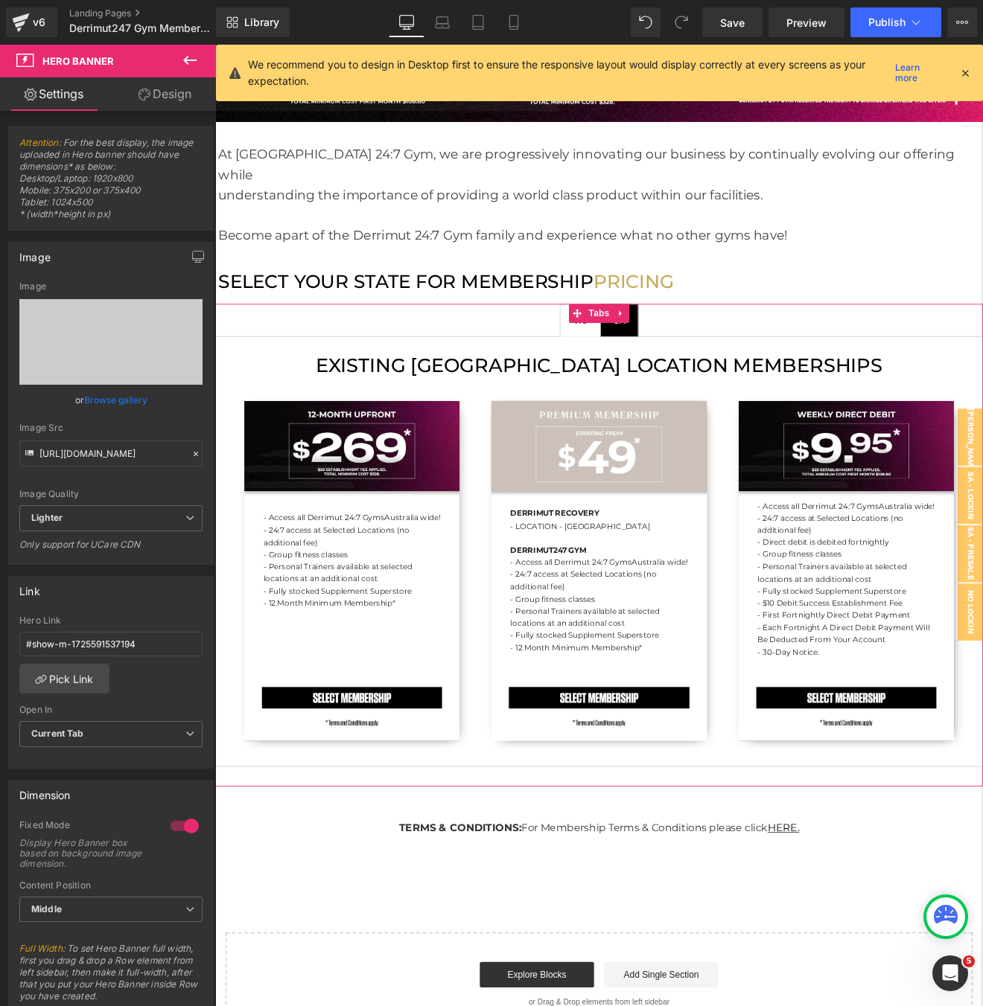
click at [703, 361] on span "SA Text Block" at bounding box center [689, 368] width 43 height 37
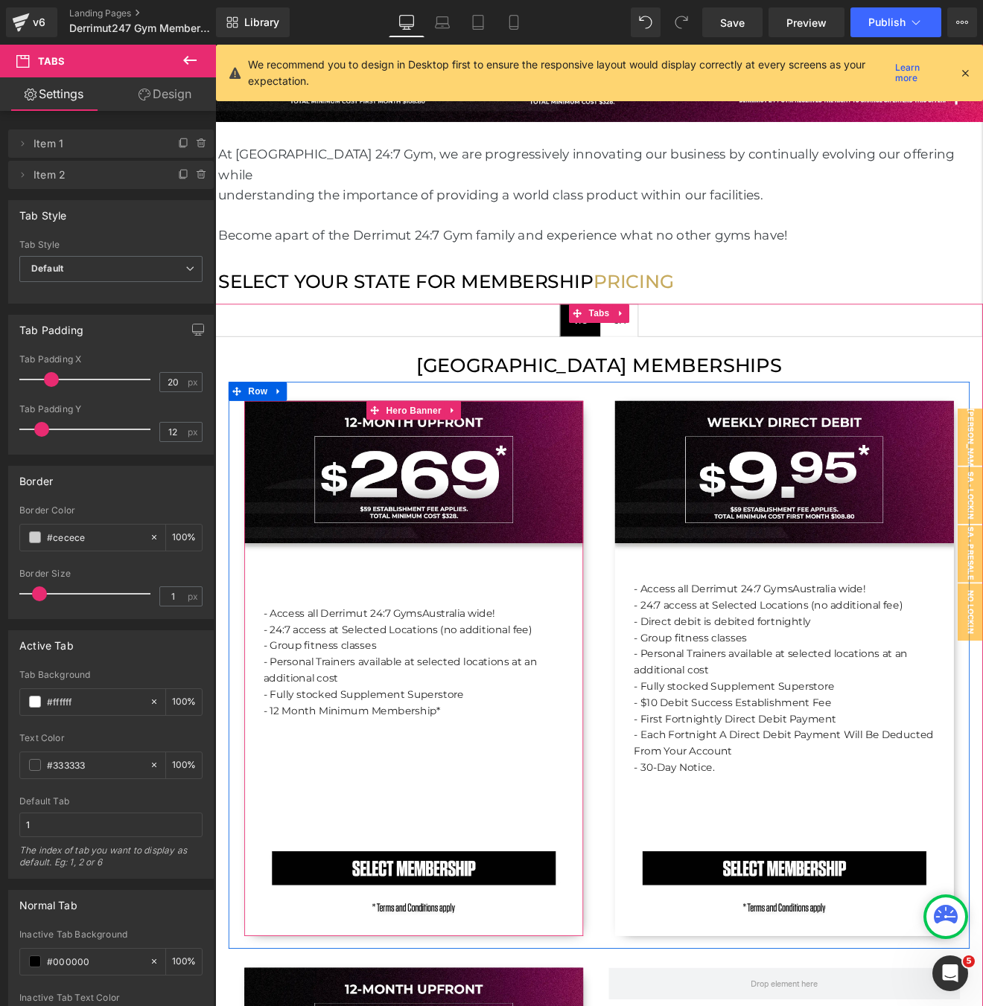
click at [631, 505] on div "- Access all Derrimut 24:7 Gyms [GEOGRAPHIC_DATA] wide! - 24:7 access at Select…" at bounding box center [448, 777] width 398 height 628
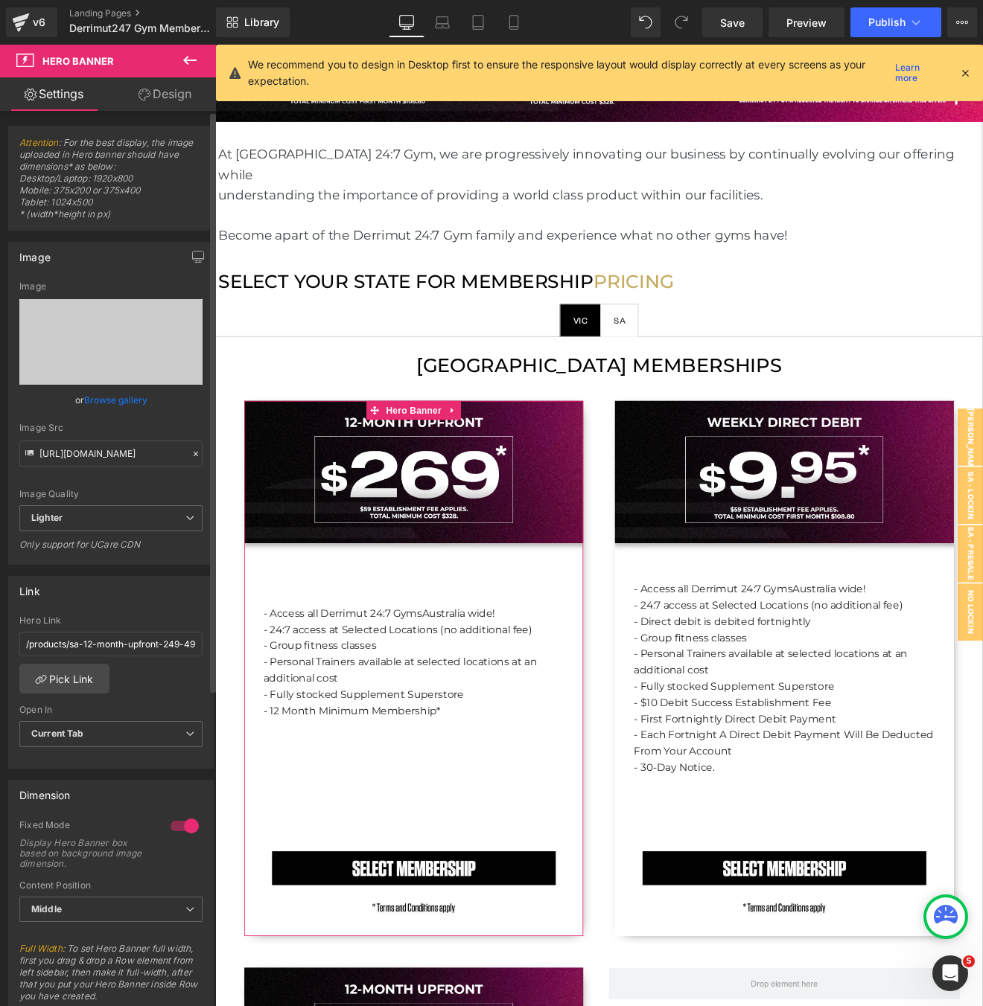
click at [87, 396] on link "Browse gallery" at bounding box center [115, 400] width 63 height 26
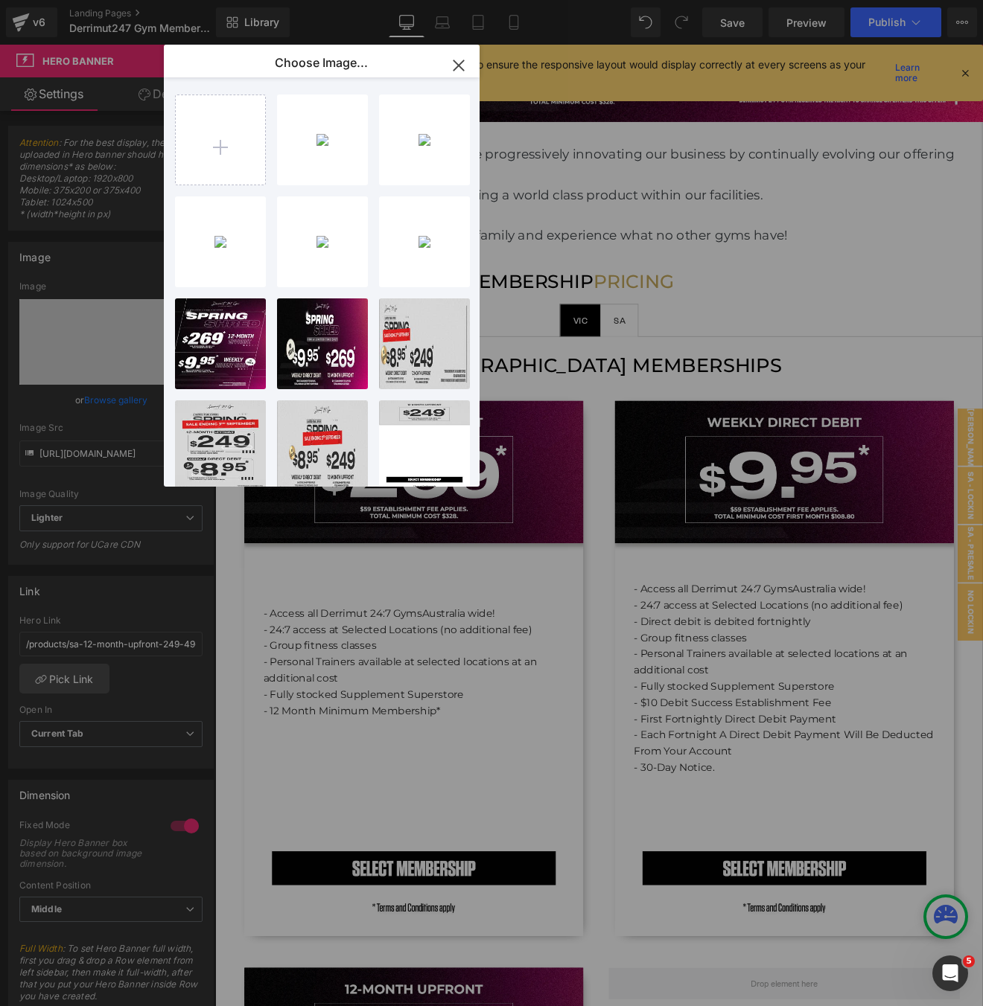
click at [458, 60] on icon "button" at bounding box center [459, 66] width 24 height 24
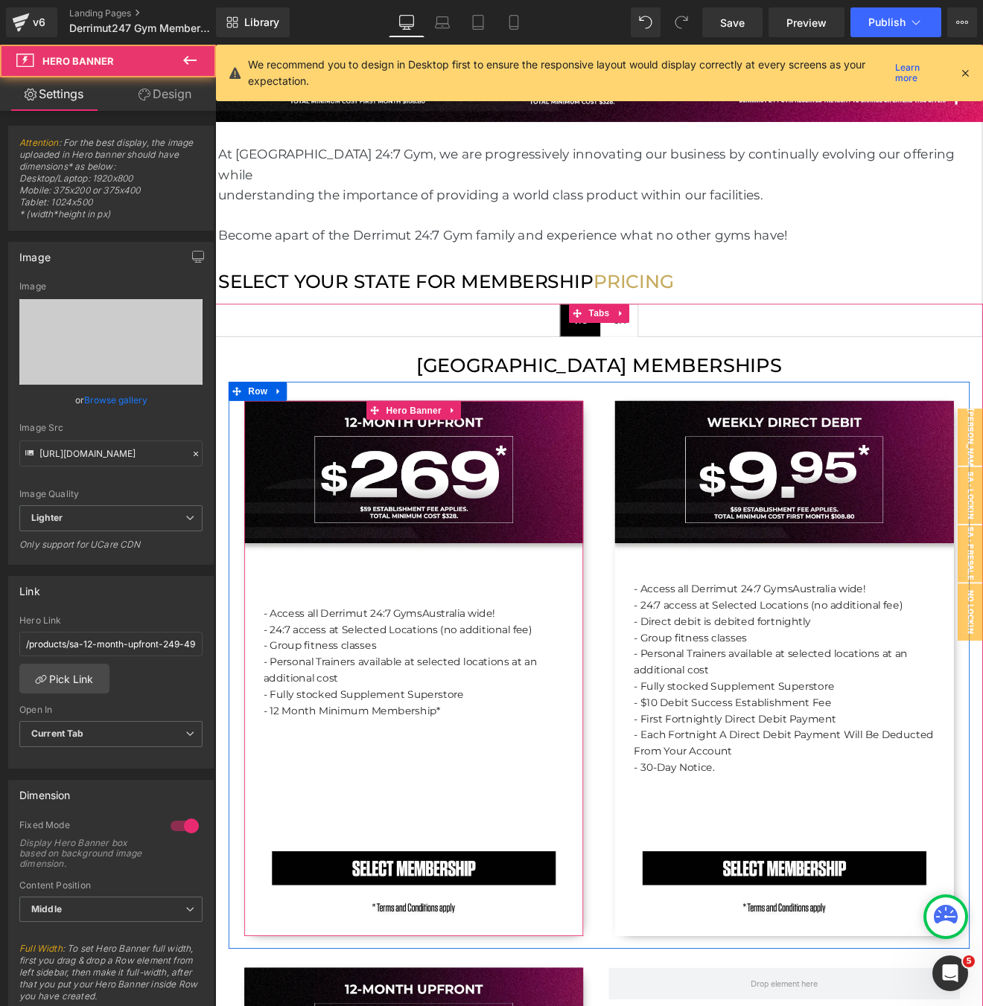
click at [307, 580] on div "- Access all Derrimut 24:7 Gyms [GEOGRAPHIC_DATA] wide! - 24:7 access at Select…" at bounding box center [448, 777] width 398 height 628
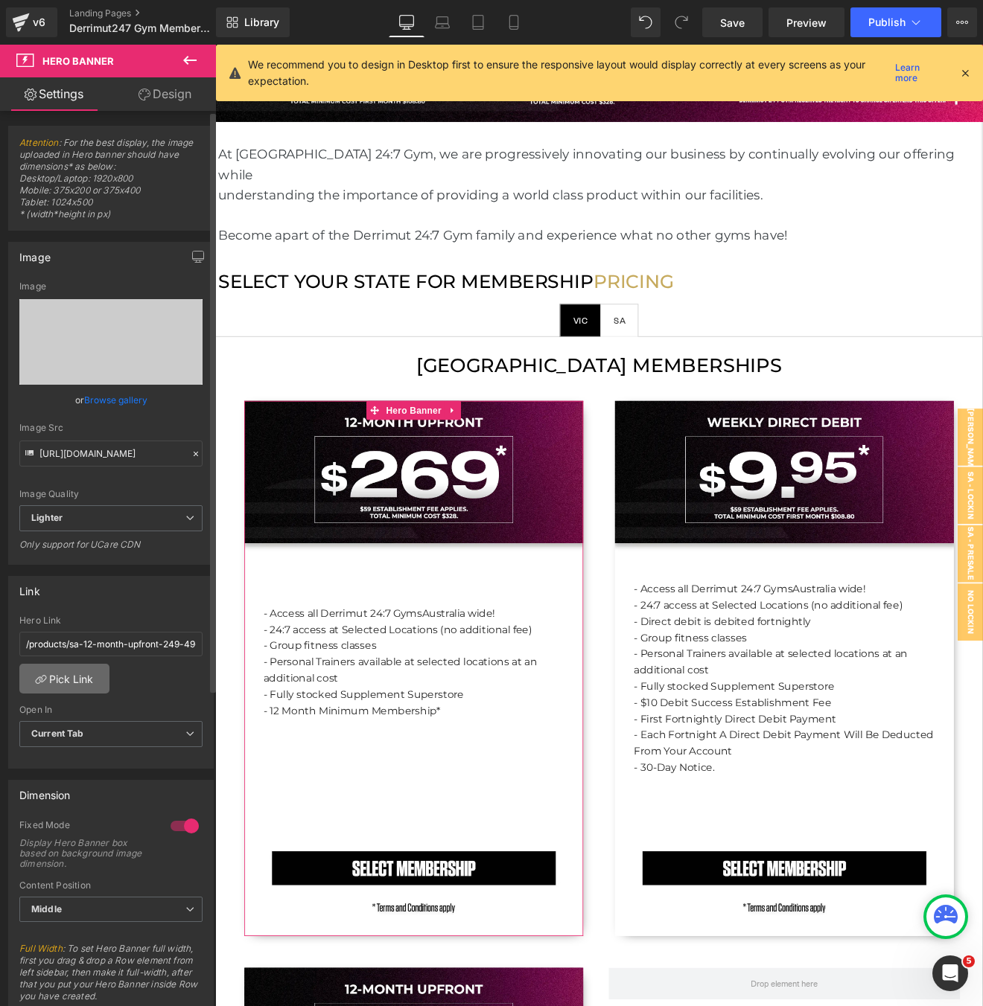
click at [81, 671] on link "Pick Link" at bounding box center [64, 679] width 90 height 30
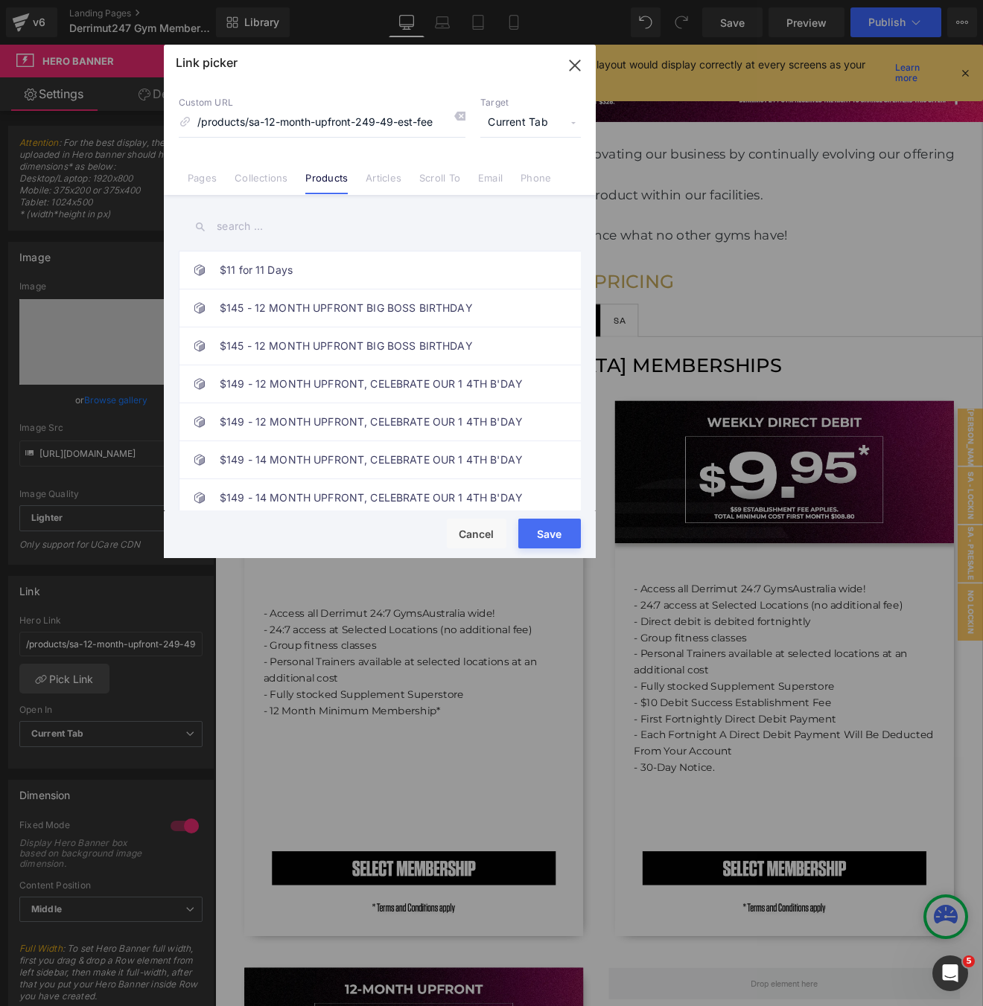
click at [249, 223] on input "text" at bounding box center [380, 226] width 402 height 33
paste input "12 MONTH UPFRONT ($269 + $59 EST FEE)"
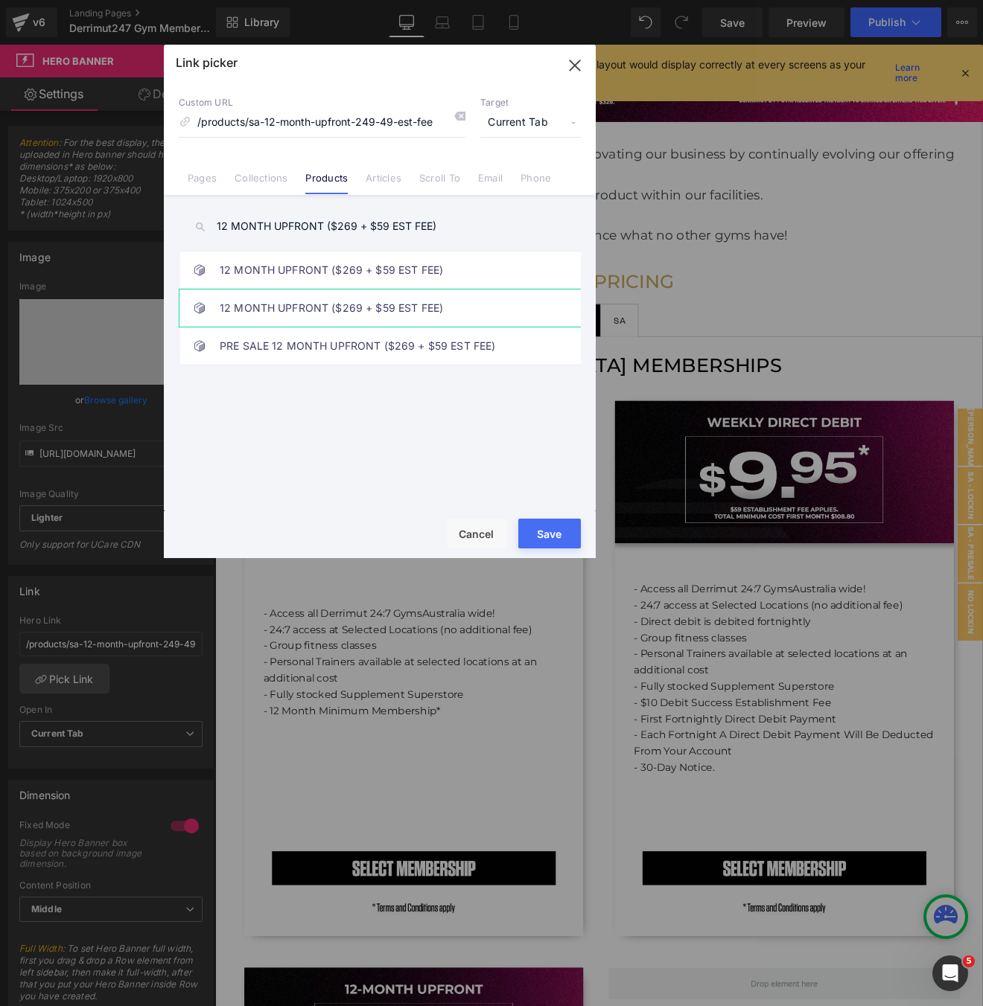
type input "12 MONTH UPFRONT ($269 + $59 EST FEE)"
click at [296, 325] on link "12 MONTH UPFRONT ($269 + $59 EST FEE)" at bounding box center [384, 308] width 328 height 37
click at [543, 538] on button "Save" at bounding box center [549, 534] width 63 height 30
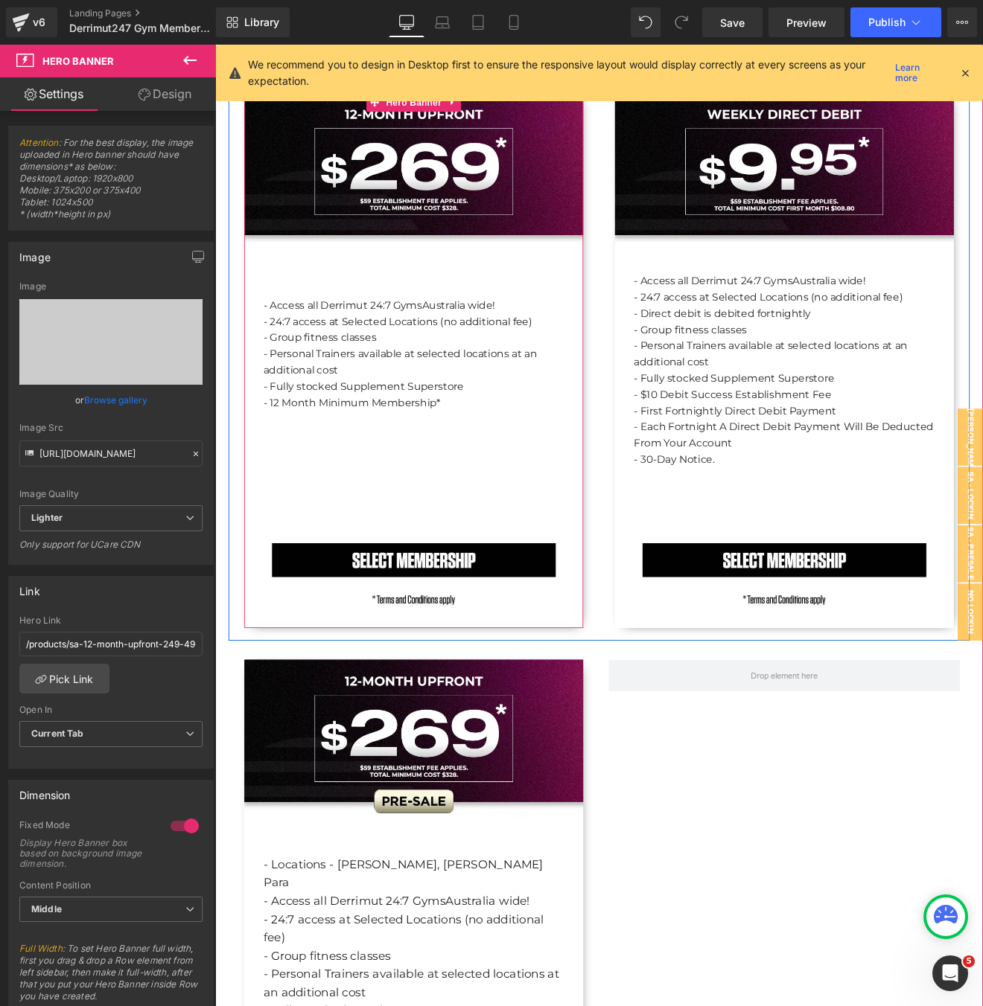
scroll to position [1653, 0]
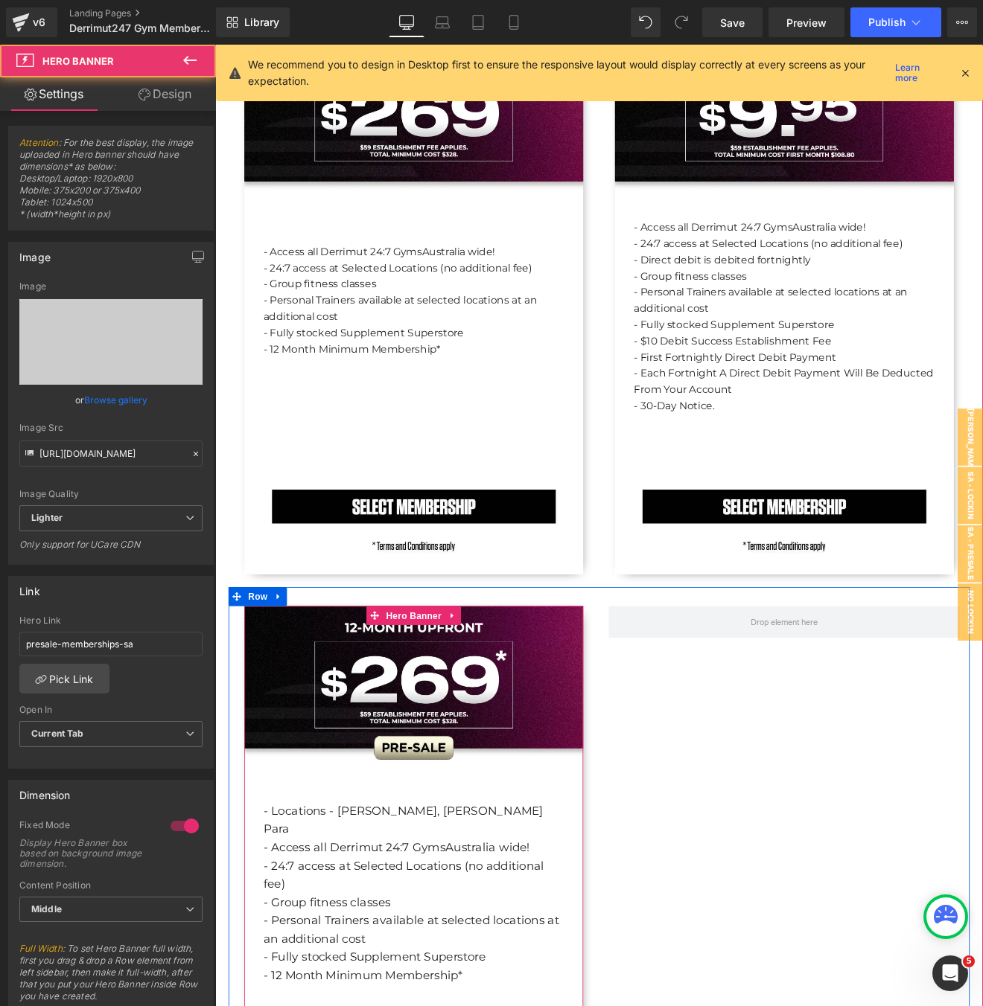
click at [534, 747] on div "- Locations - [PERSON_NAME], [PERSON_NAME] Para - Access all Derrimut 24:7 Gyms…" at bounding box center [448, 1017] width 398 height 628
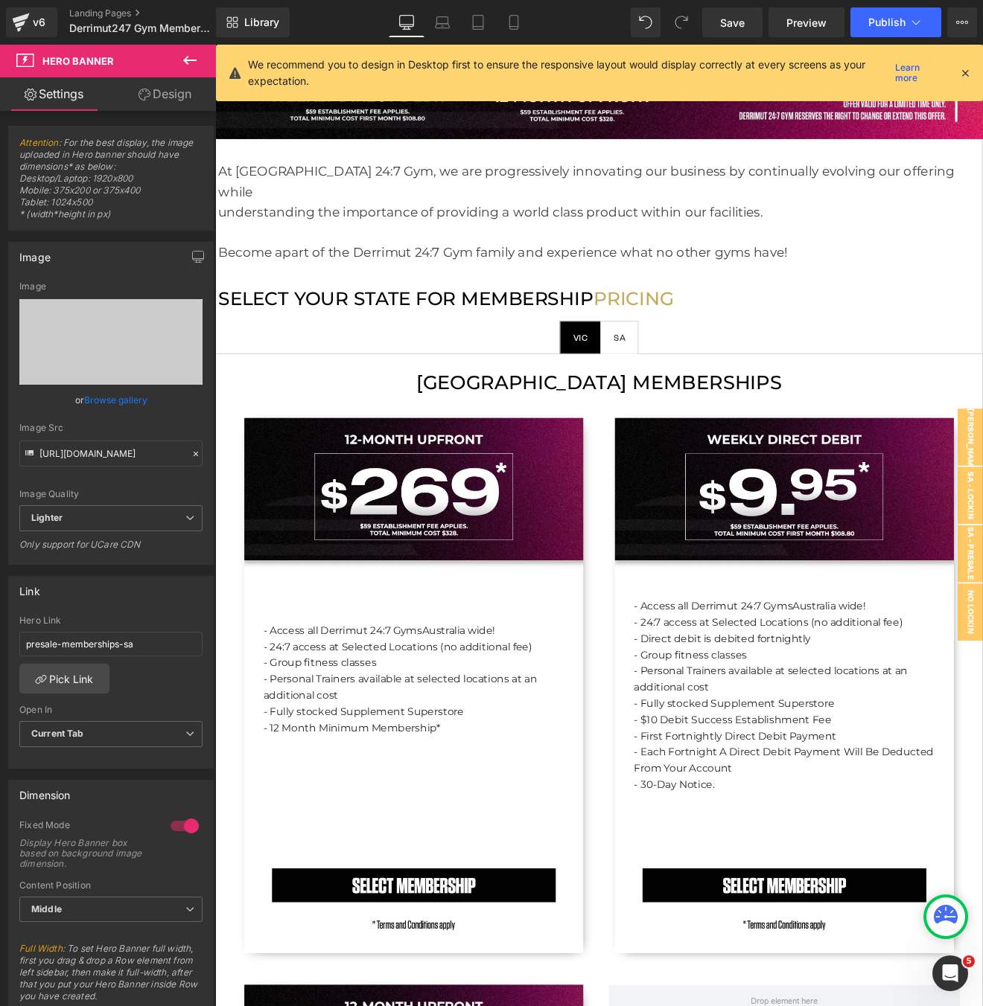
scroll to position [1440, 0]
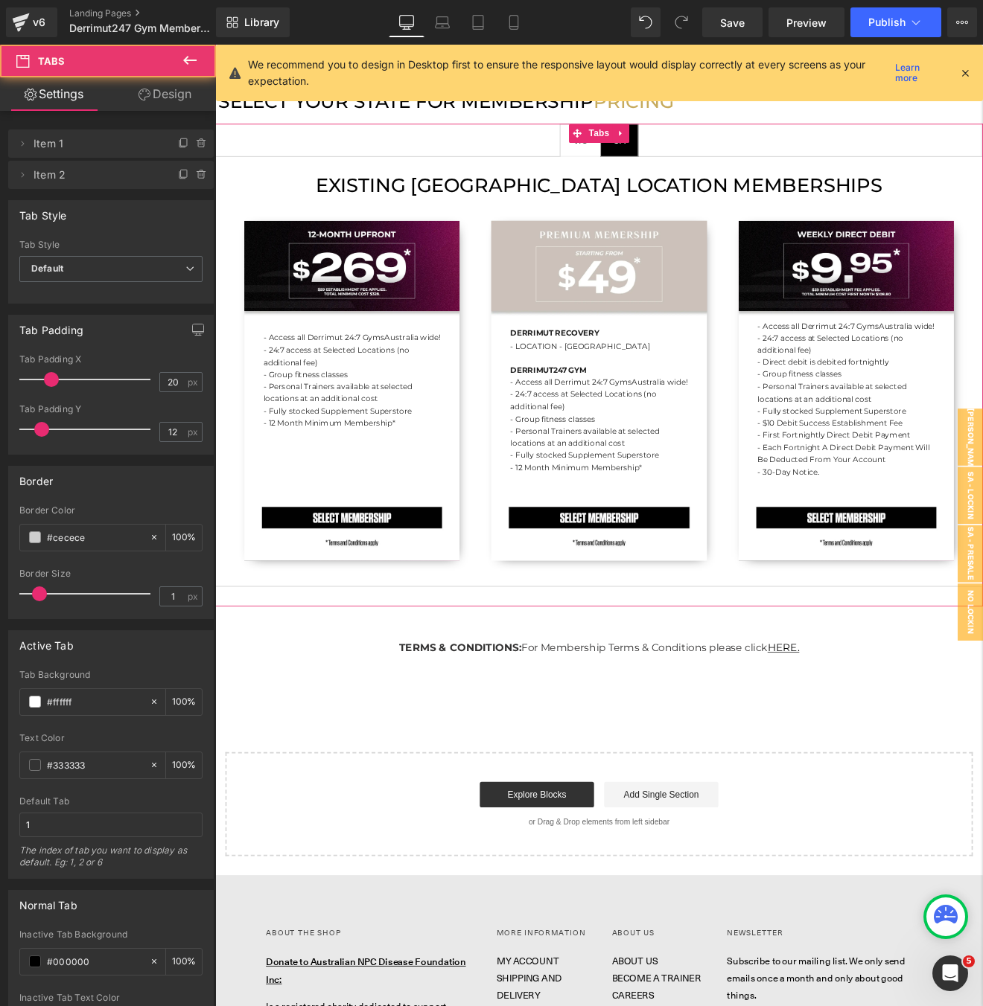
click at [658, 143] on span "VIC Text Block" at bounding box center [643, 156] width 47 height 37
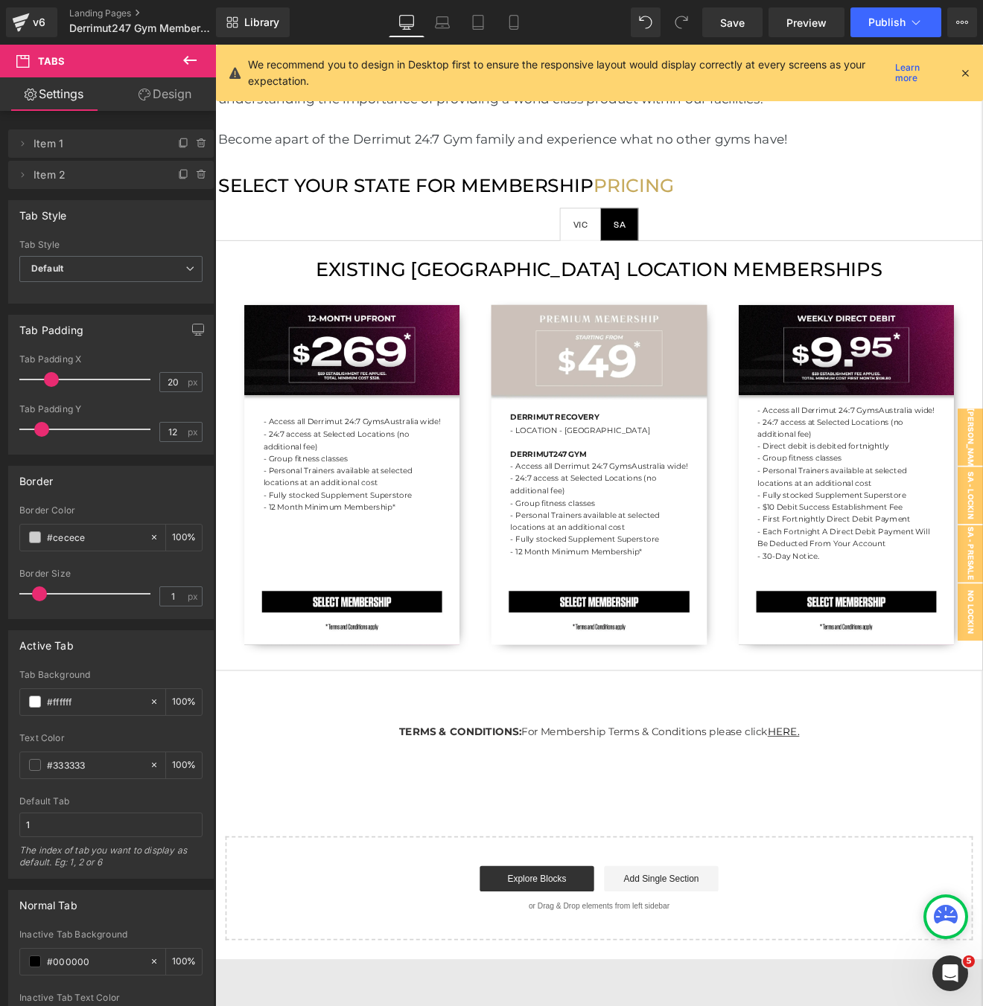
scroll to position [1333, 0]
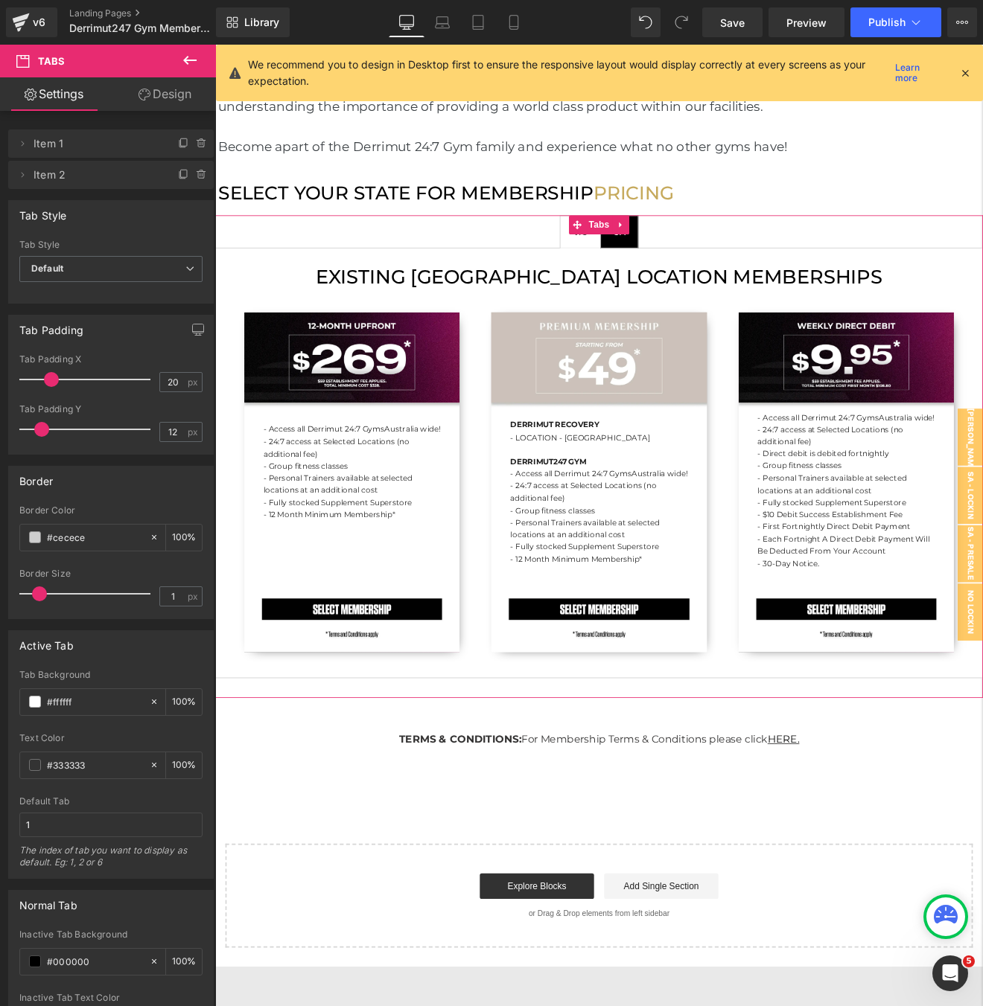
click at [700, 257] on span "SA Text Block" at bounding box center [689, 264] width 43 height 37
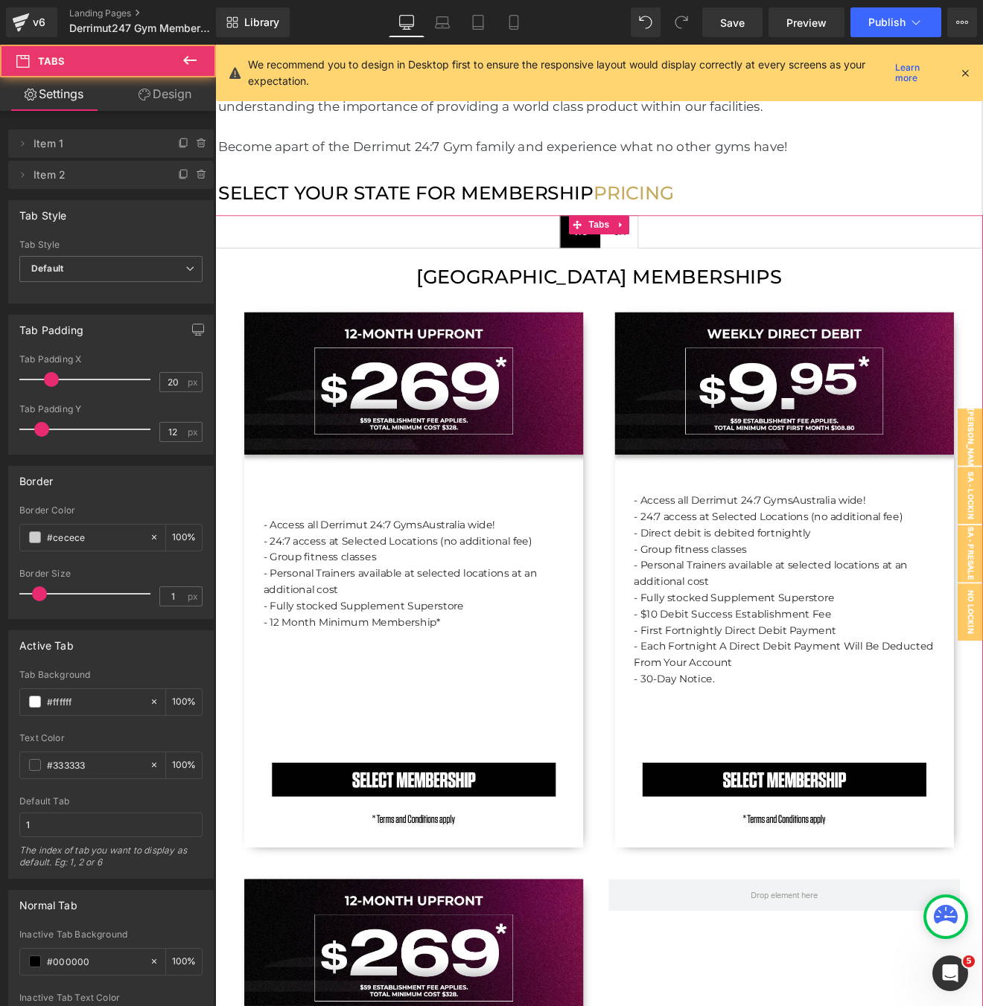
click at [643, 283] on div "[GEOGRAPHIC_DATA] MEMBERSHIPS Heading - Access all Derrimut 24:7 Gyms [GEOGRAPH…" at bounding box center [665, 983] width 901 height 1400
click at [651, 257] on span "VIC Text Block" at bounding box center [643, 264] width 47 height 37
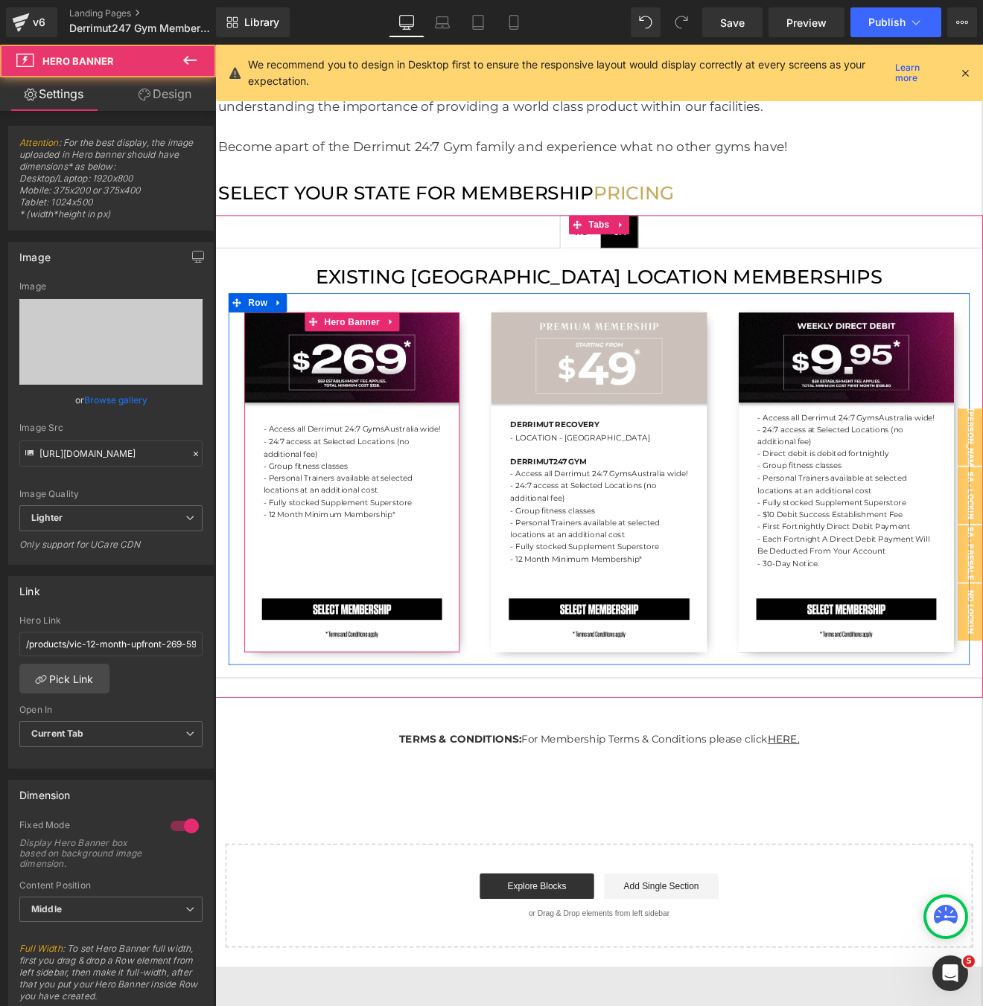
click at [467, 376] on div "- Access all Derrimut 24:7 Gyms [GEOGRAPHIC_DATA] wide! - 24:7 access at Select…" at bounding box center [375, 558] width 252 height 399
click at [389, 359] on span "Hero Banner" at bounding box center [375, 370] width 72 height 22
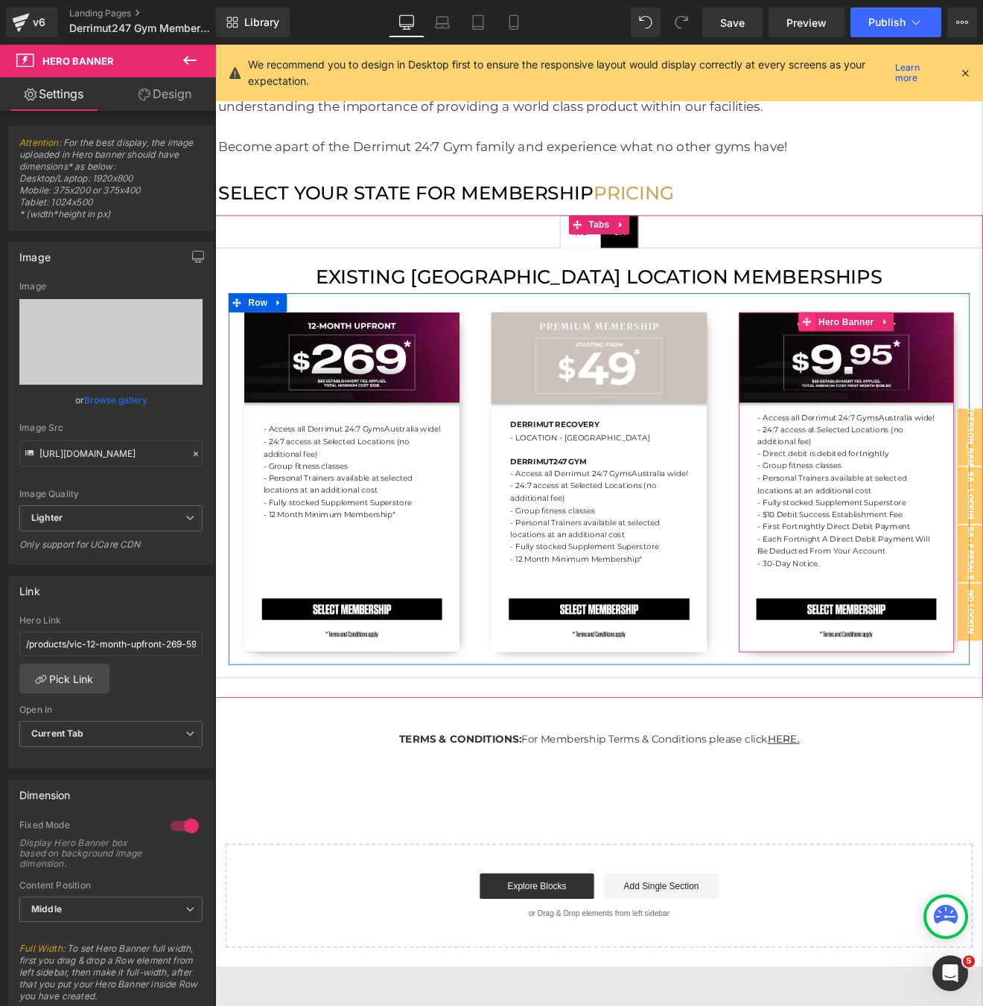
click at [913, 359] on span at bounding box center [909, 370] width 19 height 22
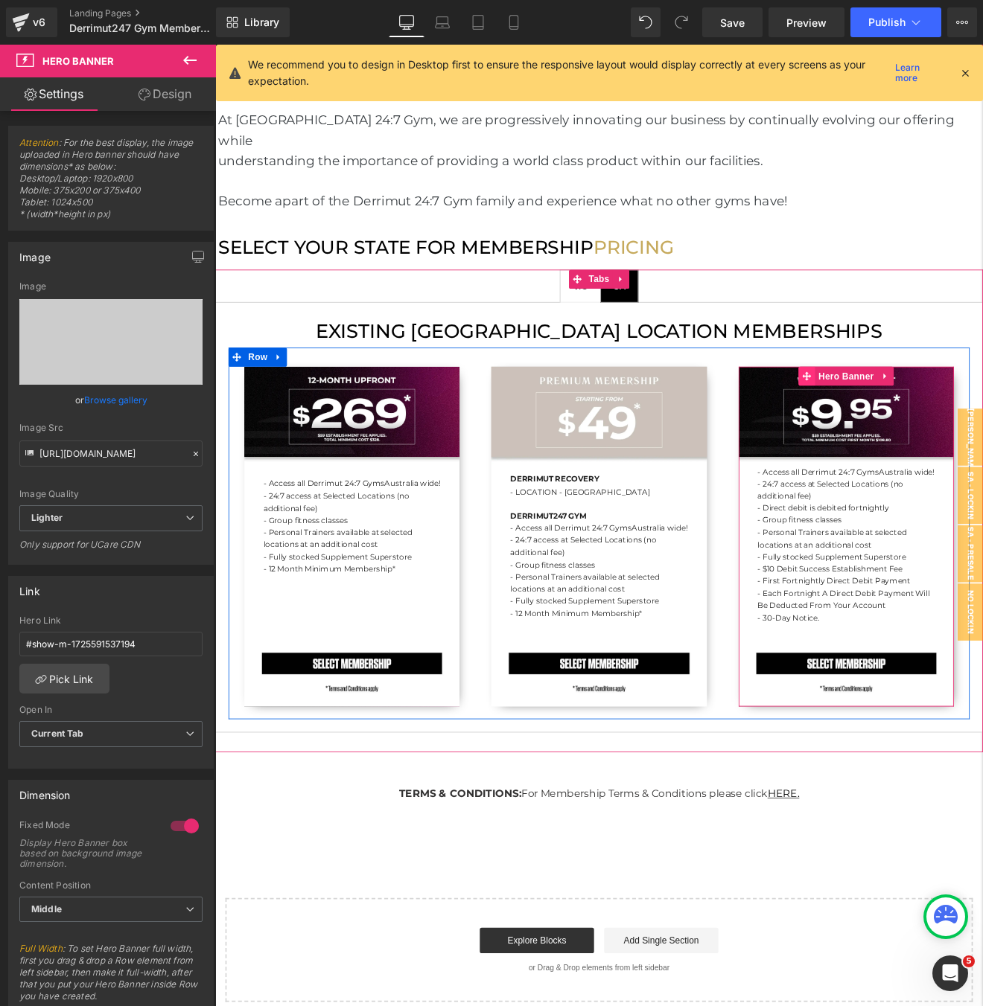
scroll to position [1257, 0]
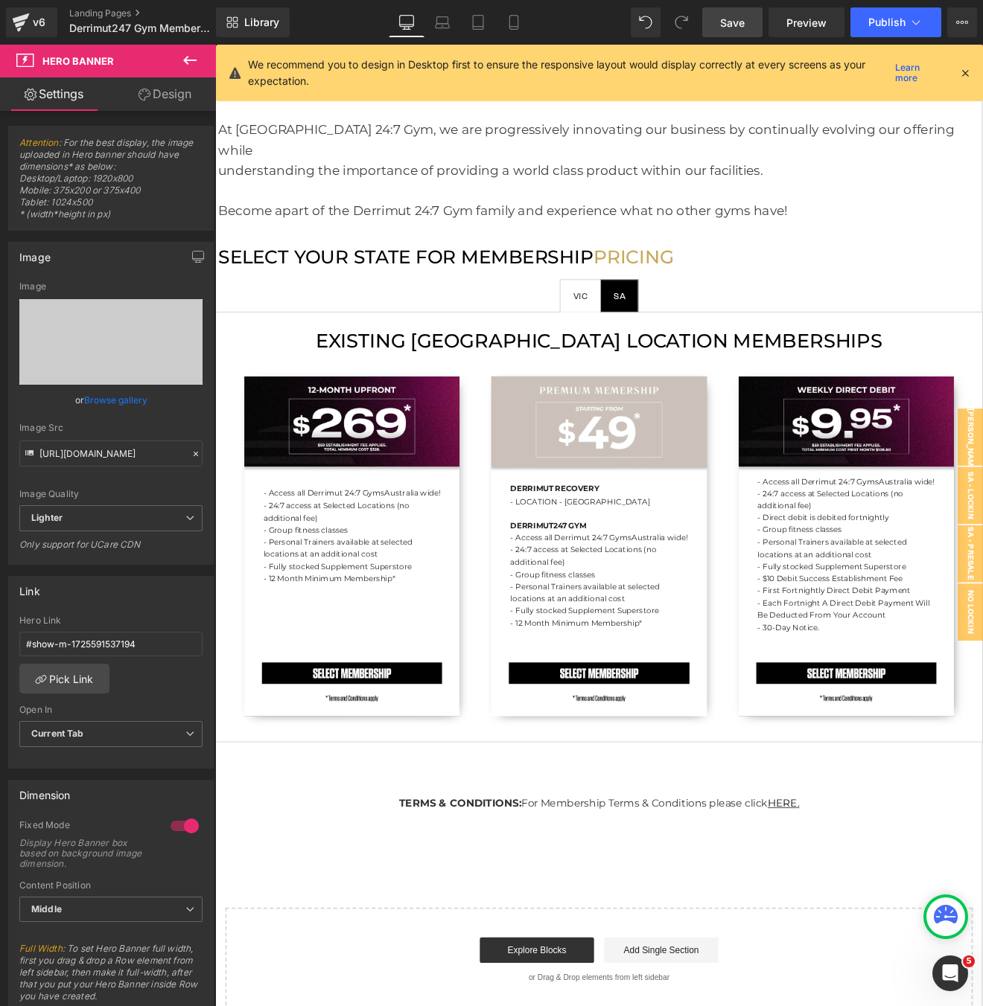
click at [726, 22] on span "Save" at bounding box center [732, 23] width 25 height 16
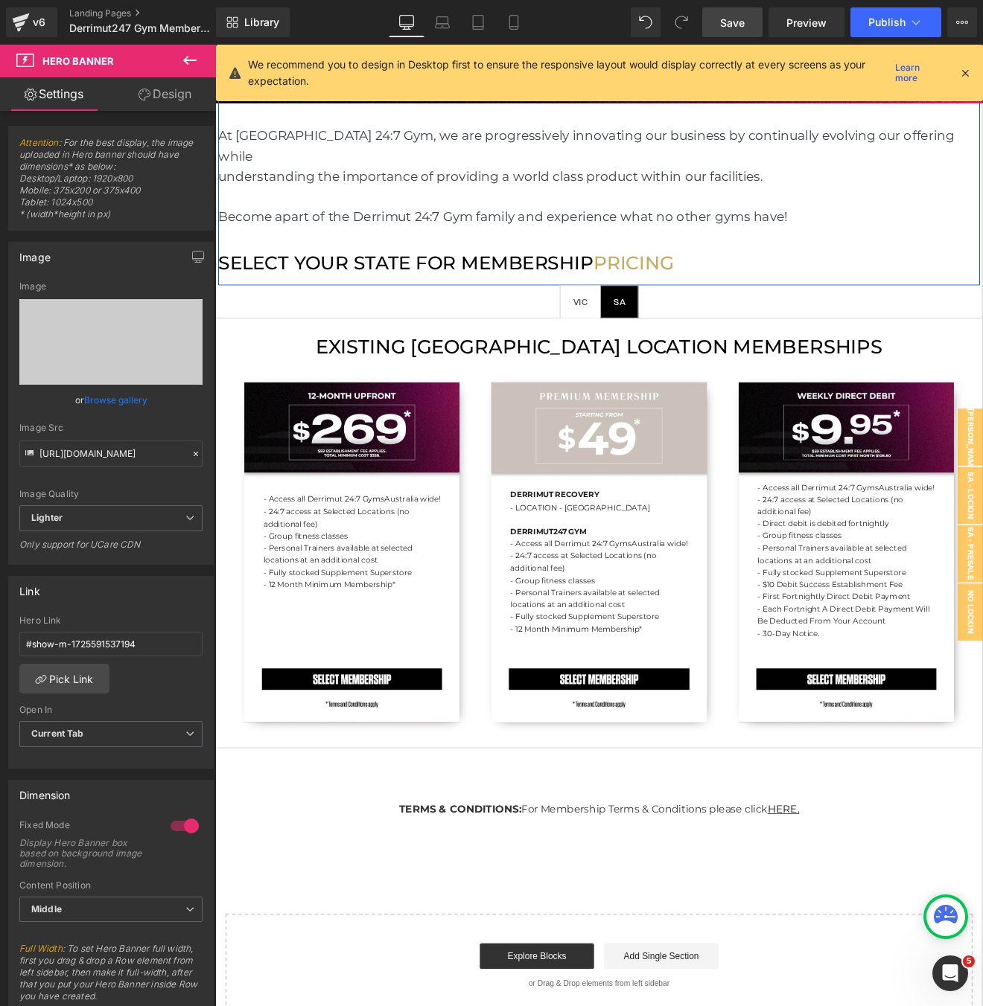
scroll to position [1181, 0]
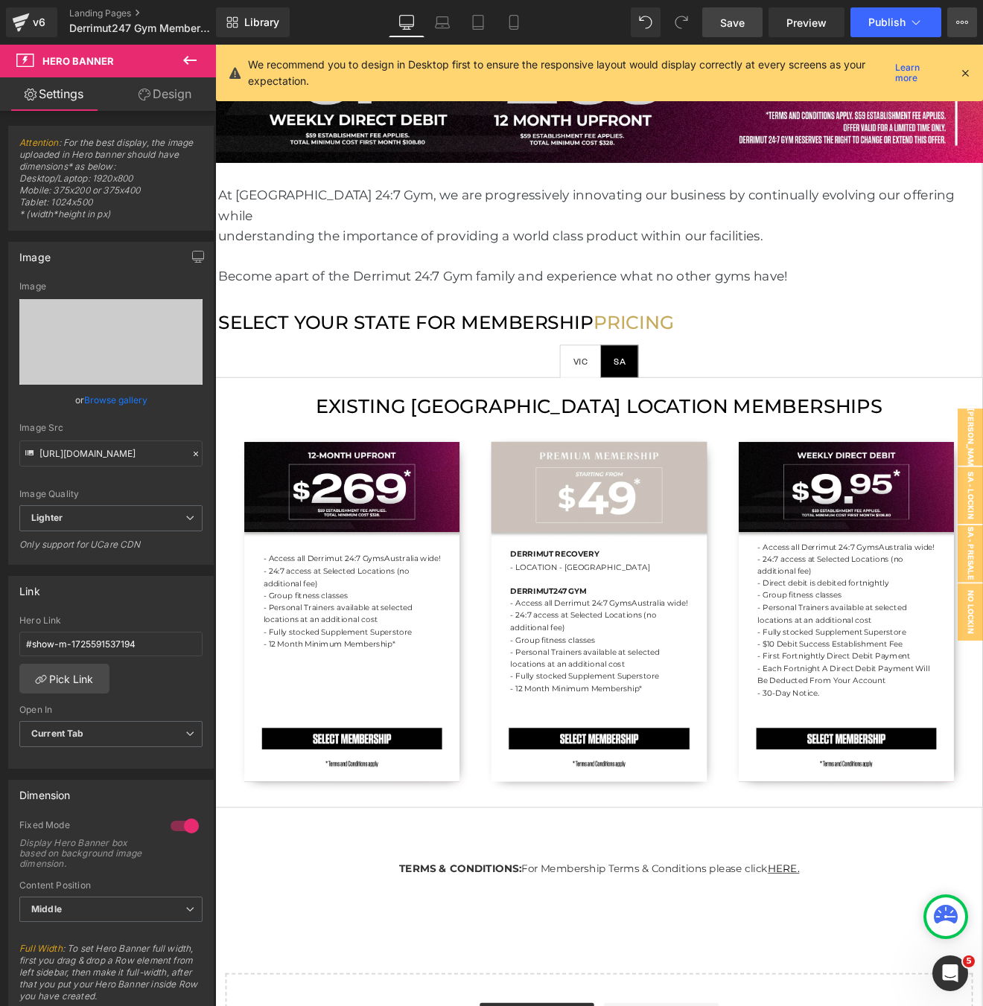
click at [954, 27] on button "View Live Page View with current Template Save Template to Library Schedule Pub…" at bounding box center [962, 22] width 30 height 30
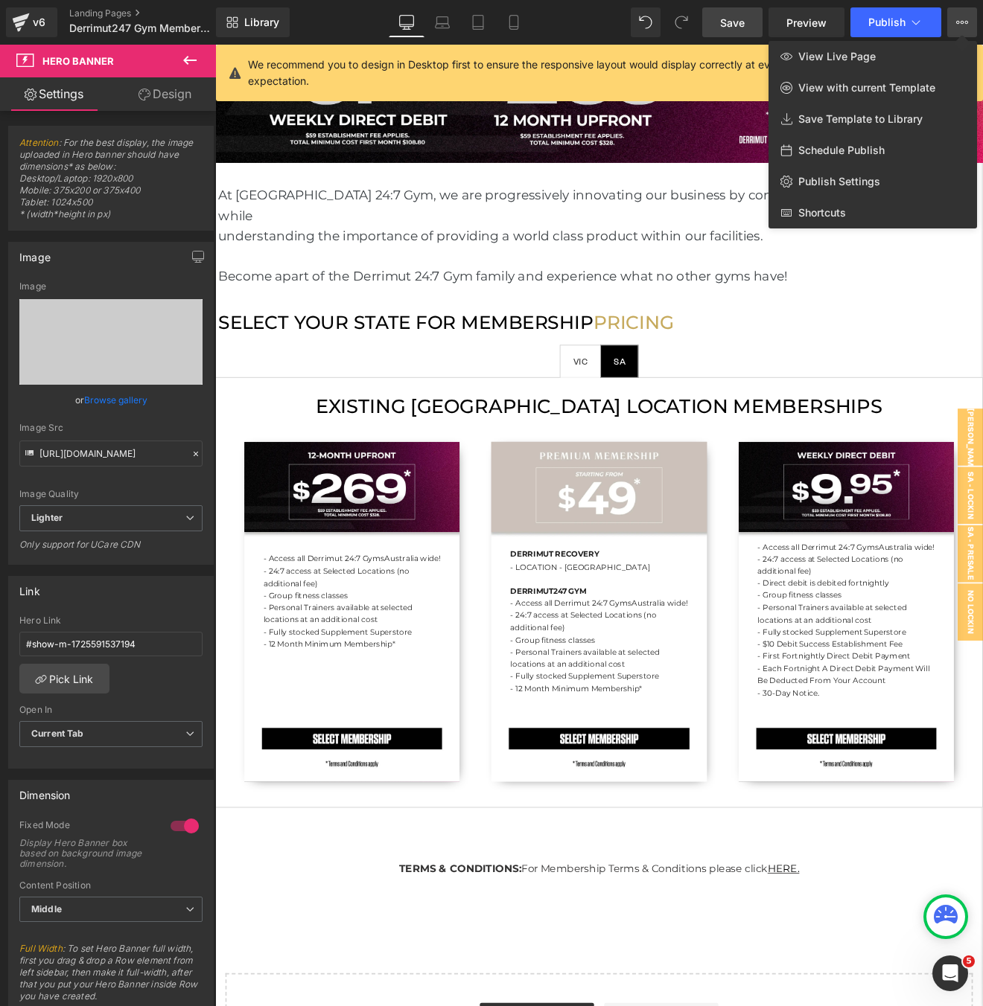
click at [811, 147] on span "Schedule Publish" at bounding box center [841, 150] width 86 height 13
select select
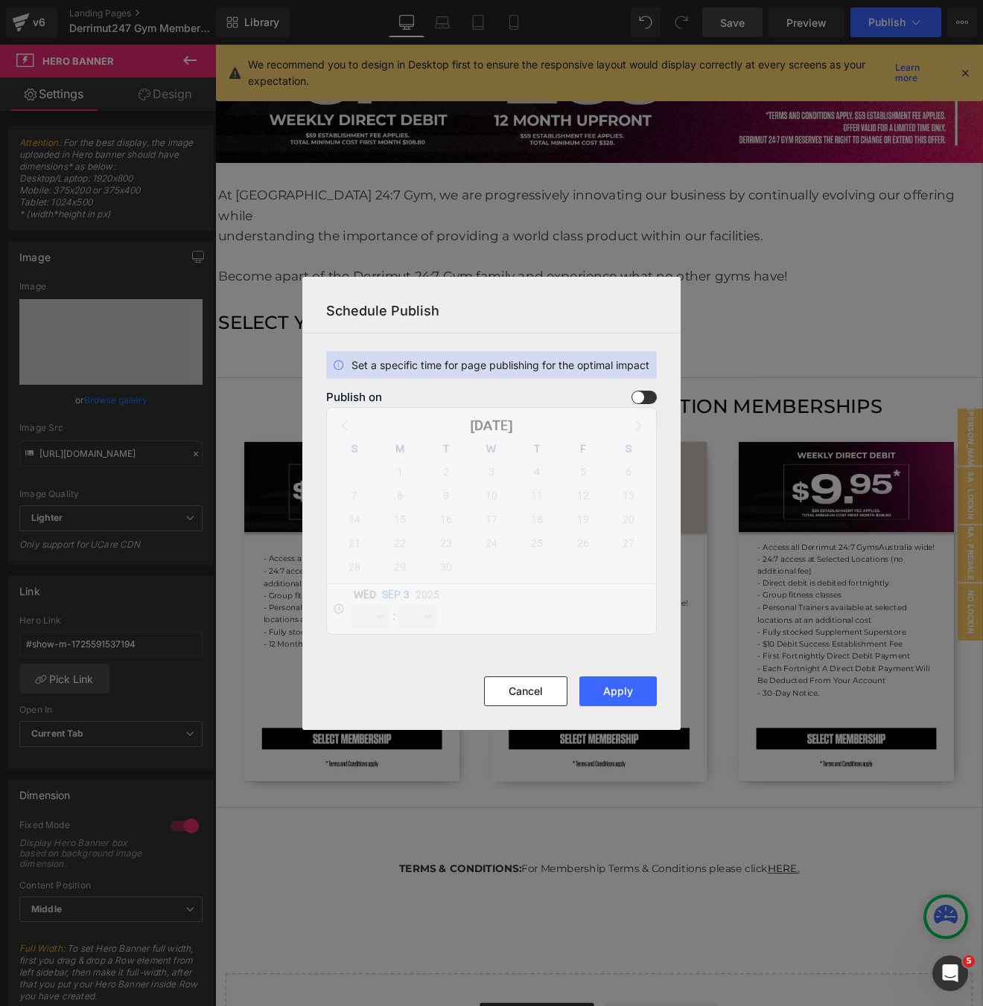
click at [646, 398] on span at bounding box center [643, 397] width 25 height 13
click at [0, 0] on input "checkbox" at bounding box center [0, 0] width 0 height 0
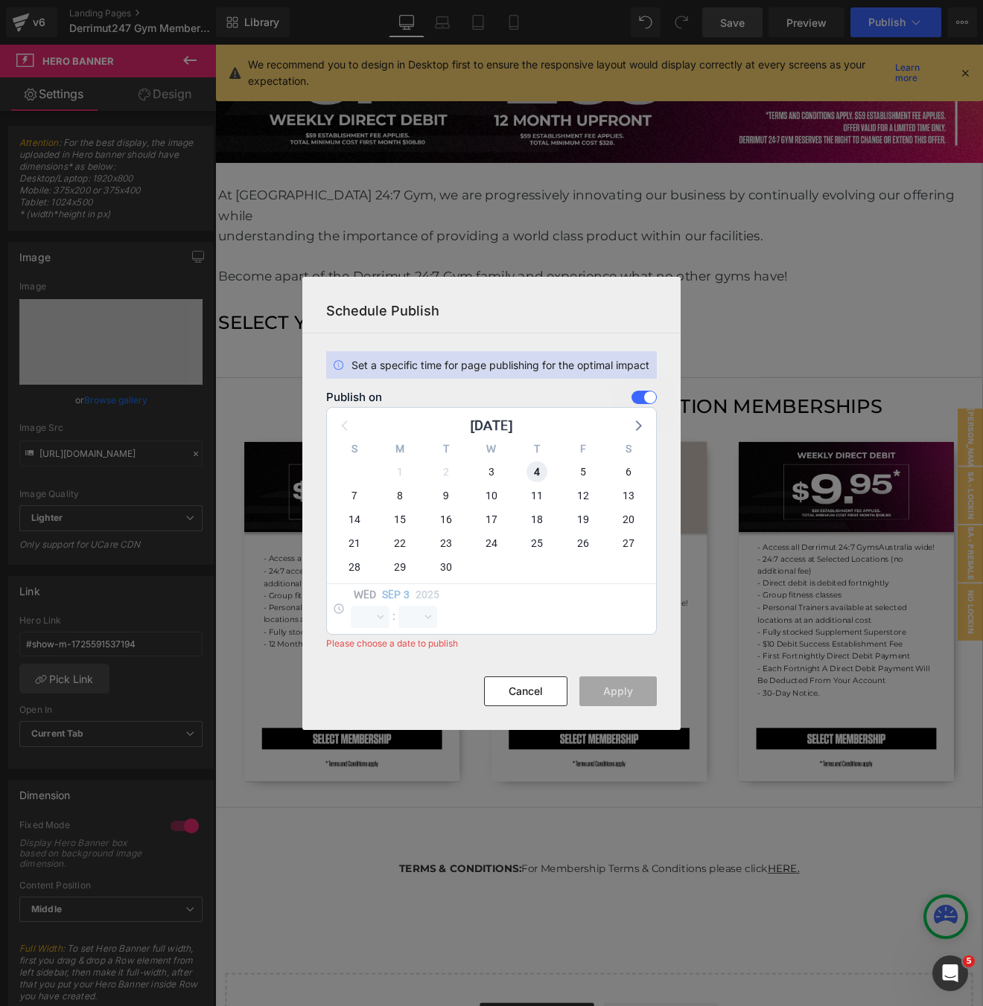
click at [529, 470] on span "4" at bounding box center [536, 472] width 21 height 21
click at [374, 621] on select "00 01 02 03 04 05 06 07 08 09 10 11 12 13 14 15 16 17 18 19 20 21 22 23" at bounding box center [370, 617] width 39 height 22
select select "0"
click at [351, 606] on select "00 01 02 03 04 05 06 07 08 09 10 11 12 13 14 15 16 17 18 19 20 21 22 23" at bounding box center [370, 617] width 39 height 22
click at [417, 622] on select "00 01 02 03 04 05 06 07 08 09 10 11 12 13 14 15 16 17 18 19 20 21 22 23 24 25 2…" at bounding box center [417, 617] width 39 height 22
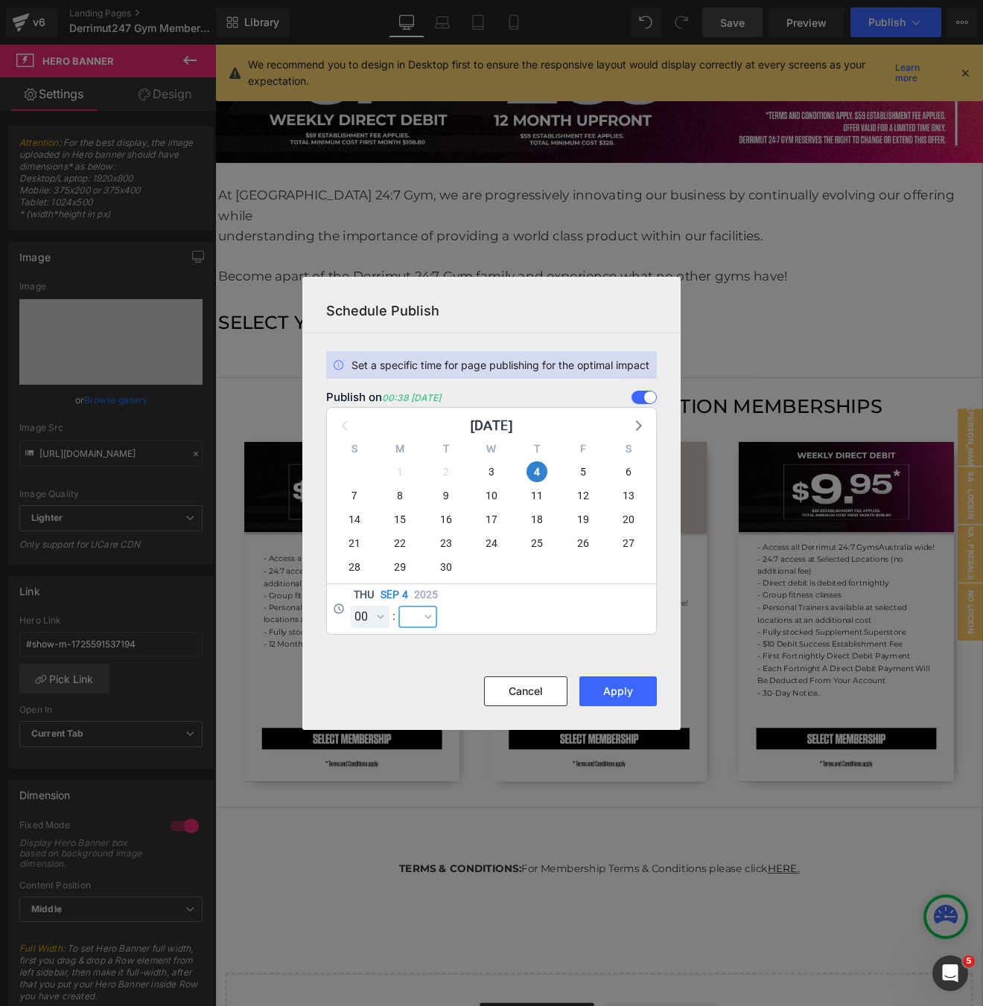
select select "0"
click at [398, 606] on select "00 01 02 03 04 05 06 07 08 09 10 11 12 13 14 15 16 17 18 19 20 21 22 23 24 25 2…" at bounding box center [417, 617] width 39 height 22
click at [610, 703] on button "Apply" at bounding box center [617, 692] width 77 height 30
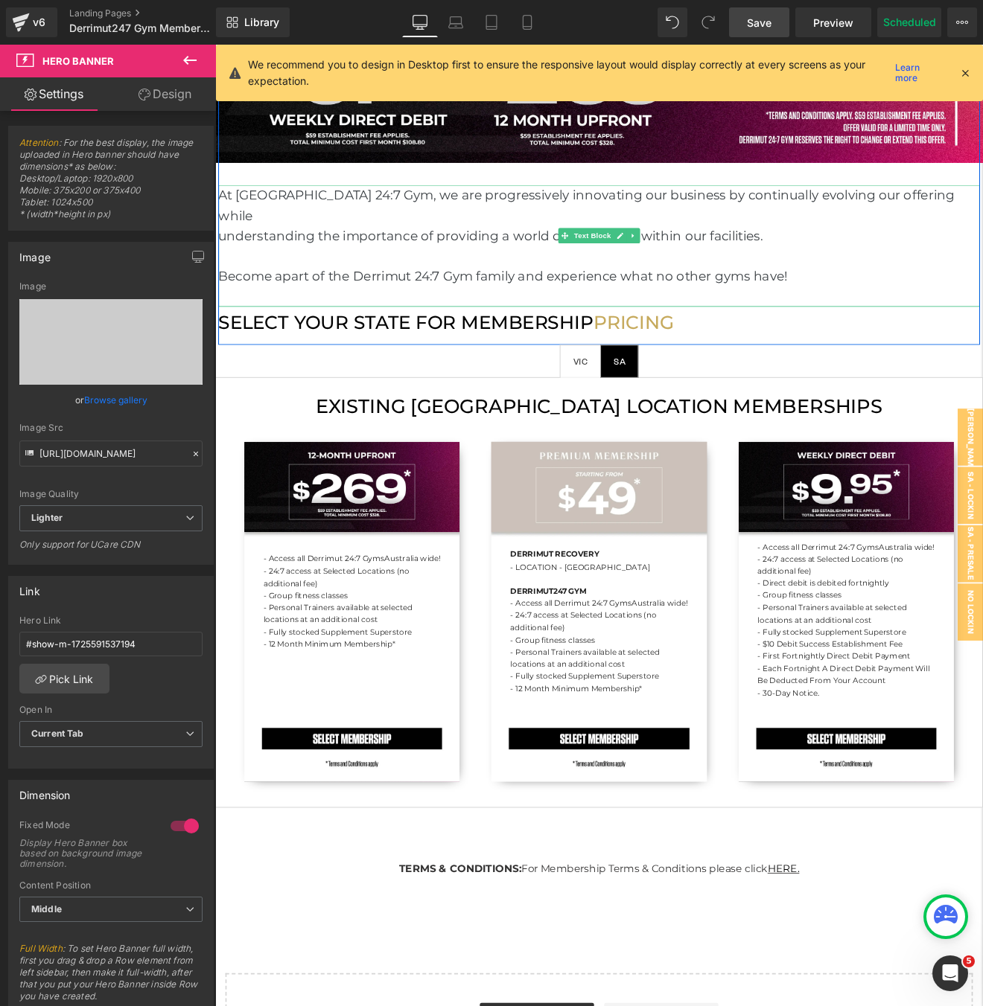
click at [864, 304] on p "Become apart of the Derrimut 24:7 Gym family and experience what no other gyms …" at bounding box center [665, 316] width 893 height 24
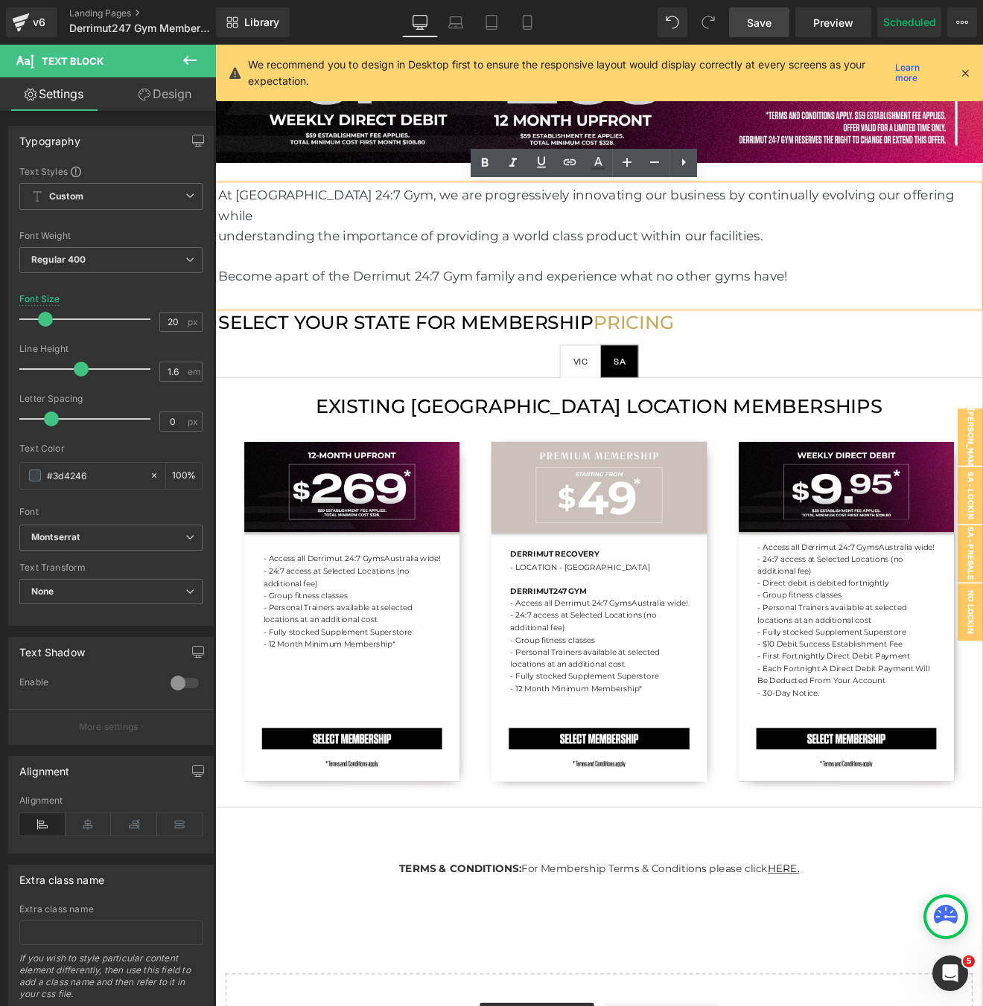
click at [749, 28] on span "Save" at bounding box center [759, 23] width 25 height 16
